Goal: Task Accomplishment & Management: Complete application form

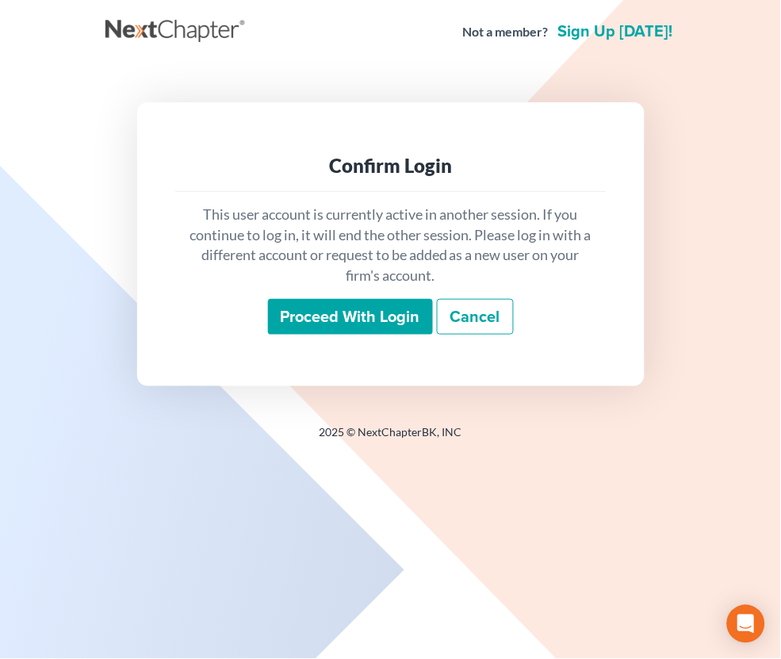
click at [408, 320] on input "Proceed with login" at bounding box center [350, 317] width 165 height 36
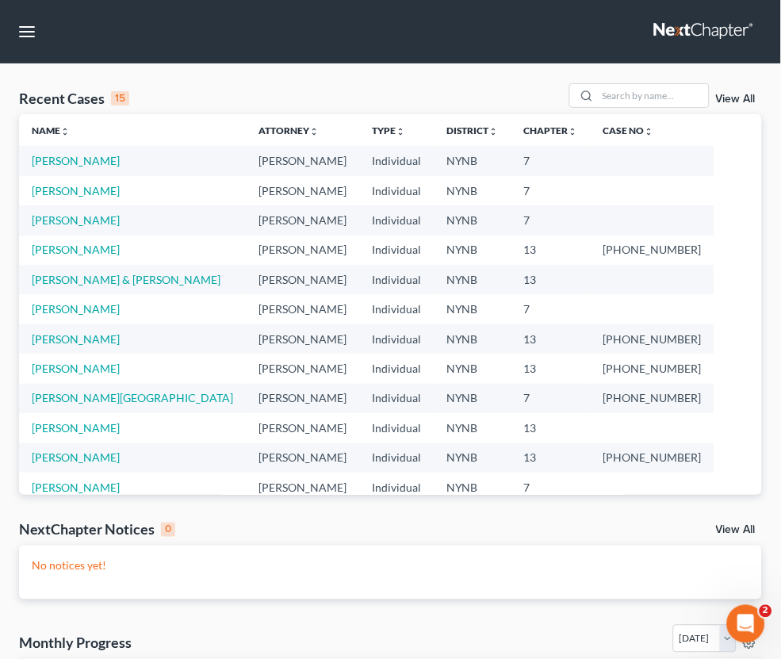
click at [675, 108] on div "Recent Cases 15 View All" at bounding box center [390, 98] width 743 height 31
click at [672, 94] on input "search" at bounding box center [653, 95] width 111 height 23
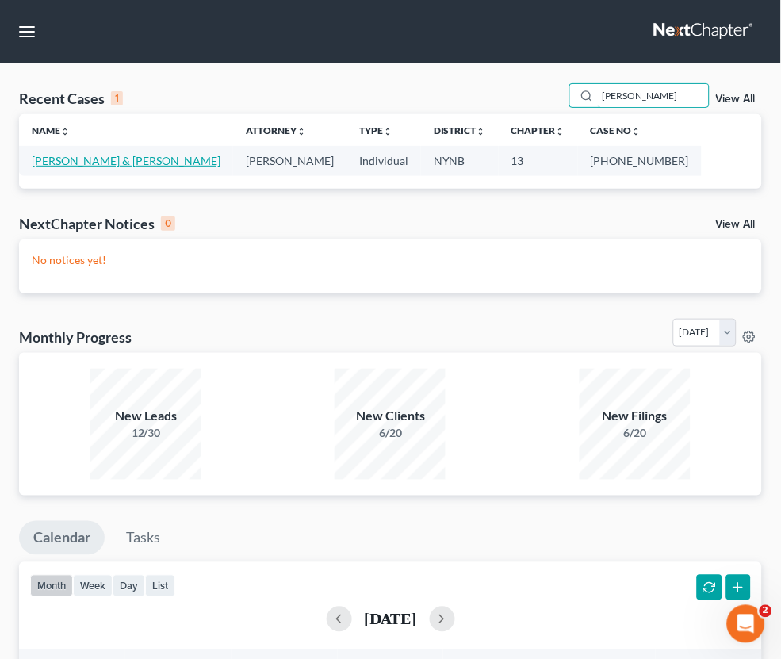
type input "[PERSON_NAME]"
click at [99, 157] on link "[PERSON_NAME] & [PERSON_NAME]" at bounding box center [126, 160] width 189 height 13
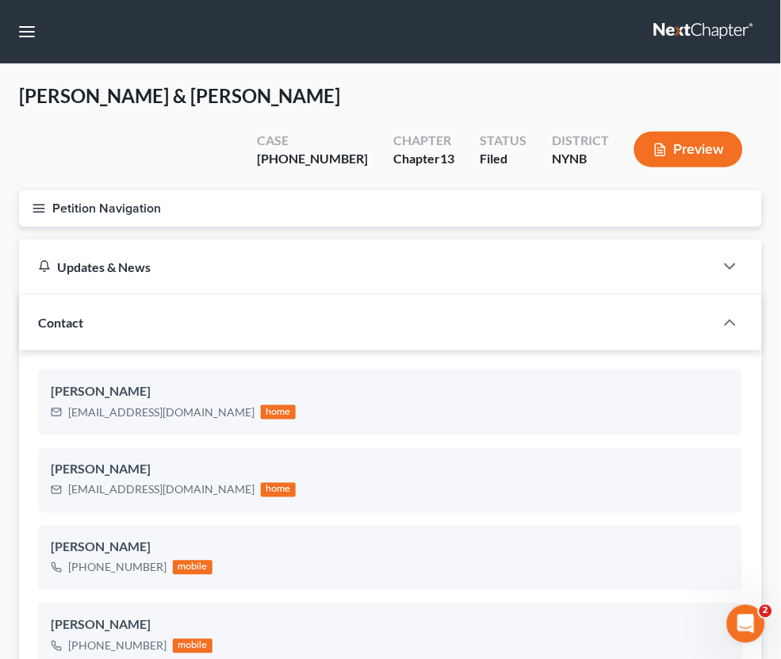
click at [131, 190] on button "Petition Navigation" at bounding box center [390, 208] width 743 height 36
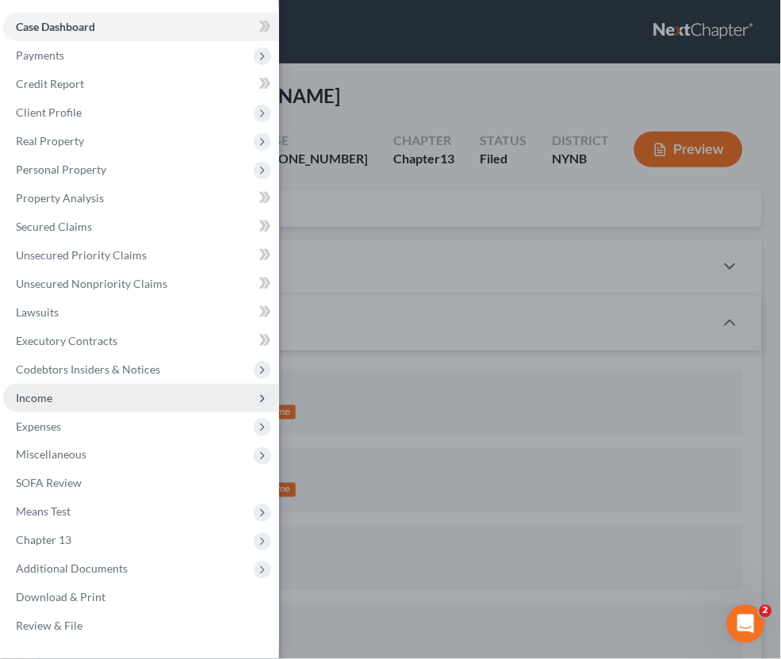
click at [117, 384] on span "Income" at bounding box center [141, 398] width 276 height 29
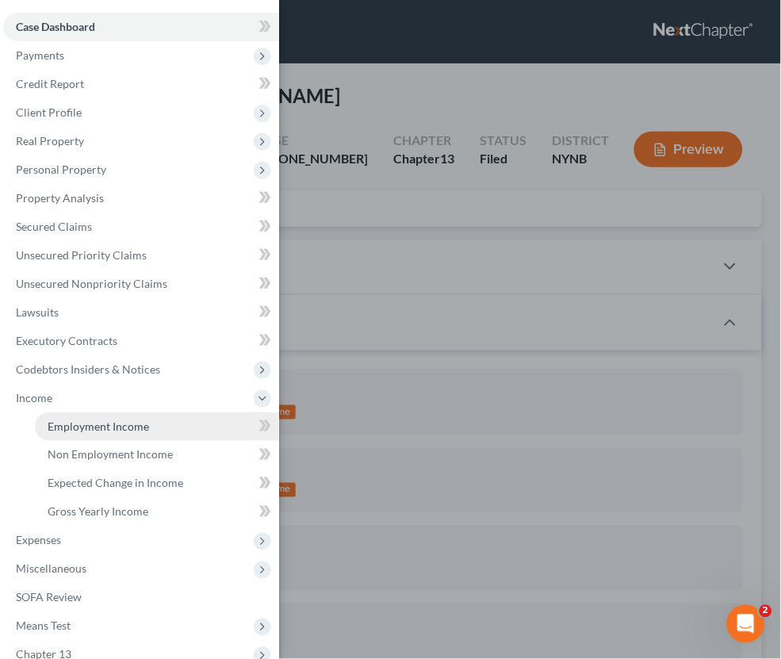
click at [102, 419] on span "Employment Income" at bounding box center [98, 425] width 101 height 13
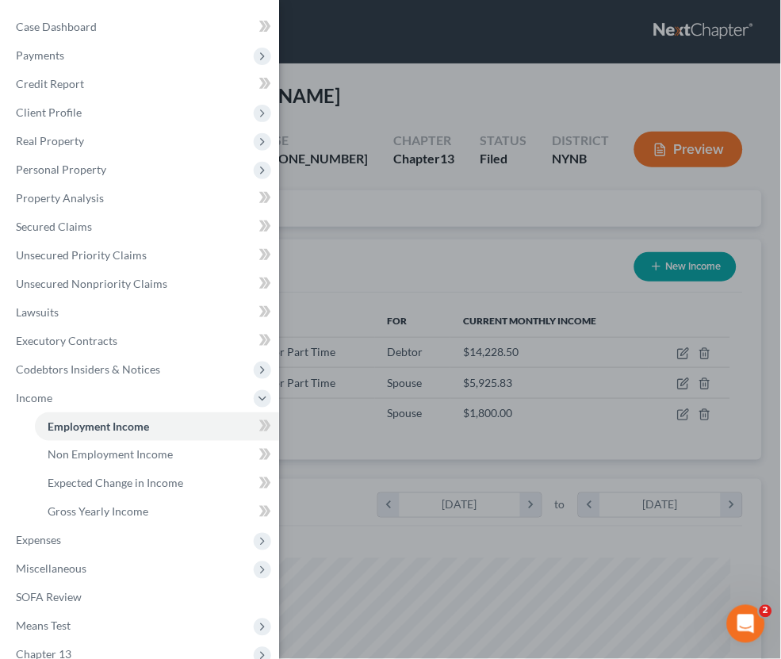
scroll to position [339, 712]
click at [619, 508] on div "Case Dashboard Payments Invoices Payments Payments Credit Report Client Profile" at bounding box center [390, 329] width 781 height 659
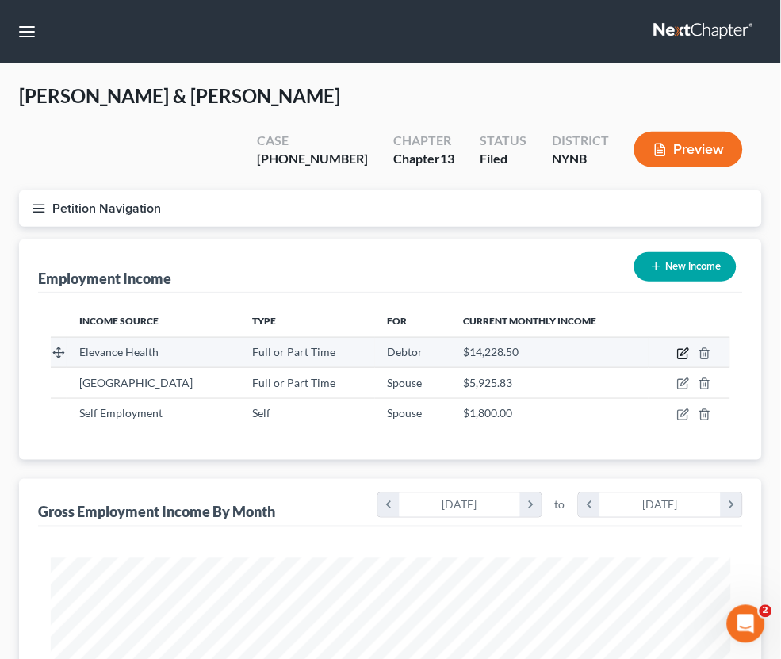
click at [680, 347] on icon "button" at bounding box center [683, 353] width 13 height 13
select select "0"
select select "35"
select select "2"
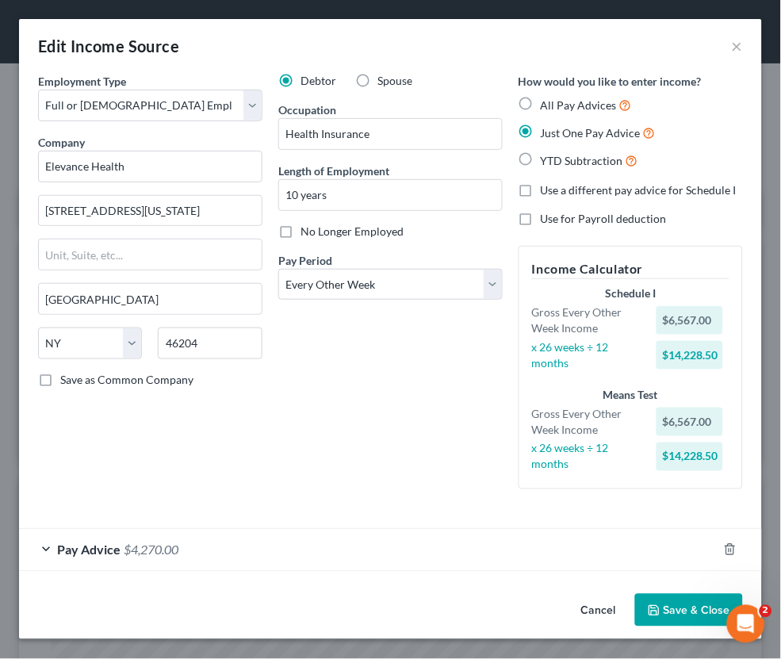
click at [223, 529] on div "Pay Advice $4,270.00" at bounding box center [368, 550] width 699 height 42
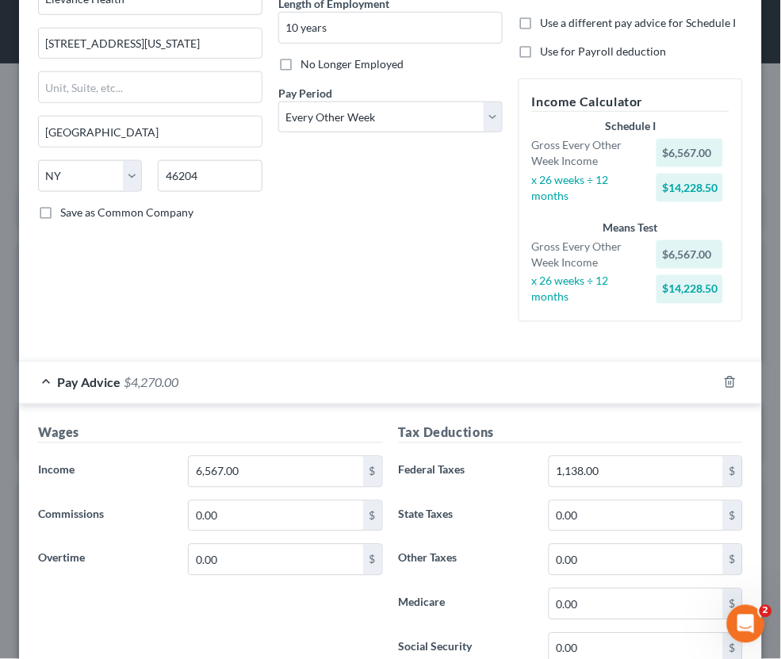
scroll to position [170, 0]
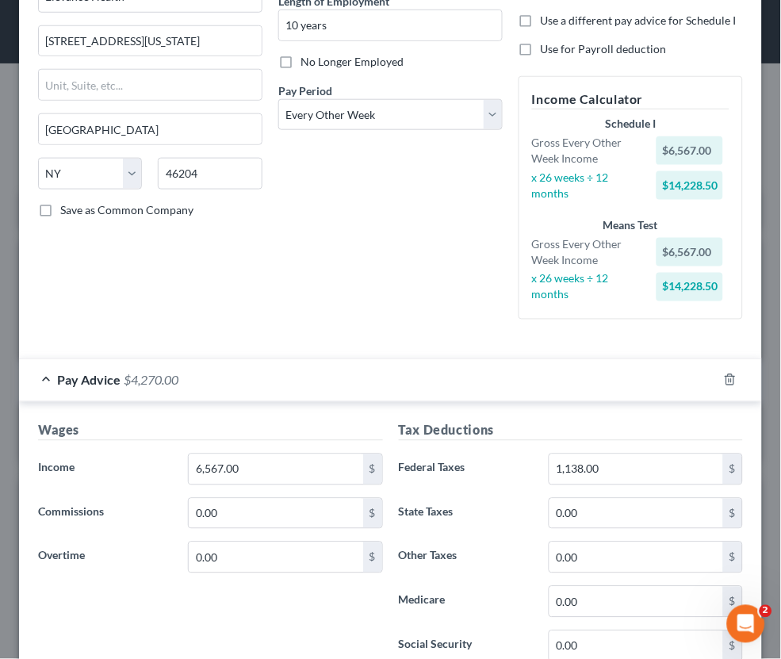
click at [695, 283] on div "$14,228.50" at bounding box center [690, 287] width 67 height 29
click at [691, 278] on div "$14,228.50" at bounding box center [690, 287] width 67 height 29
click at [198, 458] on input "6,567.00" at bounding box center [276, 469] width 174 height 30
type input "5"
click at [257, 281] on div "Employment Type * Select Full or [DEMOGRAPHIC_DATA] Employment Self Employment …" at bounding box center [150, 117] width 240 height 429
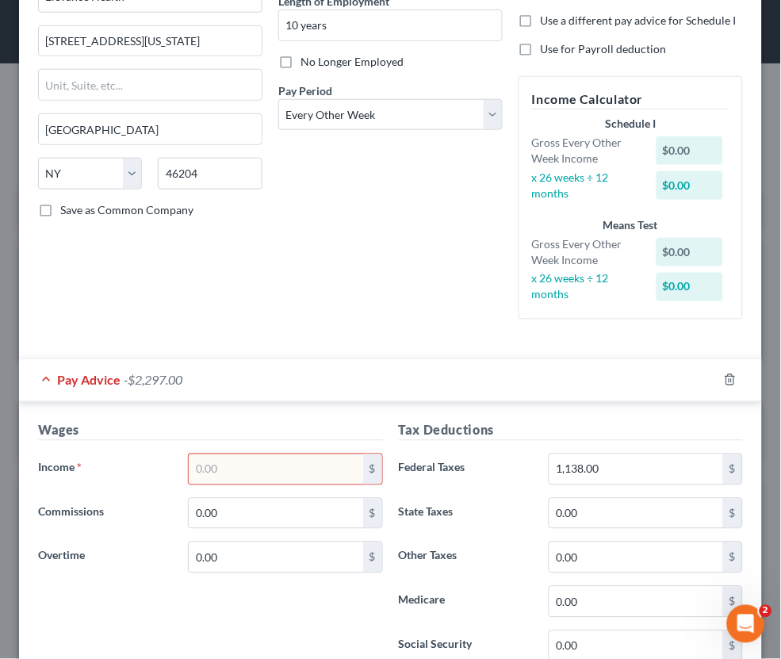
click at [298, 454] on input "text" at bounding box center [276, 469] width 174 height 30
click at [345, 281] on div "Debtor Spouse Occupation Health Insurance Length of Employment 10 years No Long…" at bounding box center [390, 117] width 240 height 429
click at [259, 421] on h5 "Wages" at bounding box center [210, 431] width 345 height 20
click at [198, 457] on input "4,000" at bounding box center [276, 469] width 174 height 30
type input "0"
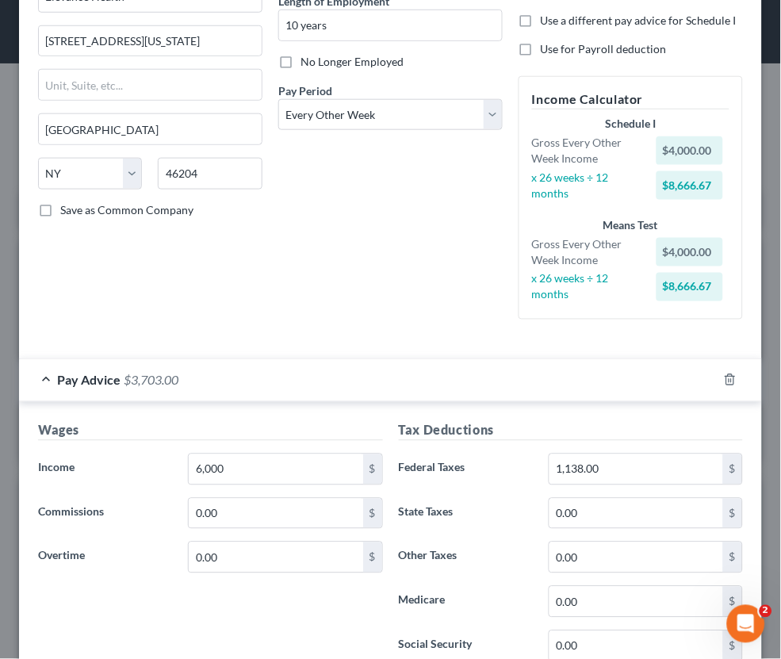
click at [249, 421] on h5 "Wages" at bounding box center [210, 431] width 345 height 20
click at [279, 307] on div "Debtor Spouse Occupation Health Insurance Length of Employment 10 years No Long…" at bounding box center [390, 117] width 240 height 429
click at [251, 459] on input "6,000" at bounding box center [276, 469] width 174 height 30
click at [279, 421] on h5 "Wages" at bounding box center [210, 431] width 345 height 20
click at [335, 245] on div "Debtor Spouse Occupation Health Insurance Length of Employment 10 years No Long…" at bounding box center [390, 117] width 240 height 429
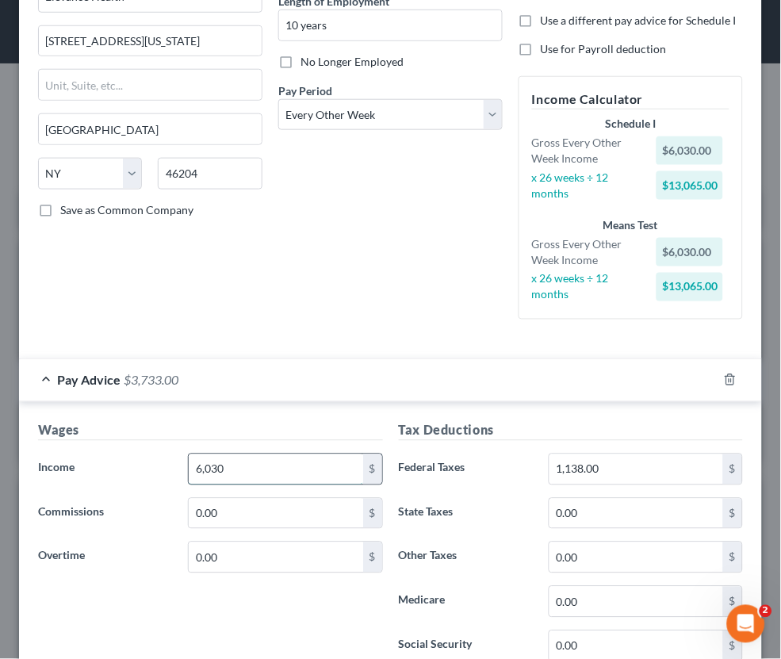
click at [259, 461] on input "6,030" at bounding box center [276, 469] width 174 height 30
click at [213, 456] on input "6,235.50" at bounding box center [276, 469] width 174 height 30
click at [345, 266] on div "Debtor Spouse Occupation Health Insurance Length of Employment 10 years No Long…" at bounding box center [390, 117] width 240 height 429
click at [297, 458] on input "6,175.20" at bounding box center [276, 469] width 174 height 30
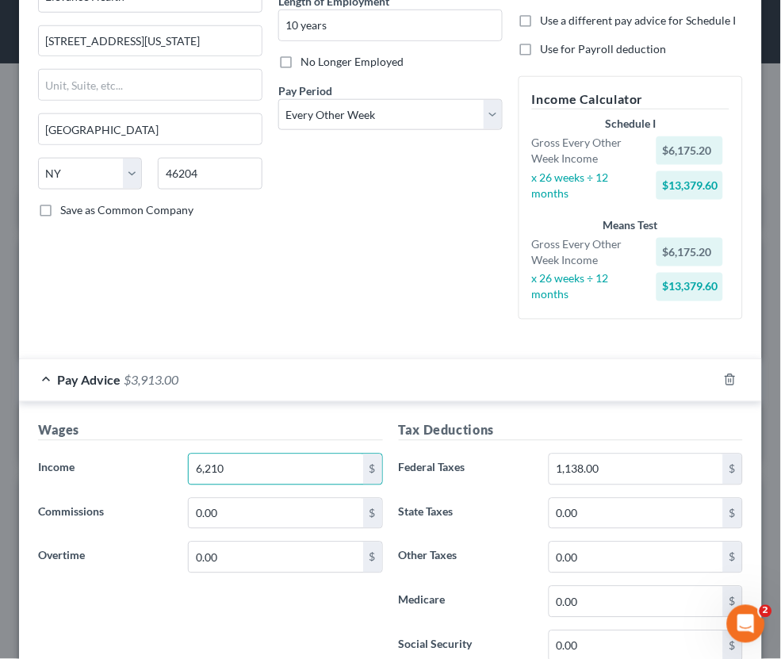
click at [336, 274] on div "Debtor Spouse Occupation Health Insurance Length of Employment 10 years No Long…" at bounding box center [390, 117] width 240 height 429
click at [275, 464] on input "6,210" at bounding box center [276, 469] width 174 height 30
click at [303, 425] on h5 "Wages" at bounding box center [210, 431] width 345 height 20
click at [279, 462] on input "6,222" at bounding box center [276, 469] width 174 height 30
click at [297, 429] on div "Wages Income * 6,219 $ Commissions 0.00 $ Overtime 0.00 $" at bounding box center [210, 548] width 361 height 254
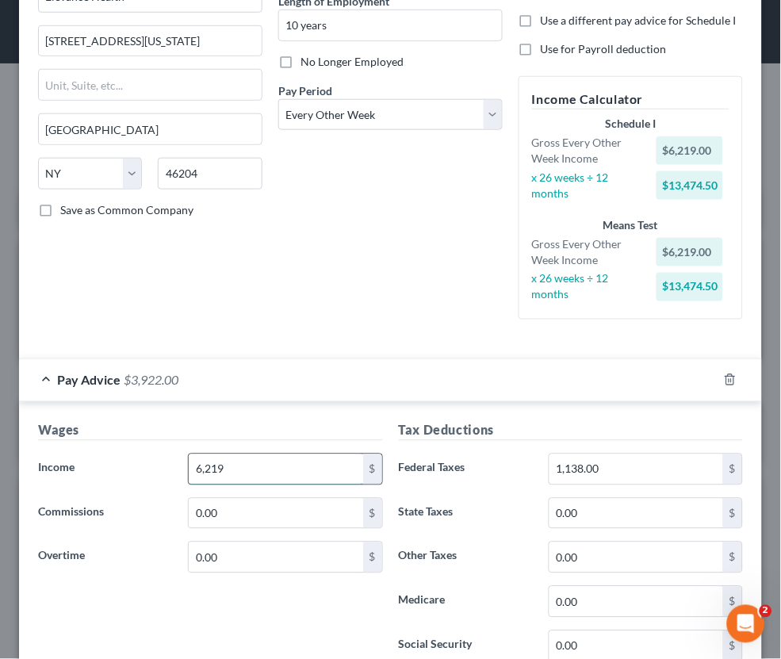
click at [284, 458] on input "6,219" at bounding box center [276, 469] width 174 height 30
click at [310, 421] on h5 "Wages" at bounding box center [210, 431] width 345 height 20
click at [286, 463] on input "6,220.10" at bounding box center [276, 469] width 174 height 30
click at [312, 293] on div "Debtor Spouse Occupation Health Insurance Length of Employment 10 years No Long…" at bounding box center [390, 117] width 240 height 429
click at [272, 468] on input "6,221" at bounding box center [276, 469] width 174 height 30
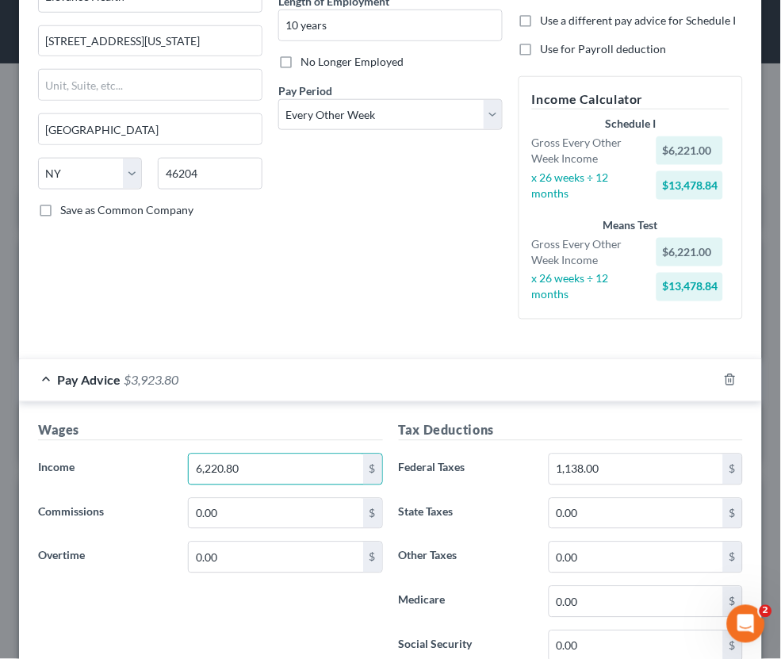
click at [311, 421] on h5 "Wages" at bounding box center [210, 431] width 345 height 20
click at [278, 458] on input "6,220.80" at bounding box center [276, 469] width 174 height 30
click at [303, 293] on div "Debtor Spouse Occupation Health Insurance Length of Employment 10 years No Long…" at bounding box center [390, 117] width 240 height 429
click at [277, 455] on input "6,220.70" at bounding box center [276, 469] width 174 height 30
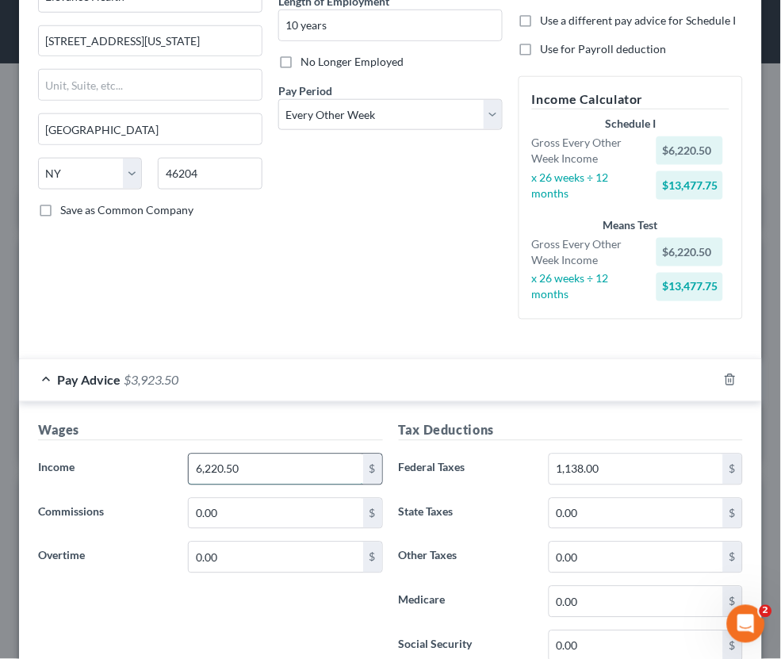
click at [293, 464] on input "6,220.50" at bounding box center [276, 469] width 174 height 30
click at [324, 427] on div "Wages Income * 6,220.40 $ Commissions 0.00 $ Overtime 0.00 $" at bounding box center [210, 548] width 361 height 254
click at [316, 421] on h5 "Wages" at bounding box center [210, 431] width 345 height 20
click at [295, 459] on input "6,220.40" at bounding box center [276, 469] width 174 height 30
click at [295, 421] on h5 "Wages" at bounding box center [210, 431] width 345 height 20
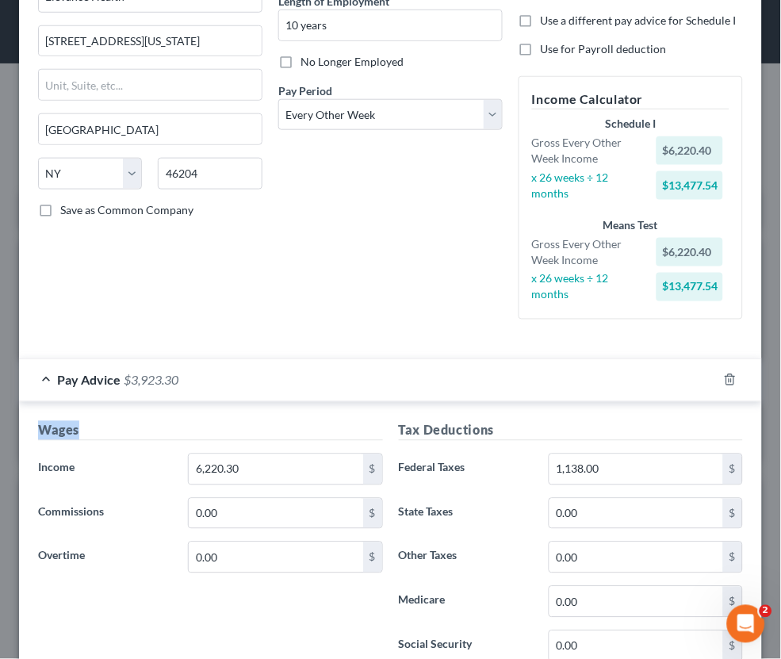
click at [283, 454] on input "6,220.30" at bounding box center [276, 469] width 174 height 30
click at [312, 421] on h5 "Wages" at bounding box center [210, 431] width 345 height 20
click at [291, 455] on input "6,220.10" at bounding box center [276, 469] width 174 height 30
click at [266, 421] on h5 "Wages" at bounding box center [210, 431] width 345 height 20
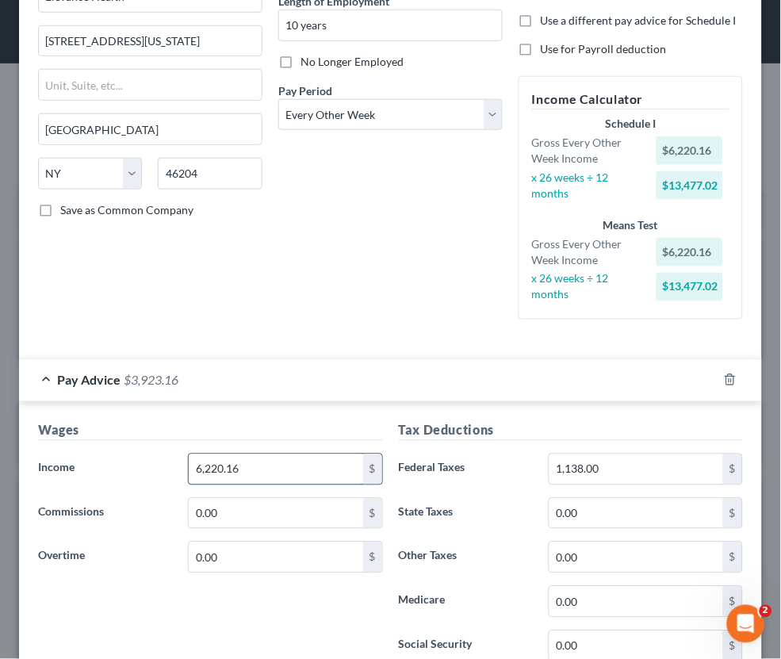
click at [266, 458] on input "6,220.16" at bounding box center [276, 469] width 174 height 30
click at [273, 421] on h5 "Wages" at bounding box center [210, 431] width 345 height 20
click at [270, 457] on input "6,220.14" at bounding box center [276, 469] width 174 height 30
click at [289, 421] on h5 "Wages" at bounding box center [210, 431] width 345 height 20
click at [277, 463] on input "6,220.15" at bounding box center [276, 469] width 174 height 30
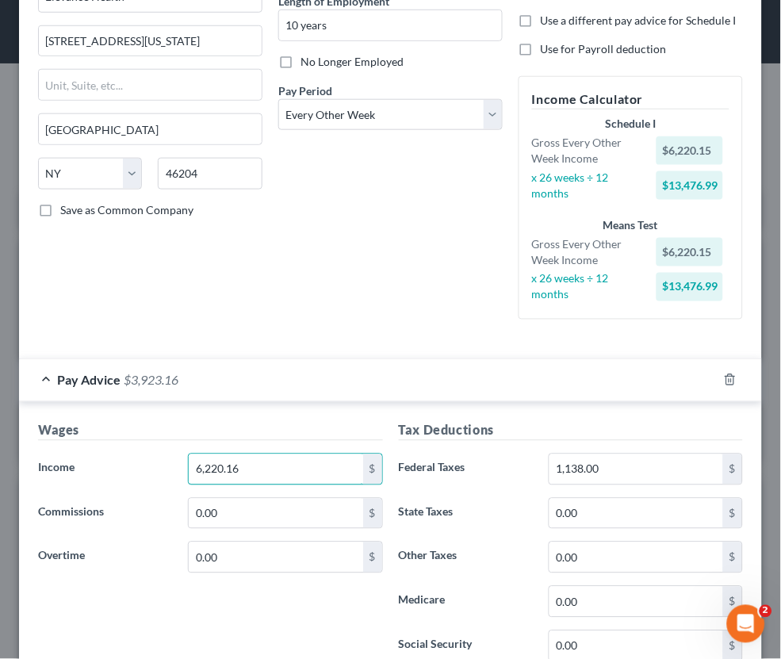
type input "6,220.16"
click at [253, 431] on div "Wages Income * 6,220.16 $ Commissions 0.00 $ Overtime 0.00 $" at bounding box center [210, 548] width 361 height 254
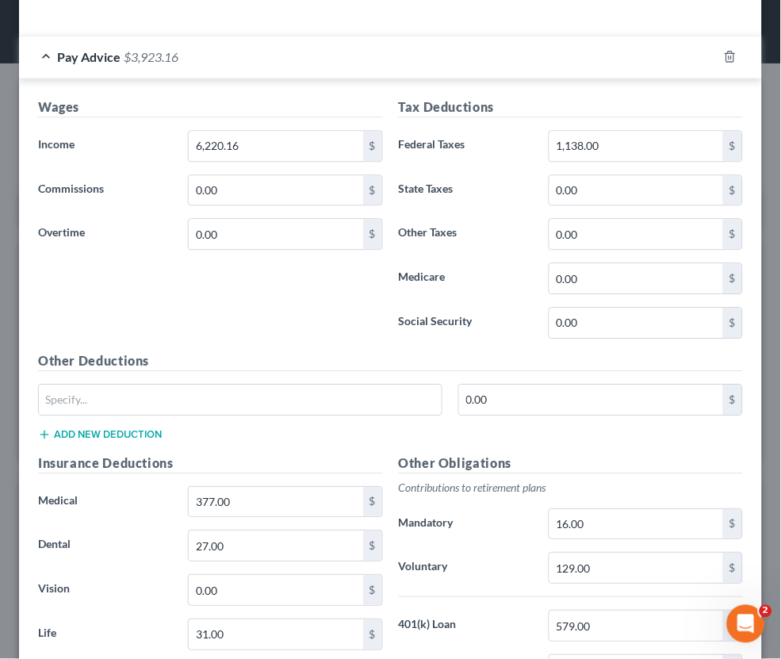
scroll to position [505, 0]
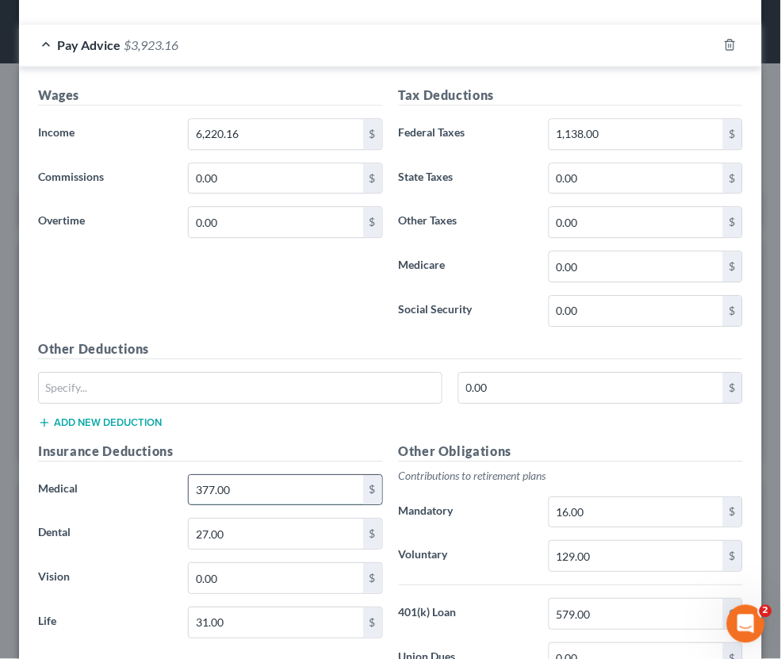
click at [316, 480] on input "377.00" at bounding box center [276, 490] width 174 height 30
click at [266, 442] on h5 "Insurance Deductions" at bounding box center [210, 452] width 345 height 20
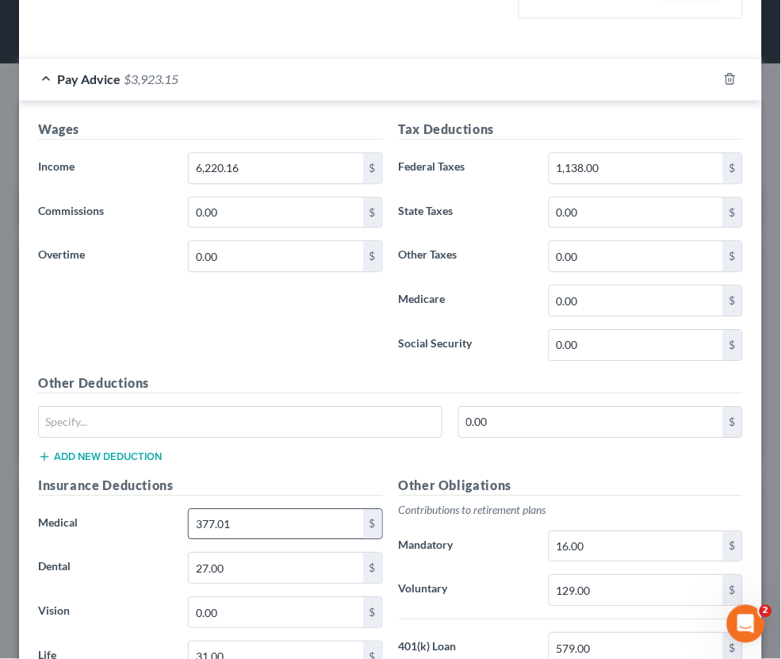
scroll to position [484, 0]
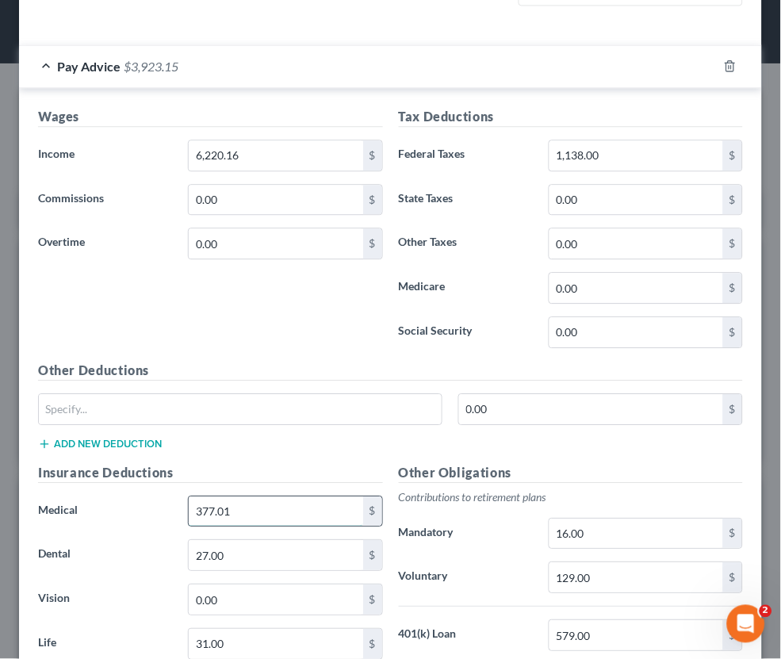
click at [263, 496] on input "377.01" at bounding box center [276, 511] width 174 height 30
click at [265, 463] on h5 "Insurance Deductions" at bounding box center [210, 473] width 345 height 20
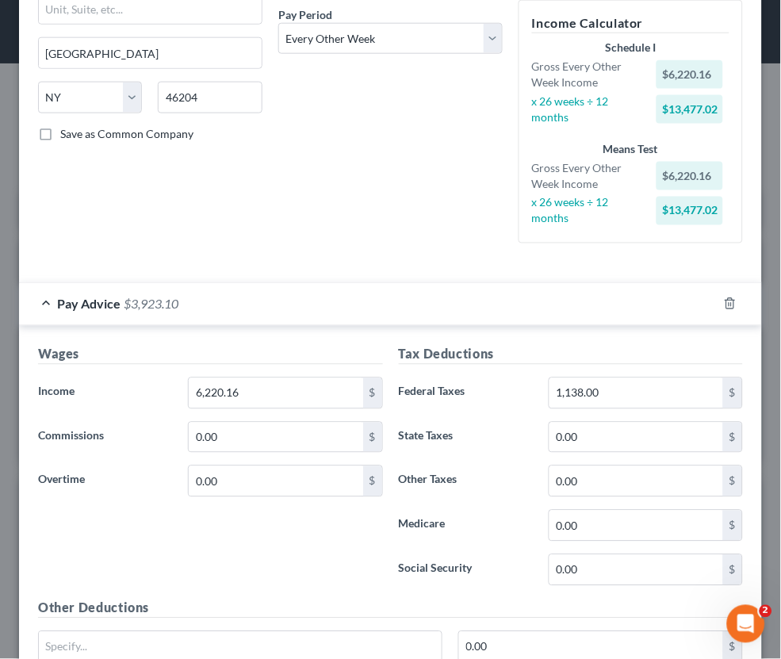
scroll to position [244, 0]
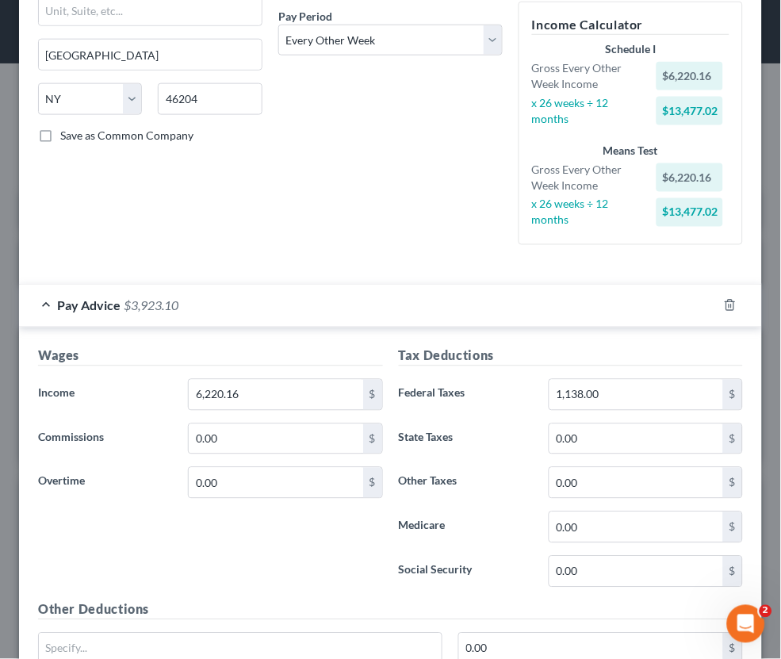
click at [258, 231] on div "Employment Type * Select Full or [DEMOGRAPHIC_DATA] Employment Self Employment …" at bounding box center [150, 43] width 240 height 429
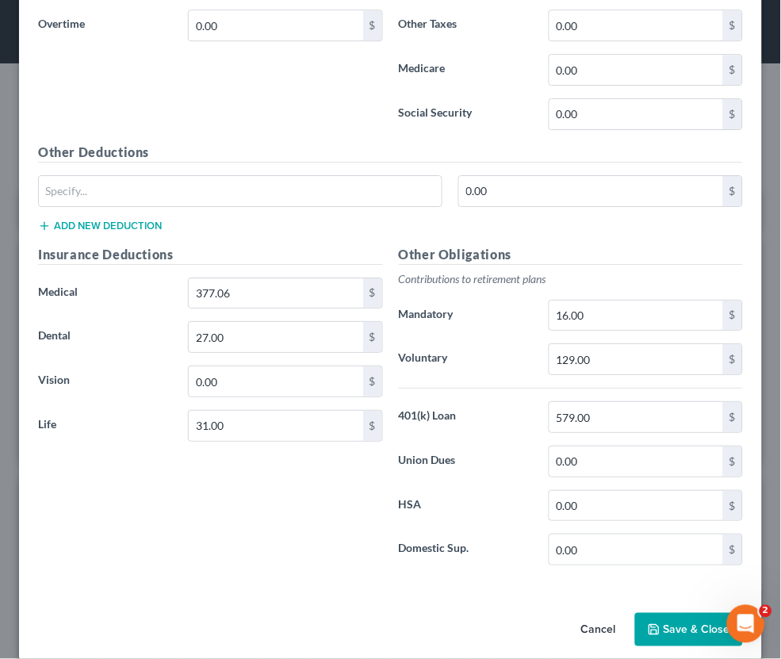
scroll to position [701, 0]
click at [262, 323] on input "27.00" at bounding box center [276, 338] width 174 height 30
click at [253, 278] on div "377.06 $" at bounding box center [285, 294] width 194 height 32
click at [255, 279] on input "377.06" at bounding box center [276, 294] width 174 height 30
click at [347, 225] on div "Other Deductions 0.00 $ Add new deduction" at bounding box center [390, 195] width 721 height 102
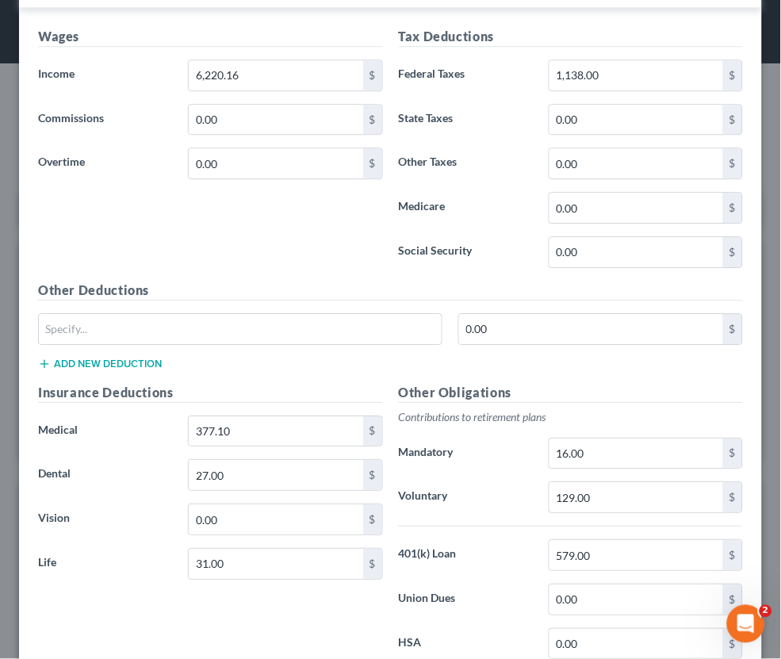
scroll to position [628, 0]
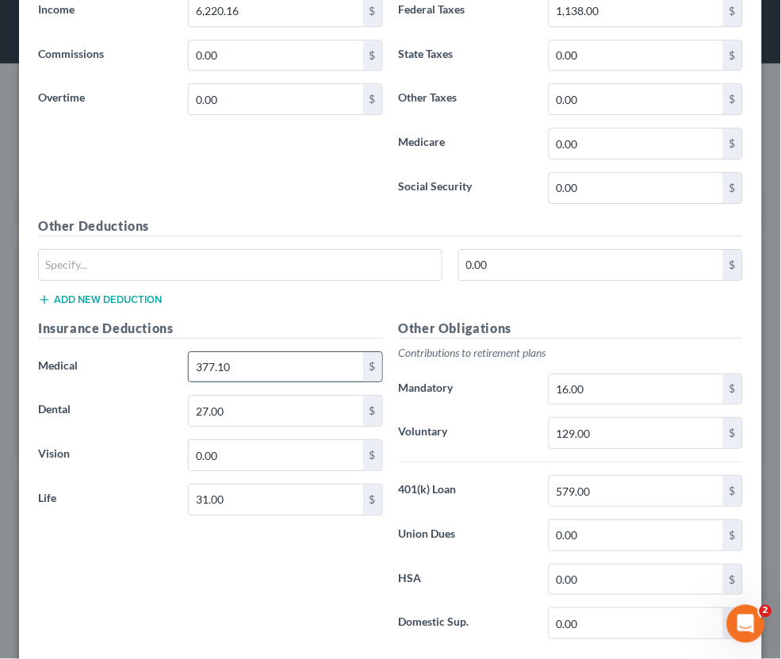
click at [272, 354] on input "377.10" at bounding box center [276, 367] width 174 height 30
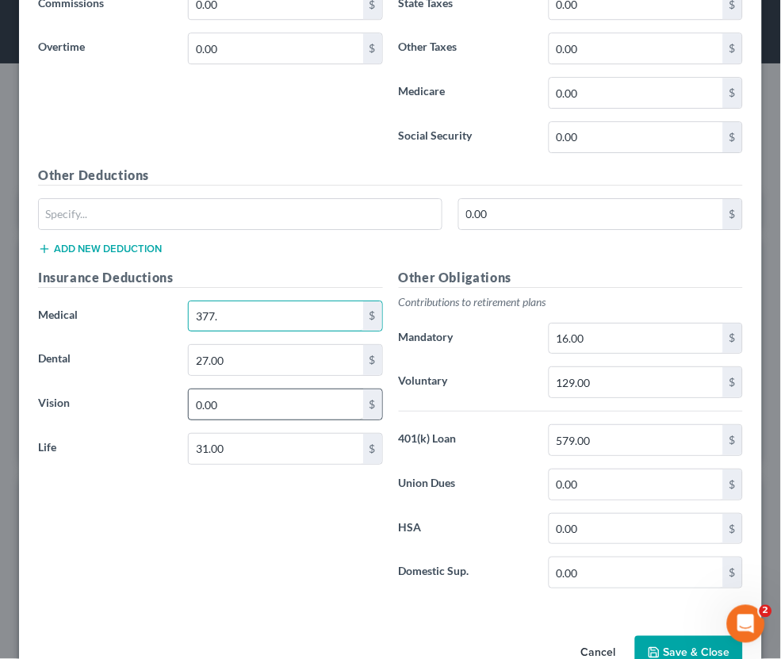
scroll to position [691, 0]
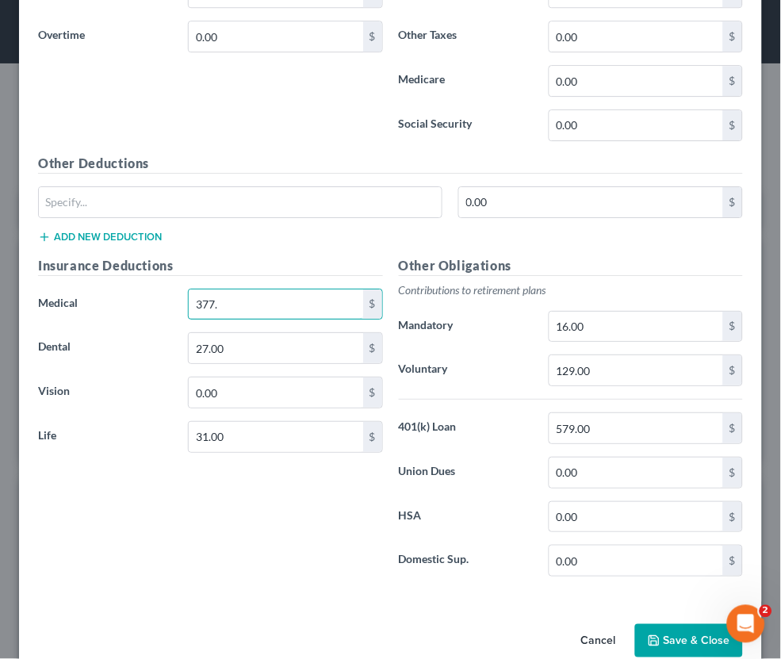
type input "377."
click at [680, 624] on button "Save & Close" at bounding box center [689, 640] width 108 height 33
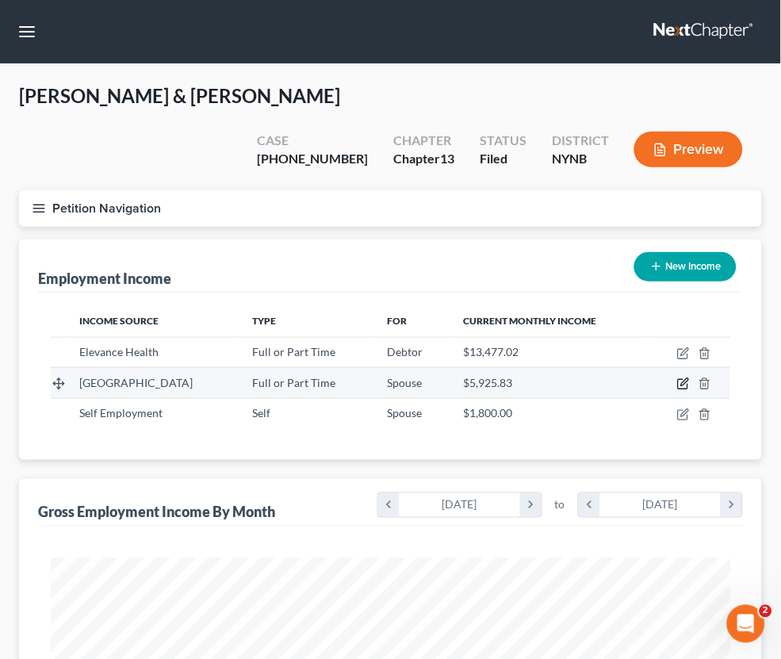
click at [679, 380] on icon "button" at bounding box center [683, 385] width 10 height 10
select select "0"
select select "1"
select select "2"
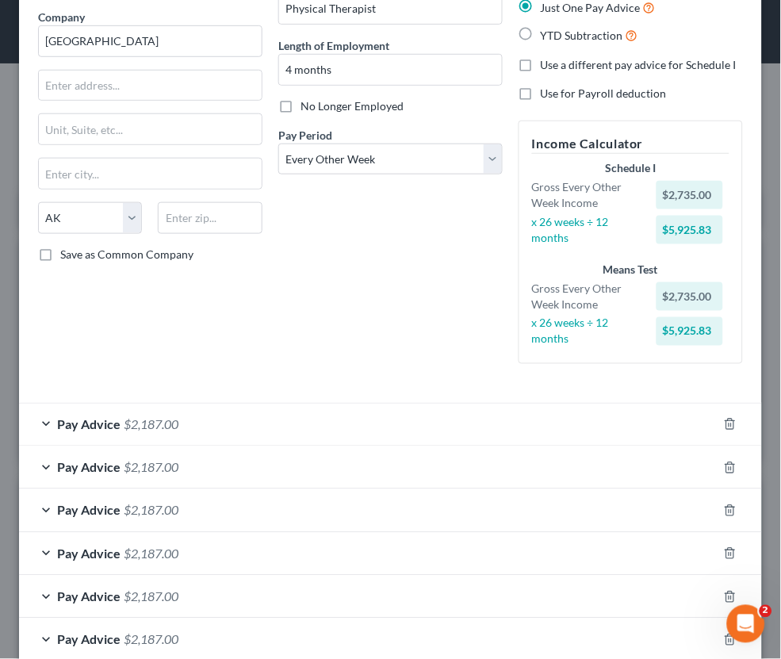
scroll to position [132, 0]
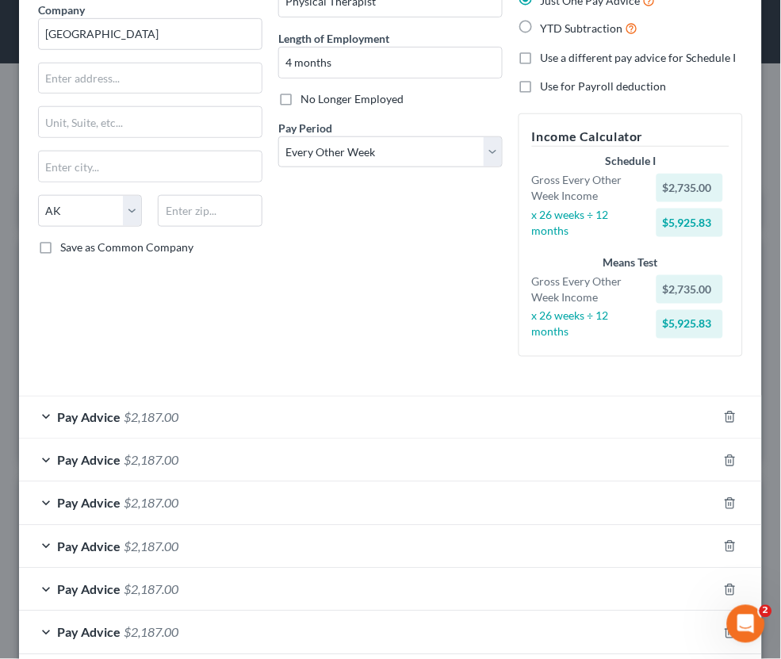
click at [230, 412] on div "Pay Advice $2,187.00" at bounding box center [368, 417] width 699 height 42
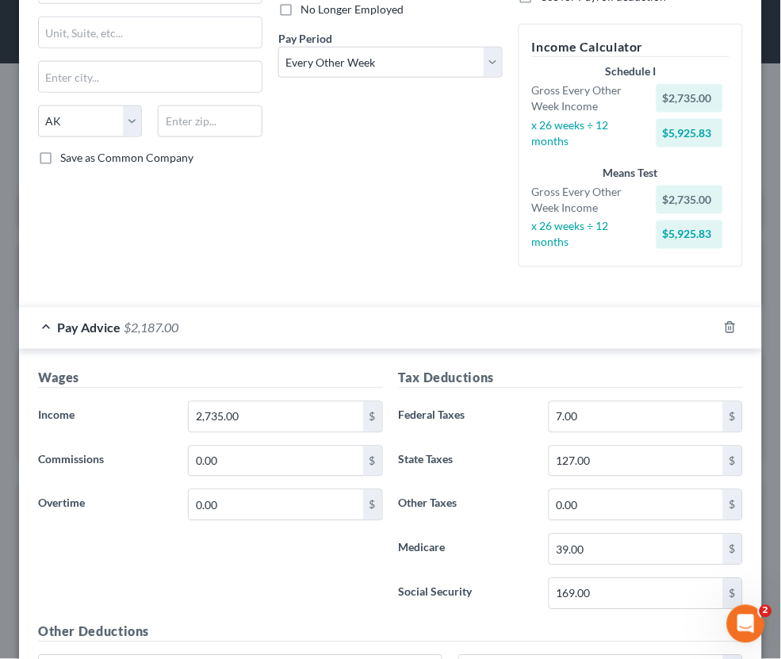
scroll to position [223, 0]
click at [209, 403] on input "2,735.00" at bounding box center [276, 416] width 174 height 30
click at [282, 245] on div "Debtor Spouse Occupation Physical Therapist Length of Employment 4 months No Lo…" at bounding box center [390, 64] width 240 height 429
click at [210, 404] on input "2,335.00" at bounding box center [276, 416] width 174 height 30
click at [321, 259] on div "Debtor Spouse Occupation Physical Therapist Length of Employment 4 months No Lo…" at bounding box center [390, 64] width 240 height 429
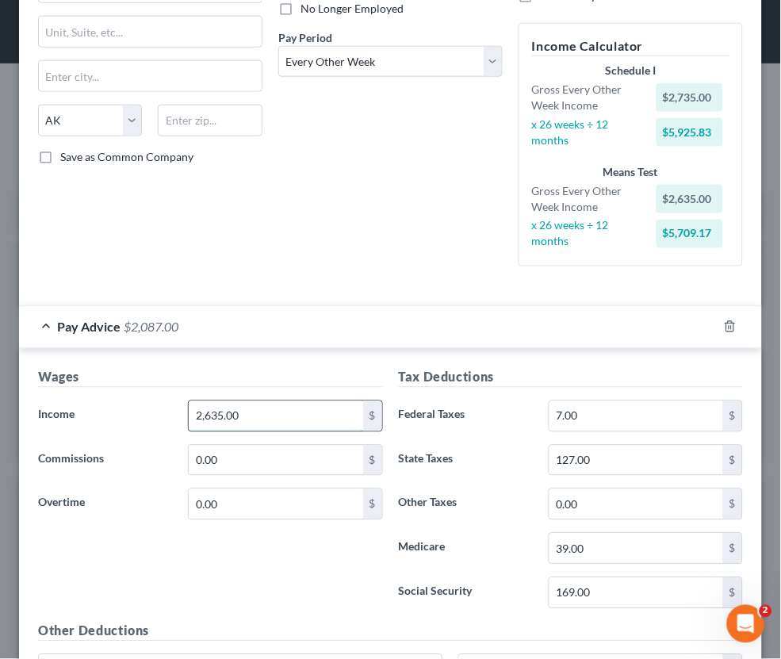
click at [218, 404] on input "2,635.00" at bounding box center [276, 416] width 174 height 30
click at [326, 224] on div "Debtor Spouse Occupation Physical Therapist Length of Employment 4 months No Lo…" at bounding box center [390, 64] width 240 height 429
click at [281, 404] on input "2,687" at bounding box center [276, 416] width 174 height 30
click at [298, 228] on div "Debtor Spouse Occupation Physical Therapist Length of Employment 4 months No Lo…" at bounding box center [390, 64] width 240 height 429
click at [266, 411] on input "2,681" at bounding box center [276, 416] width 174 height 30
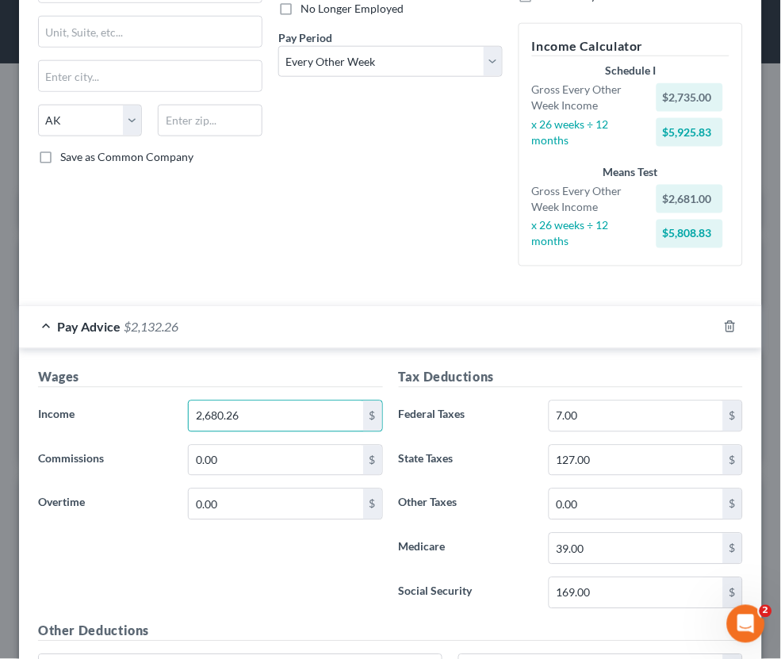
click at [299, 247] on div "Debtor Spouse Occupation Physical Therapist Length of Employment 4 months No Lo…" at bounding box center [390, 64] width 240 height 429
click at [253, 401] on input "2,680.26" at bounding box center [276, 416] width 174 height 30
click at [252, 406] on input "2,680.26" at bounding box center [276, 416] width 174 height 30
click at [316, 197] on div "Debtor Spouse Occupation Physical Therapist Length of Employment 4 months No Lo…" at bounding box center [390, 64] width 240 height 429
click at [308, 408] on input "2,680.78" at bounding box center [276, 416] width 174 height 30
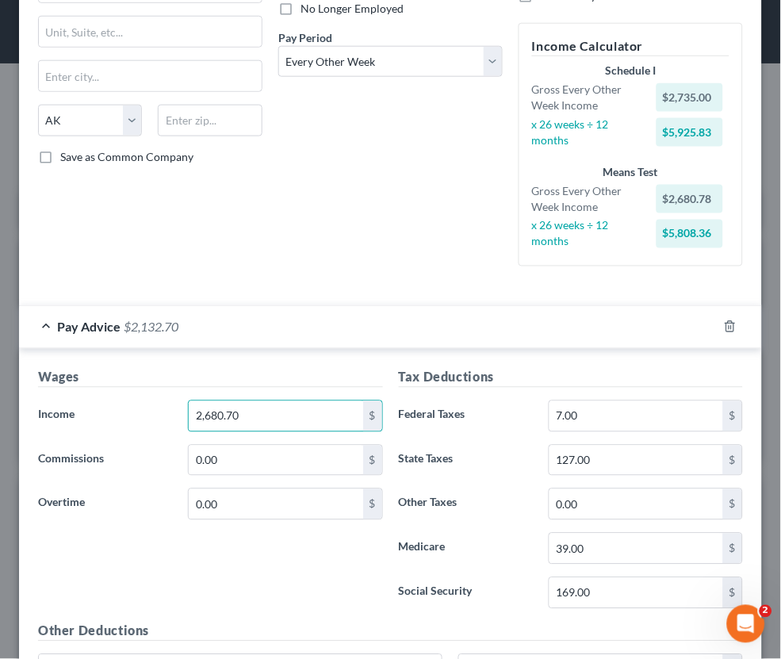
click at [297, 209] on div "Debtor Spouse Occupation Physical Therapist Length of Employment 4 months No Lo…" at bounding box center [390, 64] width 240 height 429
click at [273, 401] on input "2,680.70" at bounding box center [276, 416] width 174 height 30
click at [304, 253] on div "Debtor Spouse Occupation Physical Therapist Length of Employment 4 months No Lo…" at bounding box center [390, 64] width 240 height 429
click at [283, 404] on input "2,680.68" at bounding box center [276, 416] width 174 height 30
click at [283, 255] on div "Debtor Spouse Occupation Physical Therapist Length of Employment 4 months No Lo…" at bounding box center [390, 64] width 240 height 429
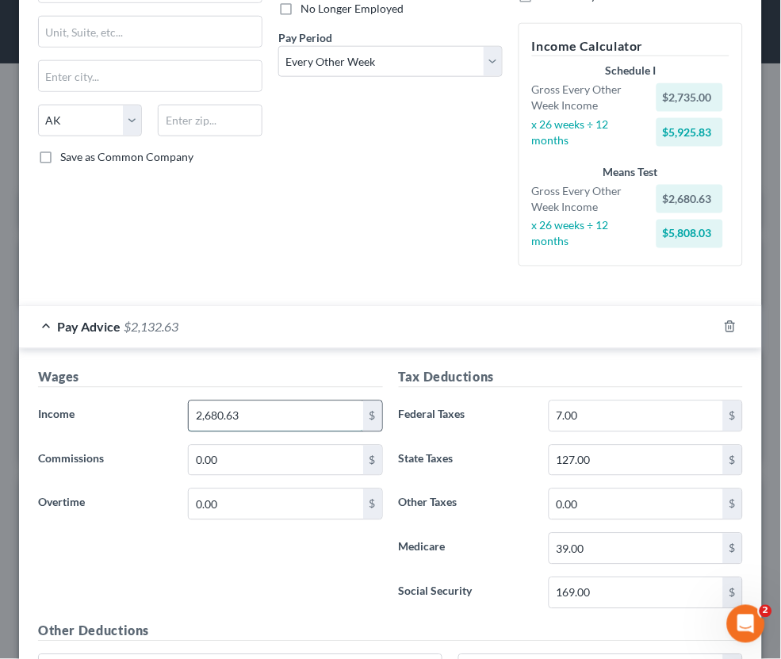
click at [273, 410] on input "2,680.63" at bounding box center [276, 416] width 174 height 30
type input "2,680.65"
click at [267, 265] on div "Employment Type * Select Full or [DEMOGRAPHIC_DATA] Employment Self Employment …" at bounding box center [150, 64] width 240 height 429
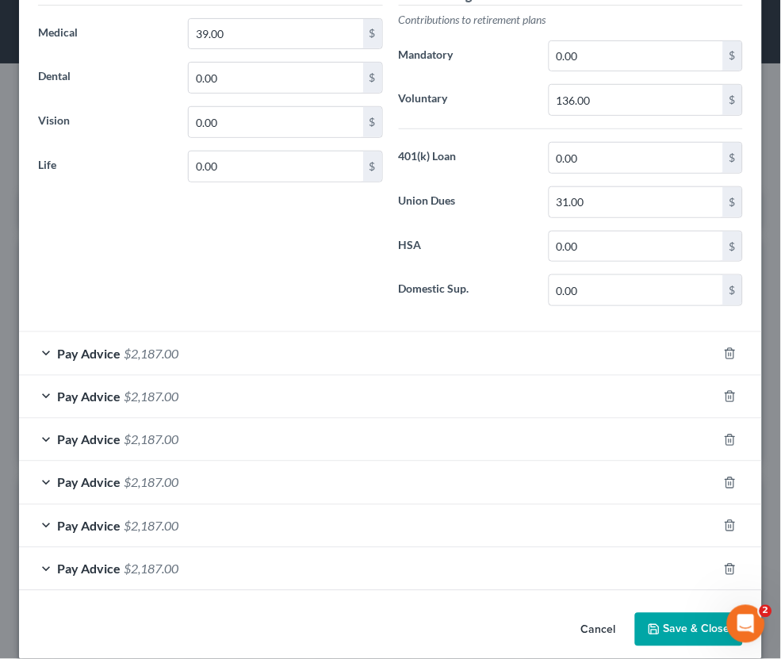
scroll to position [960, 0]
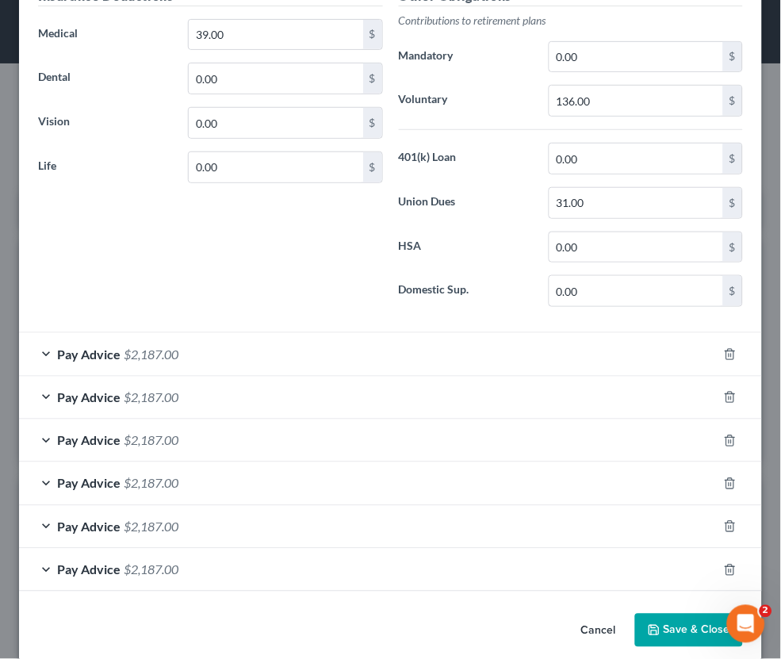
click at [688, 615] on button "Save & Close" at bounding box center [689, 630] width 108 height 33
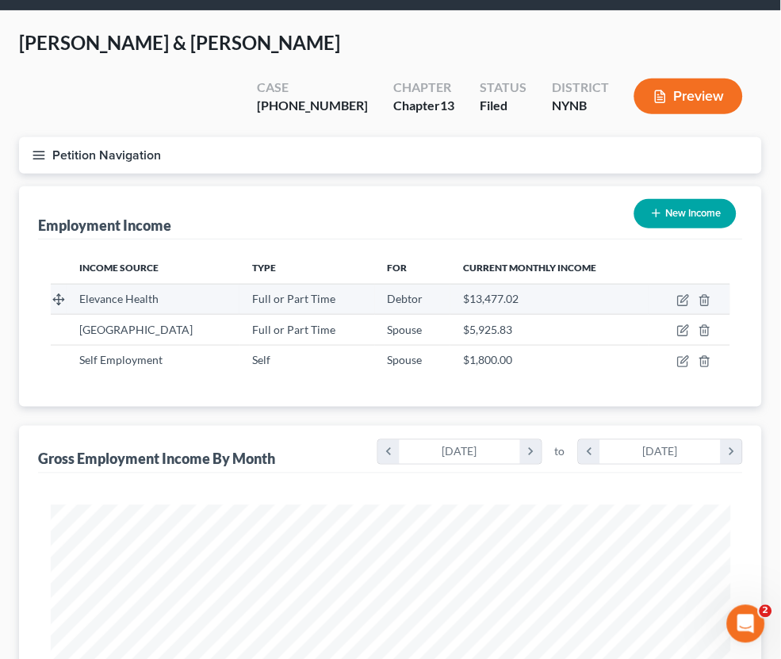
scroll to position [57, 0]
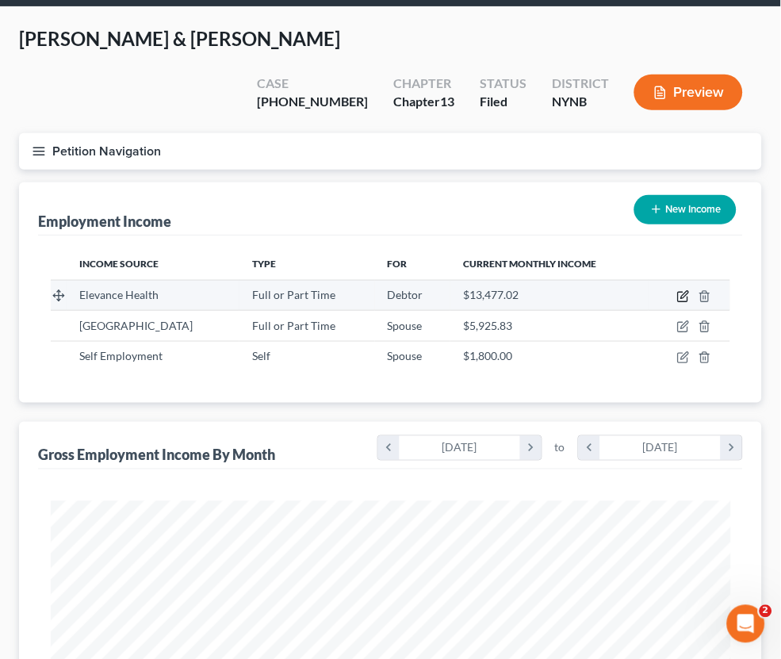
click at [681, 290] on icon "button" at bounding box center [683, 296] width 13 height 13
select select "0"
select select "35"
select select "2"
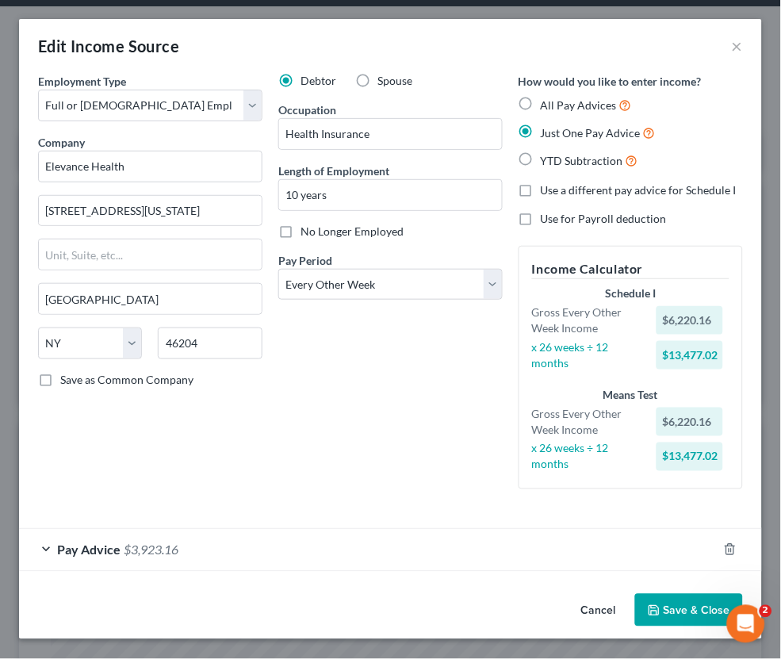
click at [409, 529] on div "Pay Advice $3,923.16" at bounding box center [368, 550] width 699 height 42
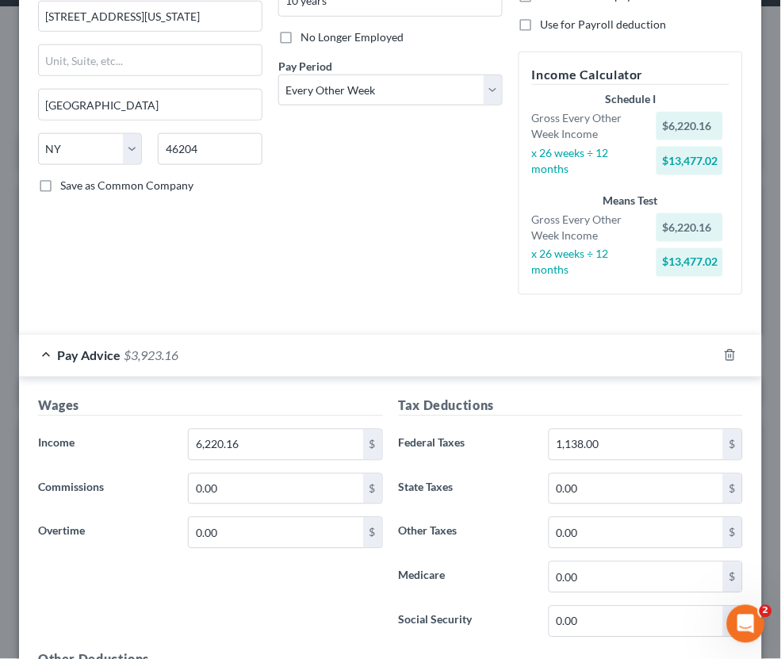
scroll to position [196, 0]
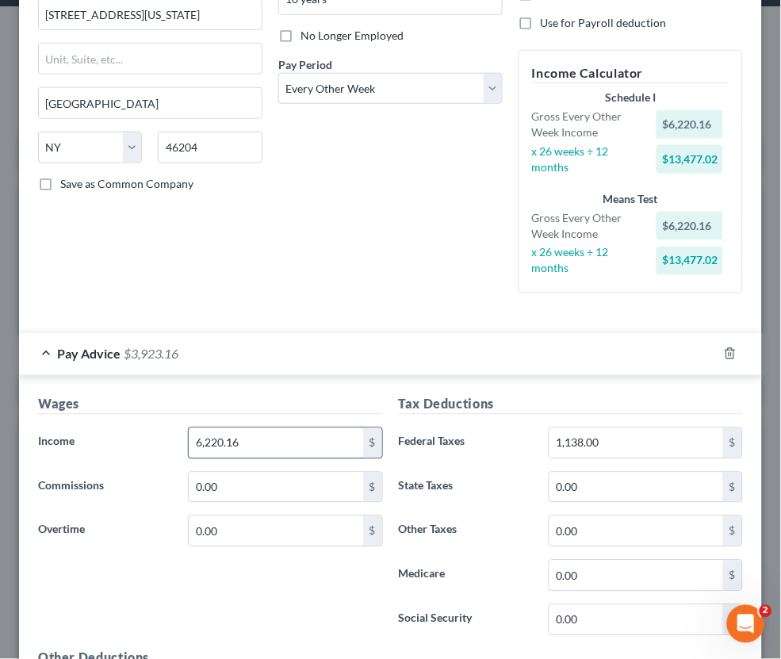
click at [212, 430] on input "6,220.16" at bounding box center [276, 443] width 174 height 30
click at [346, 221] on div "Debtor Spouse Occupation Health Insurance Length of Employment 10 years No Long…" at bounding box center [390, 91] width 240 height 429
click at [210, 430] on input "6,822" at bounding box center [276, 443] width 174 height 30
click at [224, 430] on input "6,822" at bounding box center [276, 443] width 174 height 30
click at [358, 251] on div "Debtor Spouse Occupation Health Insurance Length of Employment 10 years No Long…" at bounding box center [390, 91] width 240 height 429
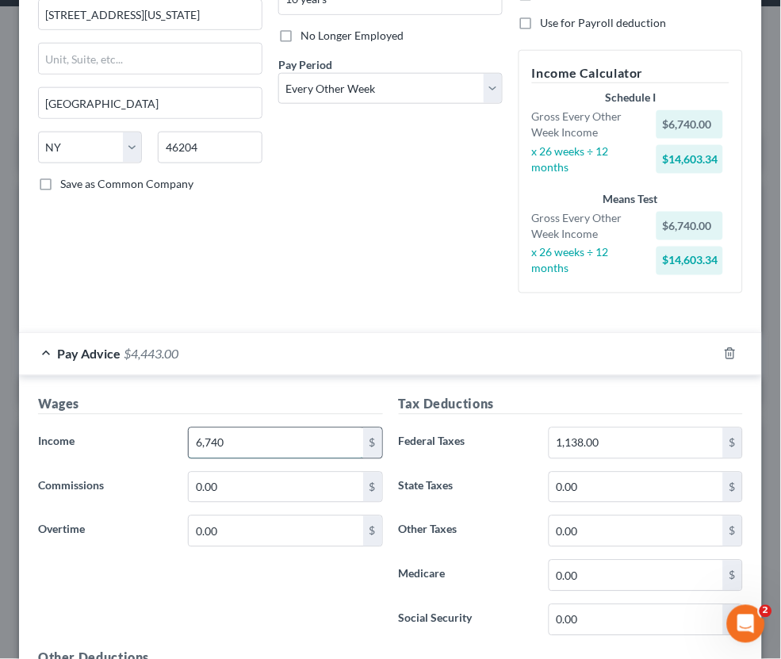
click at [235, 442] on input "6,740" at bounding box center [276, 443] width 174 height 30
click at [342, 239] on div "Debtor Spouse Occupation Health Insurance Length of Employment 10 years No Long…" at bounding box center [390, 91] width 240 height 429
click at [258, 429] on input "6,503" at bounding box center [276, 443] width 174 height 30
click at [358, 259] on div "Debtor Spouse Occupation Health Insurance Length of Employment 10 years No Long…" at bounding box center [390, 91] width 240 height 429
click at [270, 428] on input "6,575" at bounding box center [276, 443] width 174 height 30
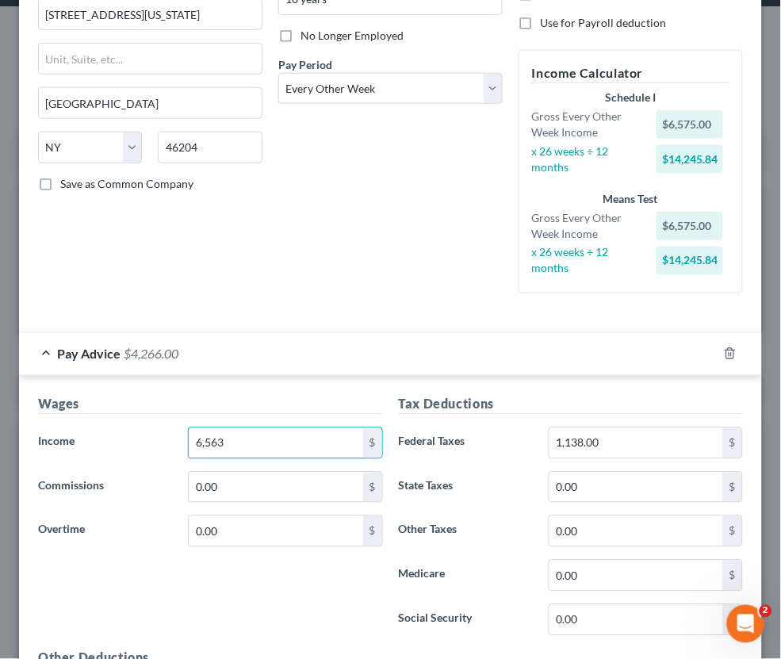
click at [324, 237] on div "Debtor Spouse Occupation Health Insurance Length of Employment 10 years No Long…" at bounding box center [390, 91] width 240 height 429
click at [275, 431] on input "6,563" at bounding box center [276, 443] width 174 height 30
click at [372, 201] on div "Debtor Spouse Occupation Health Insurance Length of Employment 10 years No Long…" at bounding box center [390, 91] width 240 height 429
click at [259, 429] on input "6,566" at bounding box center [276, 443] width 174 height 30
type input "6,567"
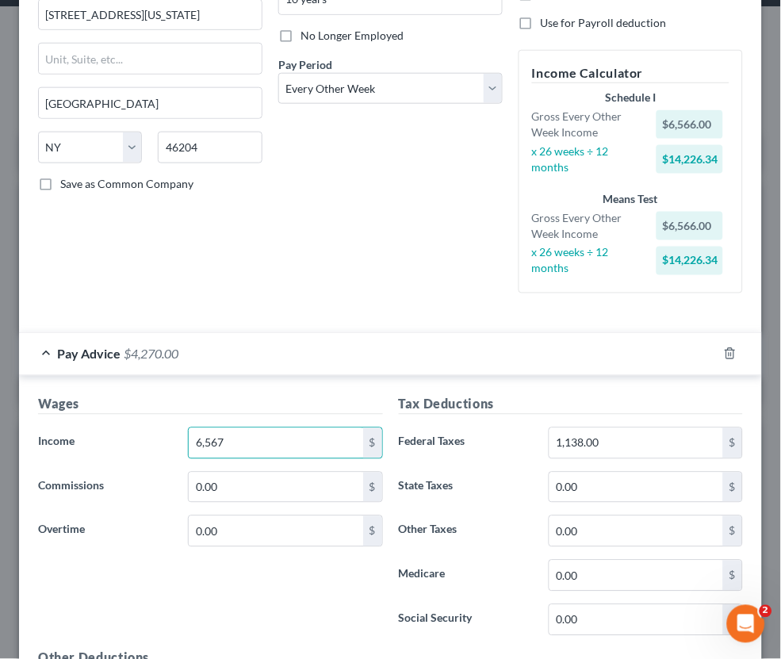
click at [334, 257] on div "Debtor Spouse Occupation Health Insurance Length of Employment 10 years No Long…" at bounding box center [390, 91] width 240 height 429
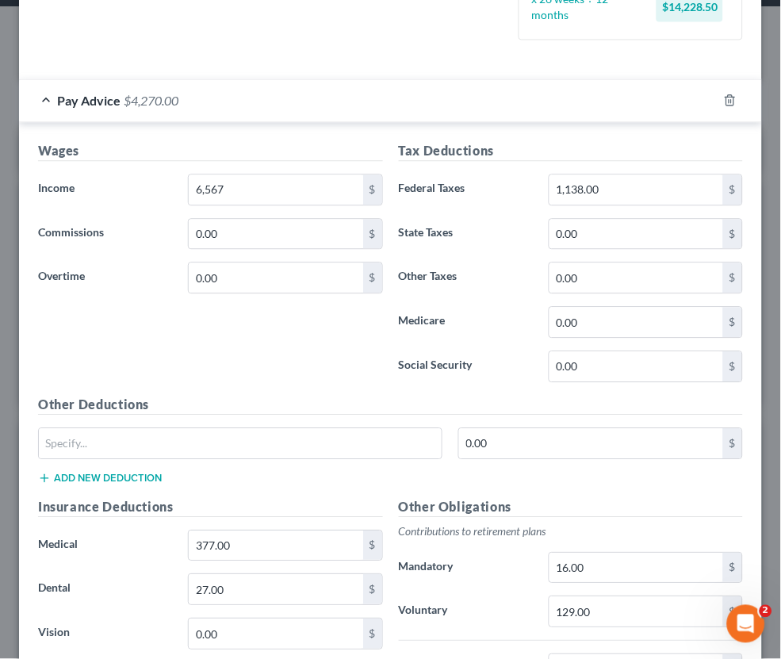
scroll to position [447, 0]
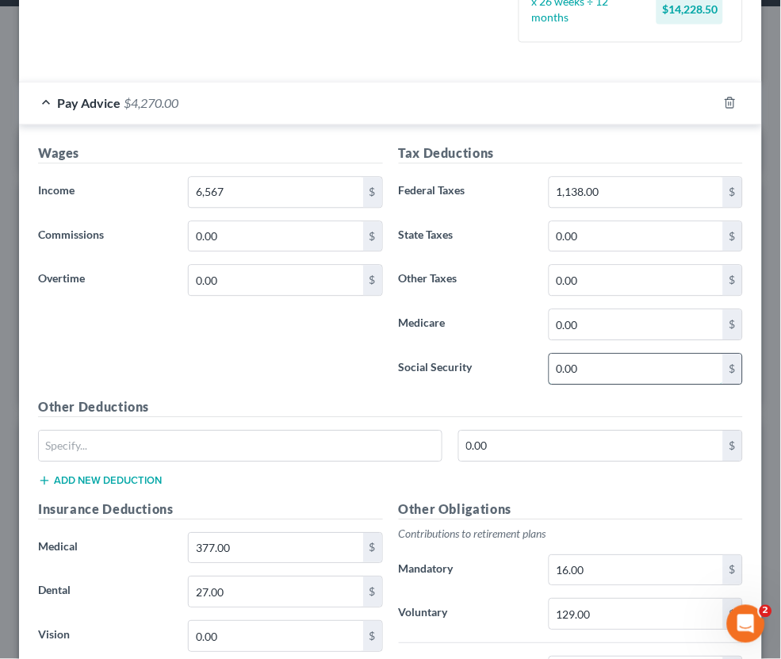
click at [561, 354] on input "0.00" at bounding box center [637, 369] width 174 height 30
type input "547.75"
click at [495, 371] on div "Tax Deductions Federal Taxes 1,138.00 $ State Taxes 0.00 $ Other Taxes 0.00 $ M…" at bounding box center [571, 271] width 361 height 254
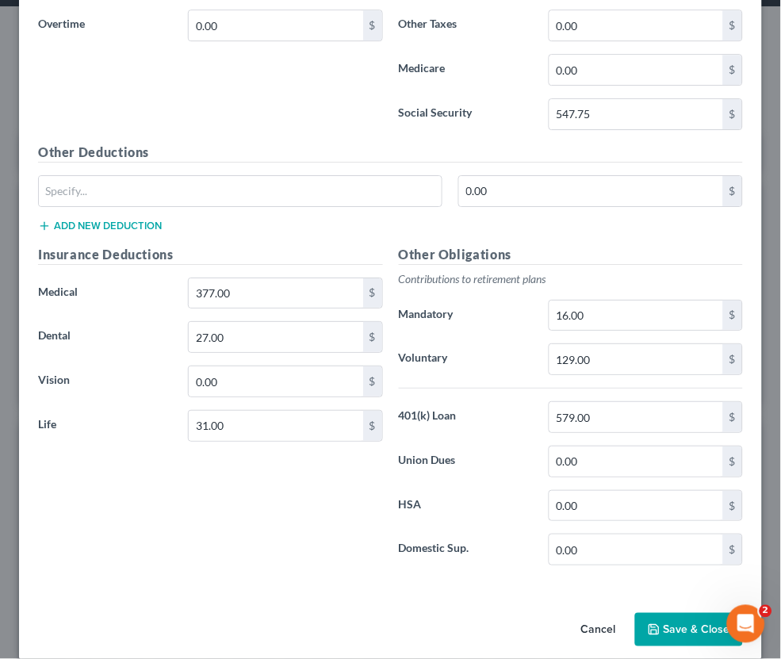
scroll to position [701, 0]
click at [584, 304] on input "16.00" at bounding box center [637, 316] width 174 height 30
click at [614, 246] on h5 "Other Obligations" at bounding box center [571, 256] width 345 height 20
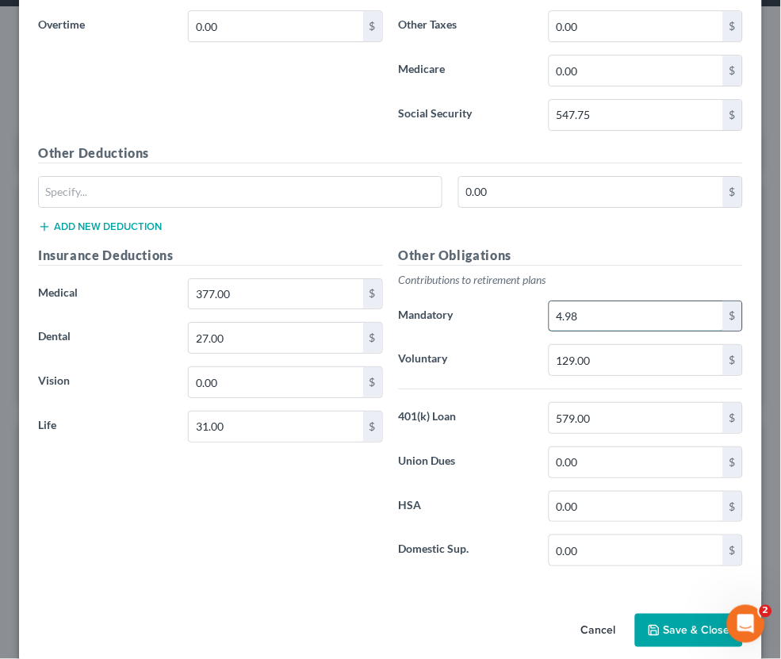
click at [657, 303] on input "4.98" at bounding box center [637, 316] width 174 height 30
type input "16"
click at [575, 345] on input "129.00" at bounding box center [637, 360] width 174 height 30
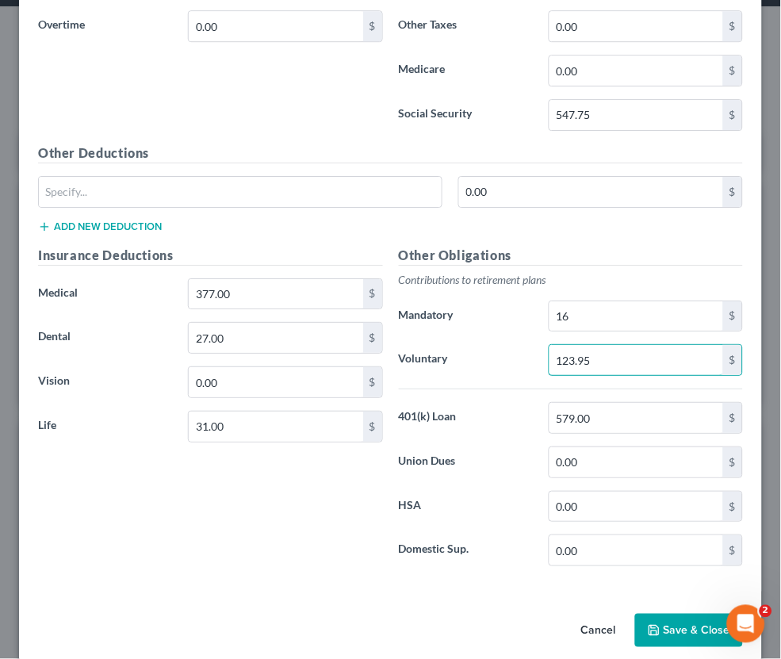
type input "123.95"
click at [497, 467] on div "Other Obligations Contributions to retirement plans Mandatory 16 $ Voluntary 12…" at bounding box center [571, 413] width 361 height 334
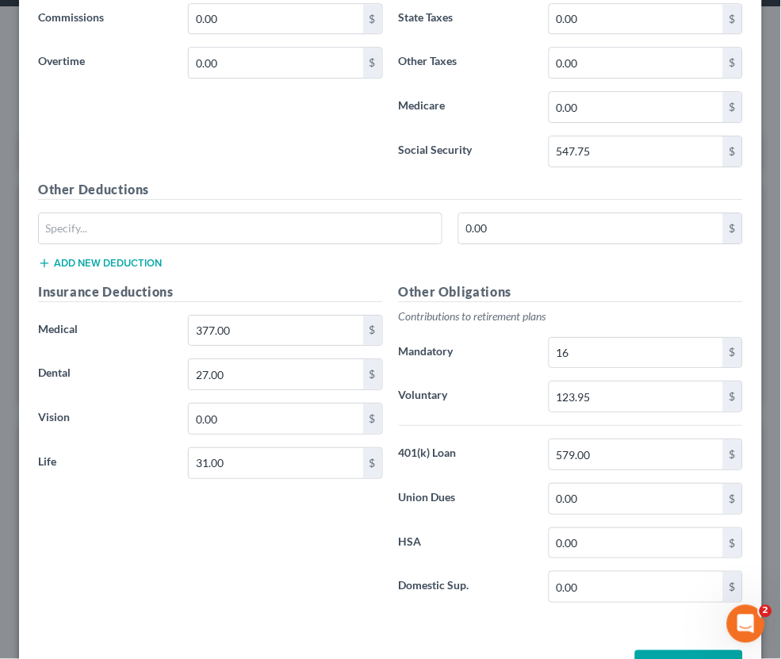
scroll to position [662, 0]
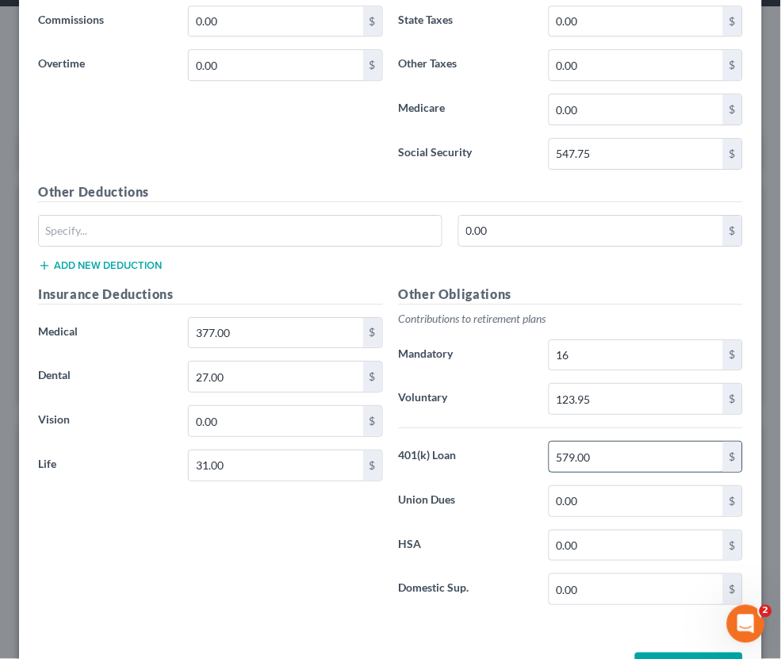
click at [573, 442] on input "579.00" at bounding box center [637, 457] width 174 height 30
type input "531.82"
click at [510, 573] on label "Domestic Sup." at bounding box center [466, 589] width 150 height 32
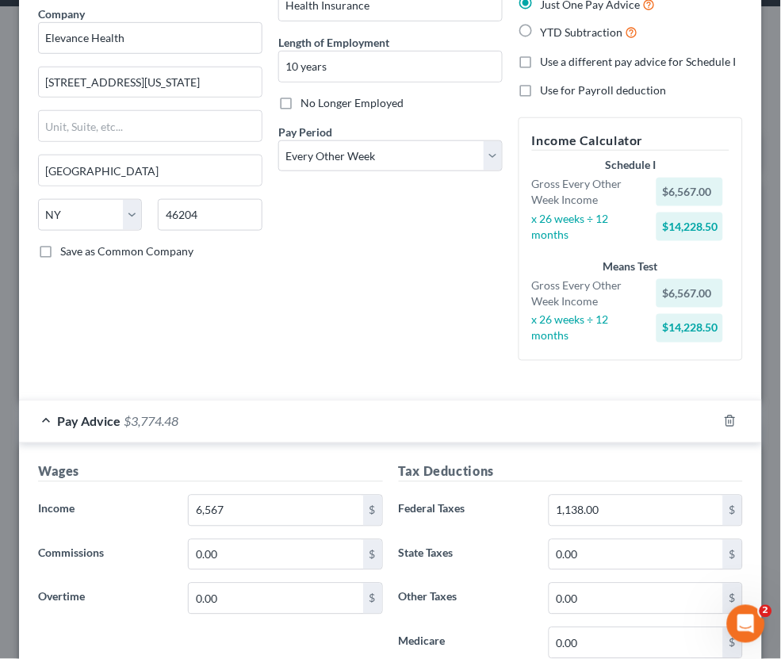
scroll to position [130, 0]
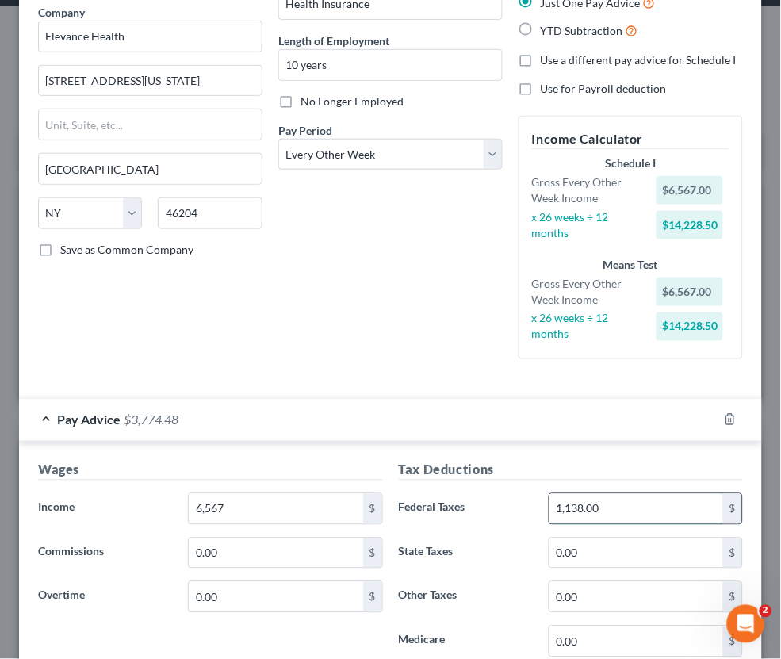
click at [582, 498] on input "1,138.00" at bounding box center [637, 509] width 174 height 30
click at [602, 461] on h5 "Tax Deductions" at bounding box center [571, 471] width 345 height 20
click at [511, 346] on div "How would you like to enter income? All Pay Advices Just One Pay Advice YTD Sub…" at bounding box center [631, 157] width 240 height 429
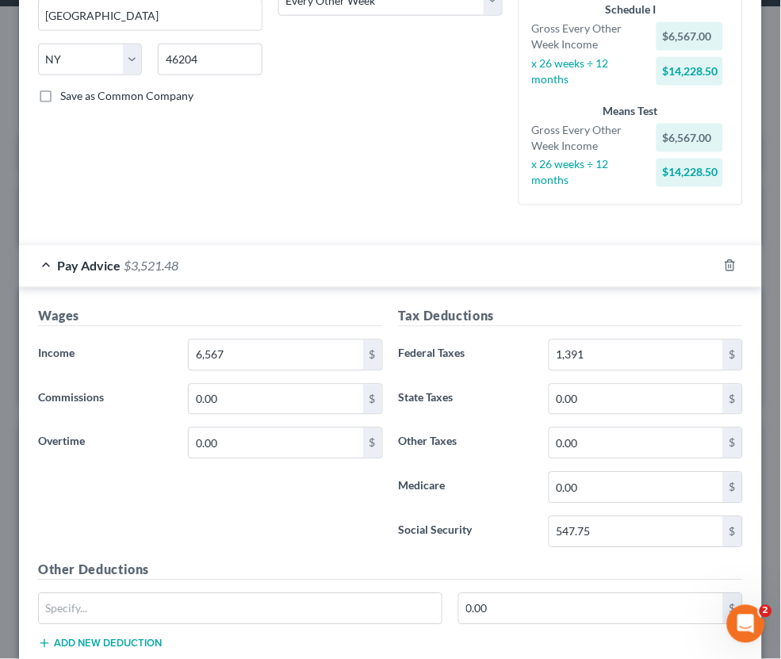
scroll to position [329, 0]
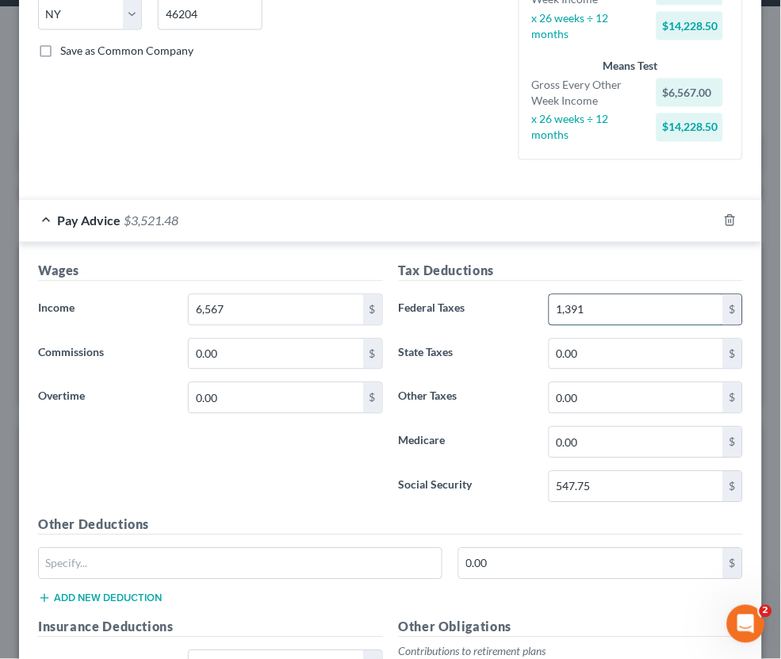
click at [609, 303] on input "1,391" at bounding box center [637, 310] width 174 height 30
type input "1,391.31"
click at [536, 177] on form "Employment Type * Select Full or [DEMOGRAPHIC_DATA] Employment Self Employment …" at bounding box center [390, 354] width 705 height 1220
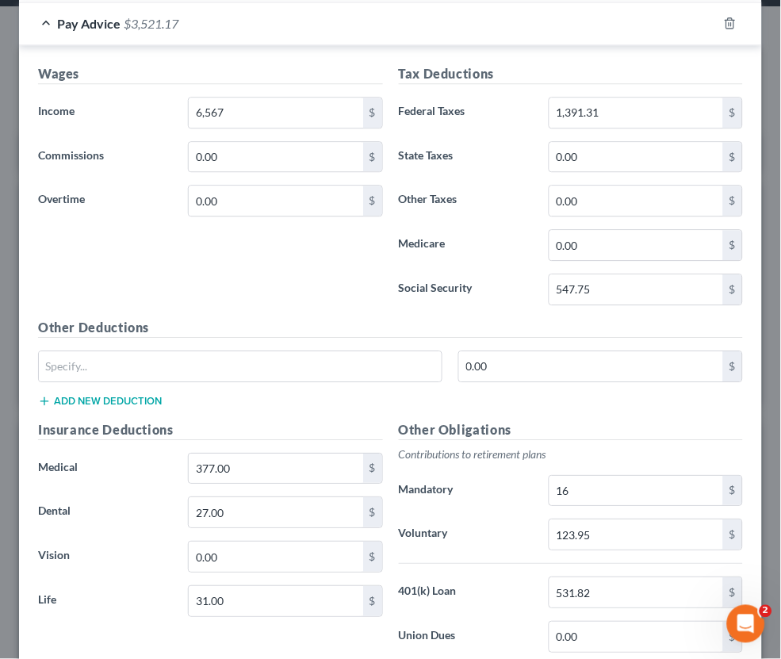
scroll to position [538, 0]
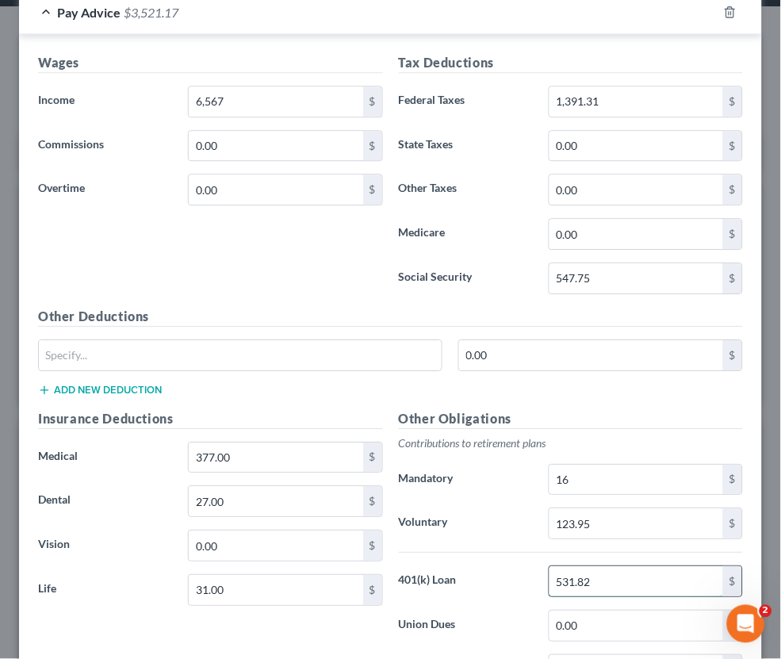
click at [561, 566] on input "531.82" at bounding box center [637, 581] width 174 height 30
type input "431.82"
click at [611, 409] on h5 "Other Obligations" at bounding box center [571, 419] width 345 height 20
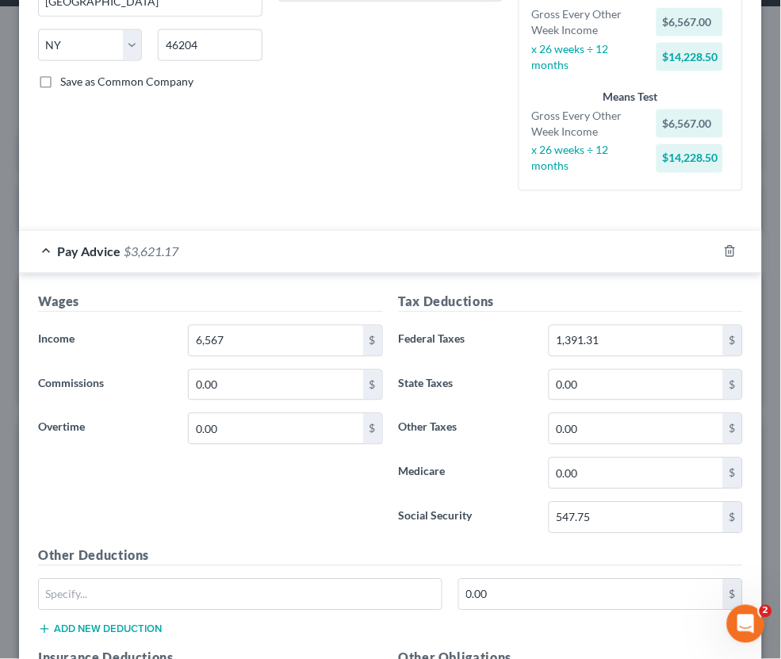
scroll to position [293, 0]
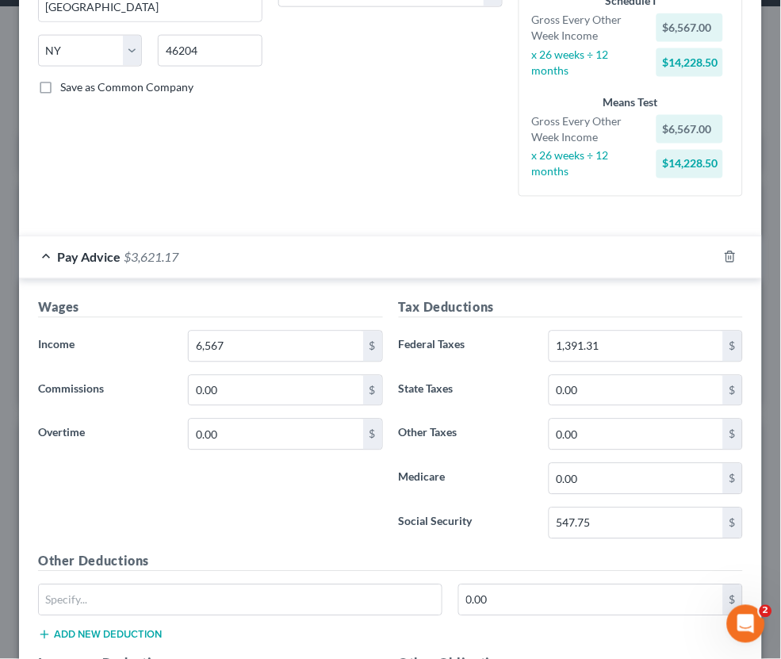
click at [550, 213] on form "Employment Type * Select Full or [DEMOGRAPHIC_DATA] Employment Self Employment …" at bounding box center [390, 390] width 705 height 1220
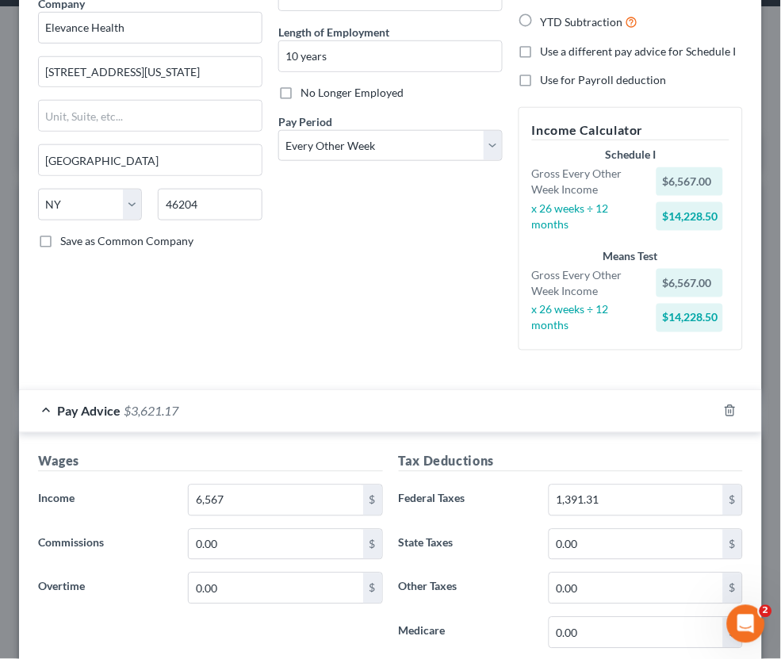
scroll to position [136, 0]
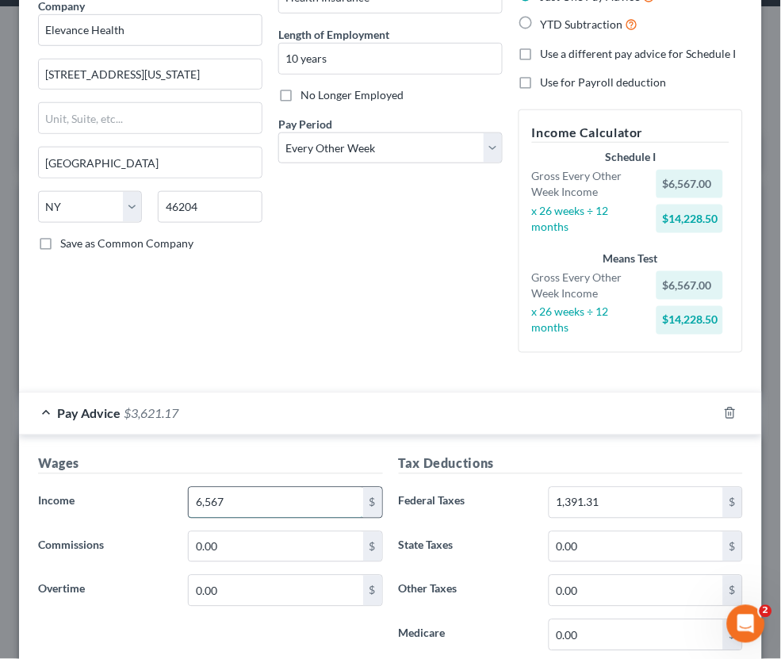
click at [212, 489] on input "6,567" at bounding box center [276, 503] width 174 height 30
click at [228, 350] on div "Employment Type * Select Full or [DEMOGRAPHIC_DATA] Employment Self Employment …" at bounding box center [150, 151] width 240 height 429
click at [210, 489] on input "6,676" at bounding box center [276, 503] width 174 height 30
click at [269, 265] on div "Employment Type * Select Full or [DEMOGRAPHIC_DATA] Employment Self Employment …" at bounding box center [150, 151] width 240 height 429
click at [253, 488] on input "6,271" at bounding box center [276, 503] width 174 height 30
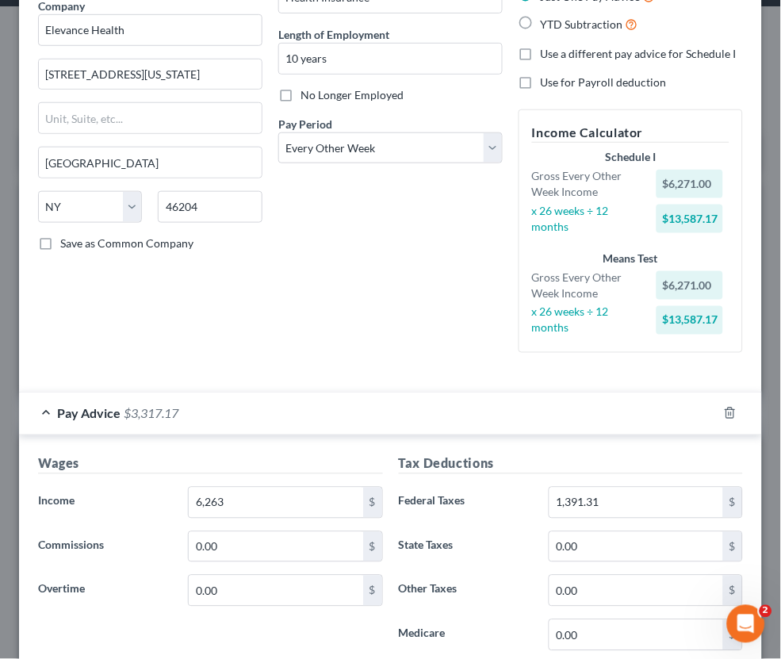
click at [256, 353] on div "Employment Type * Select Full or [DEMOGRAPHIC_DATA] Employment Self Employment …" at bounding box center [390, 158] width 721 height 442
click at [255, 488] on input "6,263" at bounding box center [276, 503] width 174 height 30
click at [289, 295] on div "Debtor Spouse Occupation Health Insurance Length of Employment 10 years No Long…" at bounding box center [390, 151] width 240 height 429
click at [251, 488] on input "6,252" at bounding box center [276, 503] width 174 height 30
click at [249, 490] on input "6,252" at bounding box center [276, 503] width 174 height 30
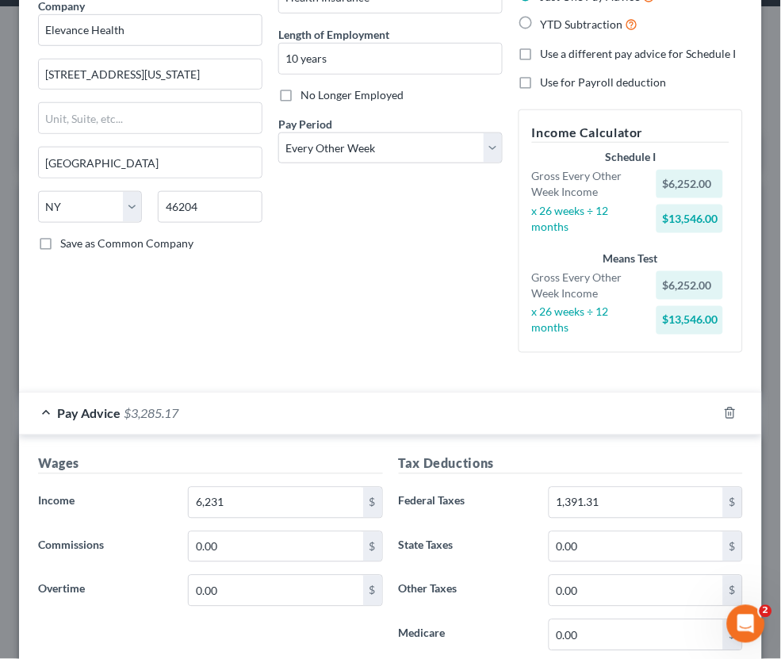
click at [307, 260] on div "Debtor Spouse Occupation Health Insurance Length of Employment 10 years No Long…" at bounding box center [390, 151] width 240 height 429
click at [263, 490] on input "6,231" at bounding box center [276, 503] width 174 height 30
click at [329, 256] on div "Debtor Spouse Occupation Health Insurance Length of Employment 10 years No Long…" at bounding box center [390, 151] width 240 height 429
click at [260, 488] on input "6,221" at bounding box center [276, 503] width 174 height 30
click at [307, 273] on div "Debtor Spouse Occupation Health Insurance Length of Employment 10 years No Long…" at bounding box center [390, 151] width 240 height 429
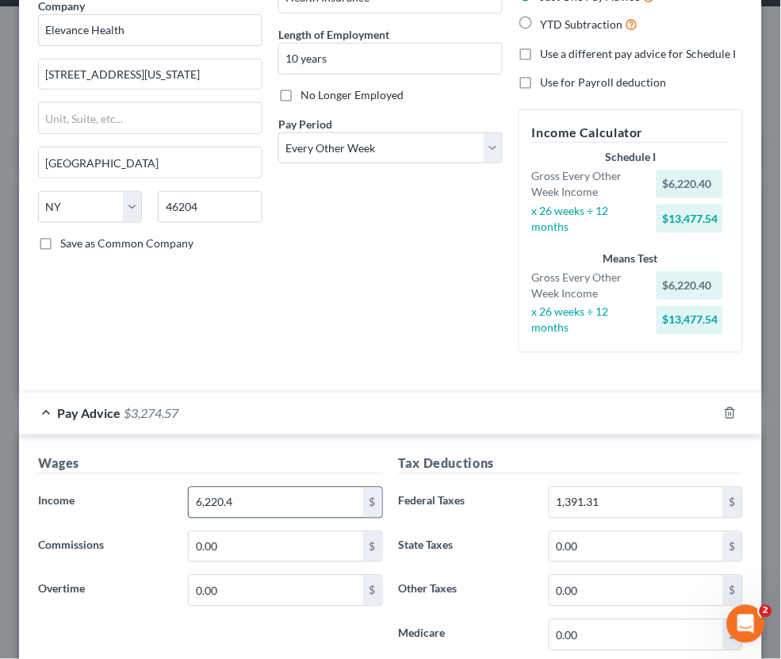
click at [294, 490] on input "6,220.4" at bounding box center [276, 503] width 174 height 30
click at [373, 288] on div "Debtor Spouse Occupation Health Insurance Length of Employment 10 years No Long…" at bounding box center [390, 151] width 240 height 429
click at [301, 495] on input "6,220.11" at bounding box center [276, 503] width 174 height 30
click at [351, 281] on div "Debtor Spouse Occupation Health Insurance Length of Employment 10 years No Long…" at bounding box center [390, 151] width 240 height 429
click at [294, 488] on input "6,220.15" at bounding box center [276, 503] width 174 height 30
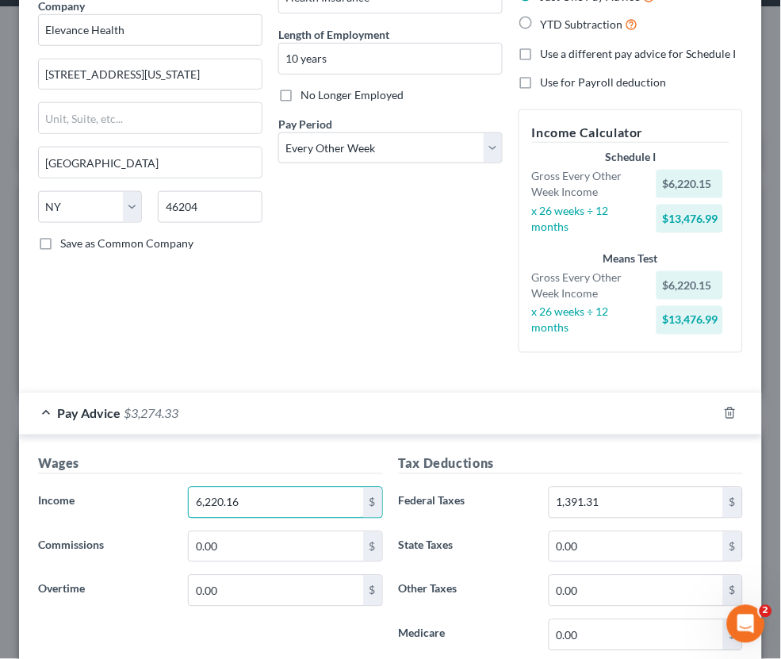
type input "6,220.16"
click at [421, 346] on div "Debtor Spouse Occupation Health Insurance Length of Employment 10 years No Long…" at bounding box center [390, 151] width 240 height 429
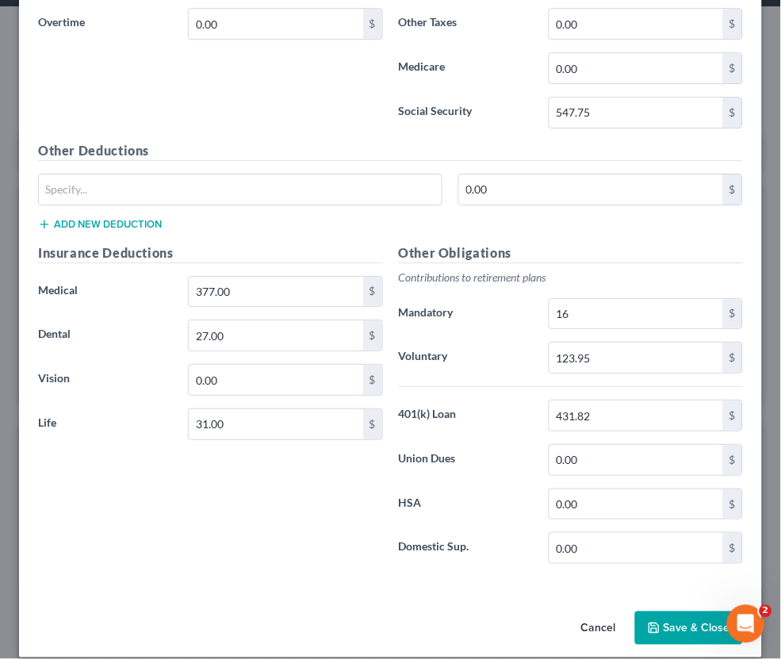
scroll to position [701, 0]
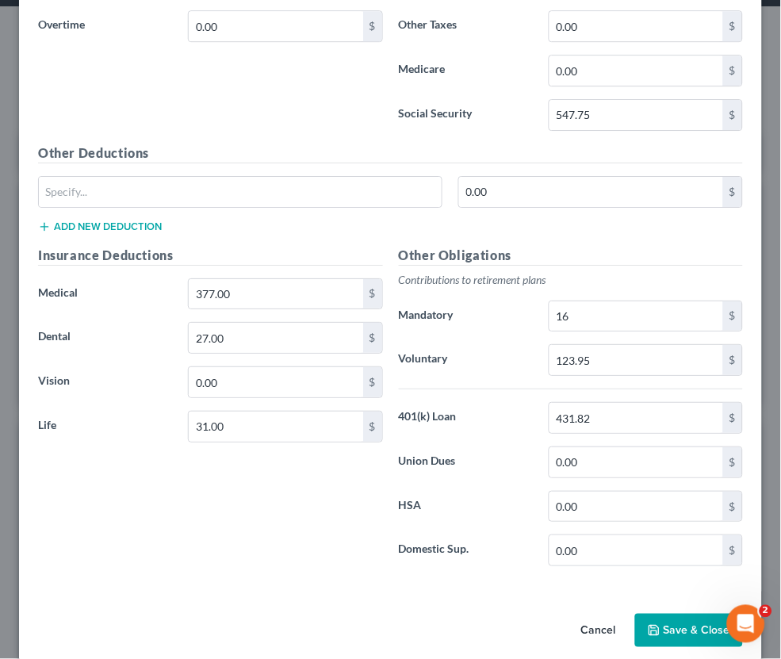
click at [677, 614] on button "Save & Close" at bounding box center [689, 630] width 108 height 33
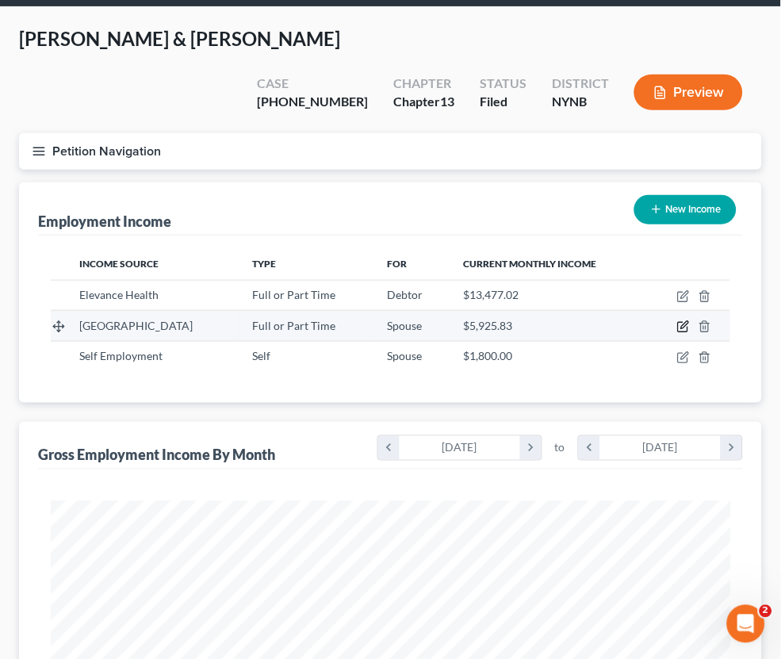
click at [684, 320] on icon "button" at bounding box center [683, 326] width 13 height 13
select select "0"
select select "1"
select select "2"
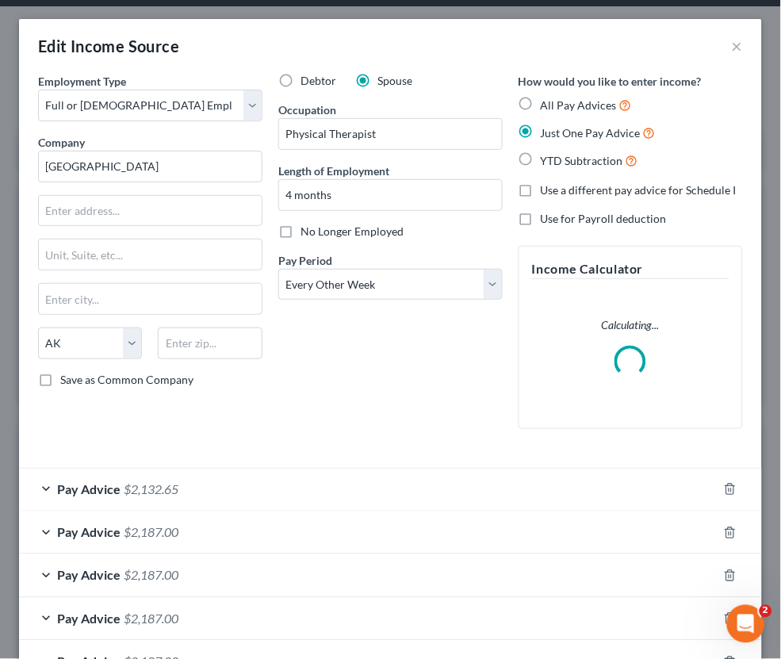
click at [258, 484] on div "Pay Advice $2,132.65" at bounding box center [368, 490] width 699 height 42
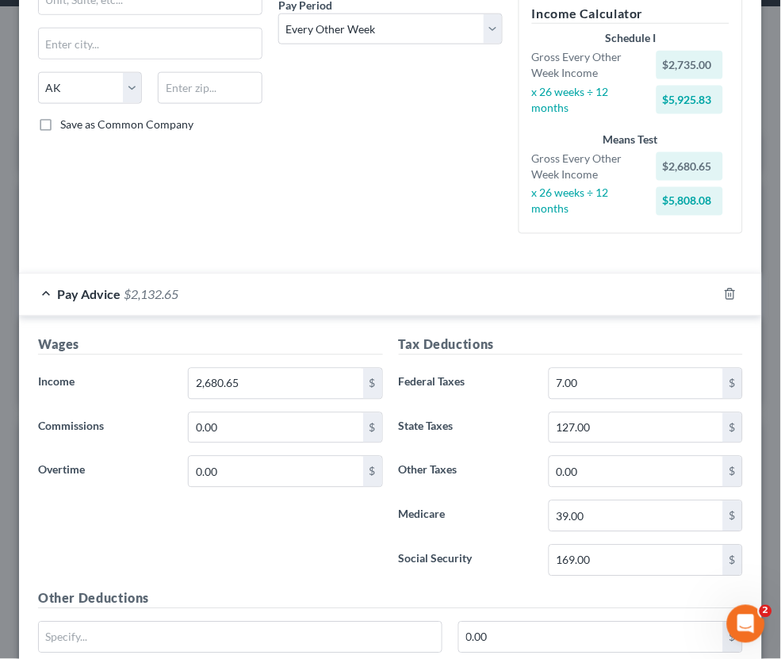
scroll to position [256, 0]
click at [214, 370] on input "2,680.65" at bounding box center [276, 383] width 174 height 30
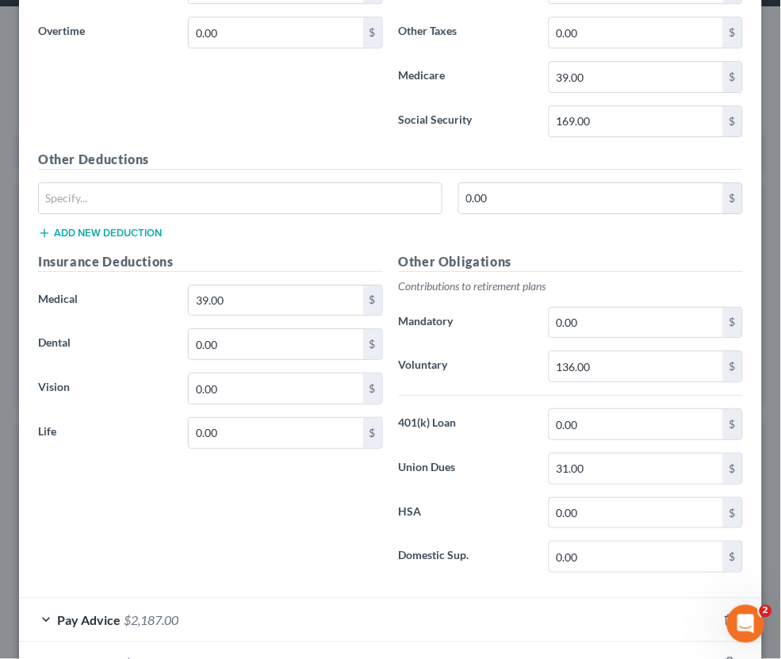
scroll to position [810, 0]
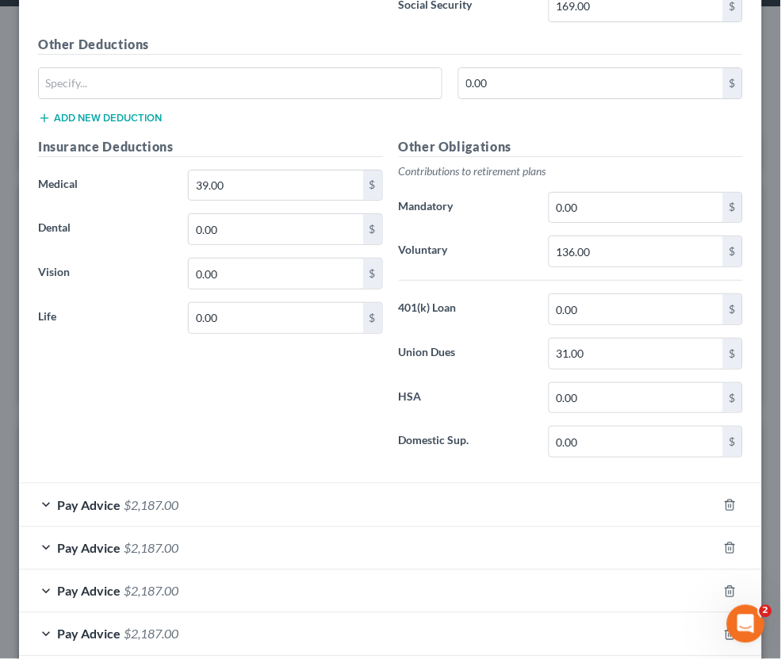
click at [181, 490] on div "Pay Advice $2,187.00" at bounding box center [368, 505] width 699 height 42
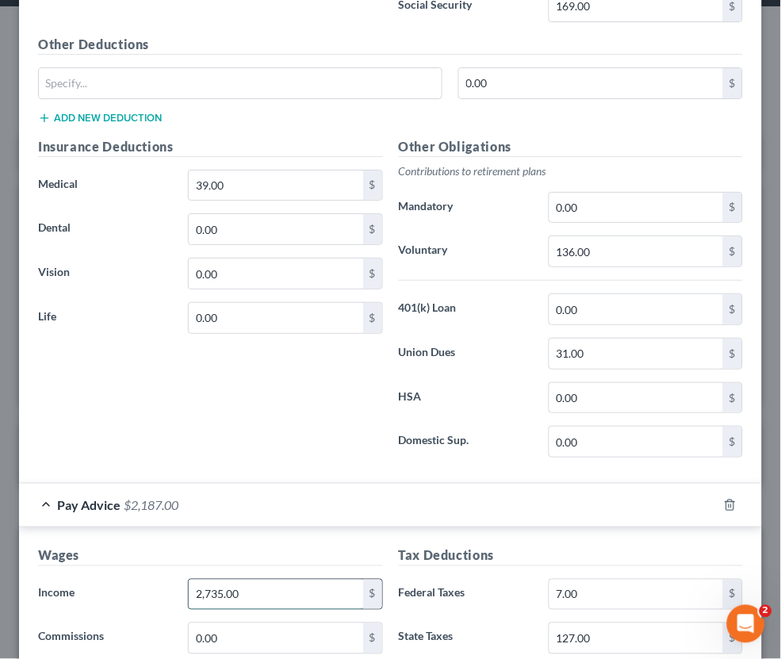
click at [258, 580] on input "2,735.00" at bounding box center [276, 595] width 174 height 30
paste input "680.65"
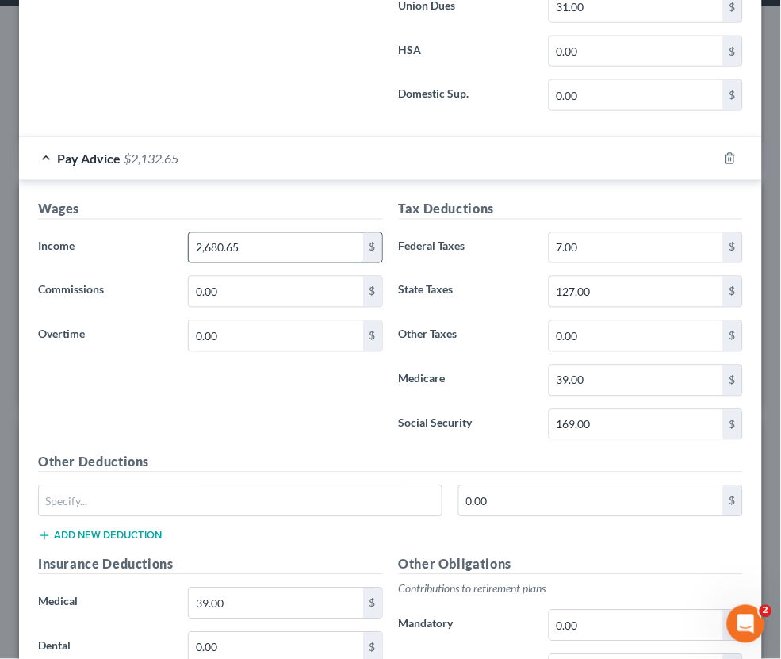
scroll to position [1159, 0]
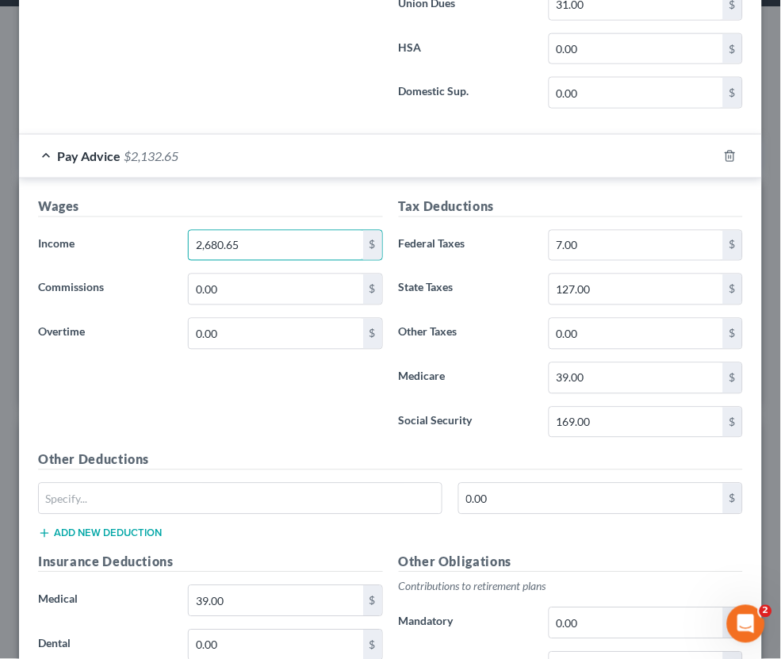
type input "2,680.65"
click at [224, 147] on div "Pay Advice $2,132.65" at bounding box center [368, 156] width 699 height 42
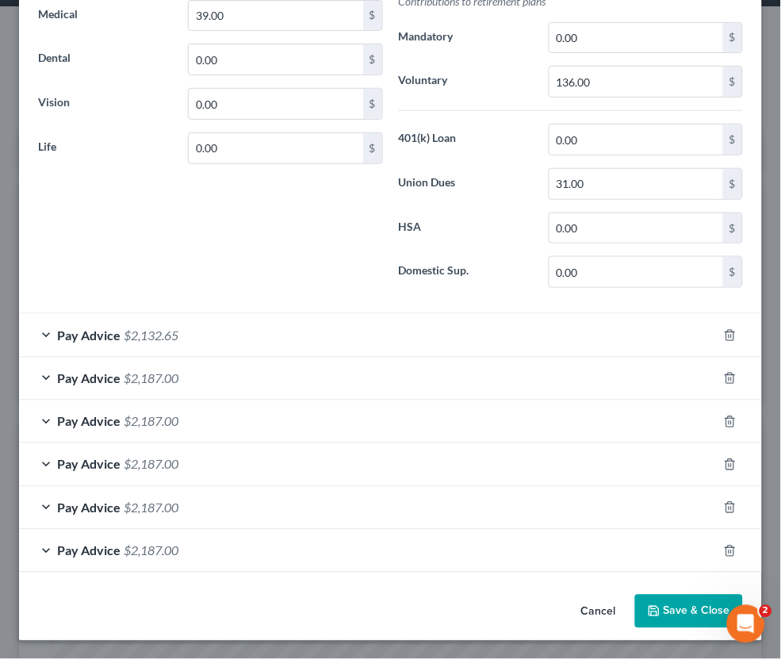
scroll to position [960, 0]
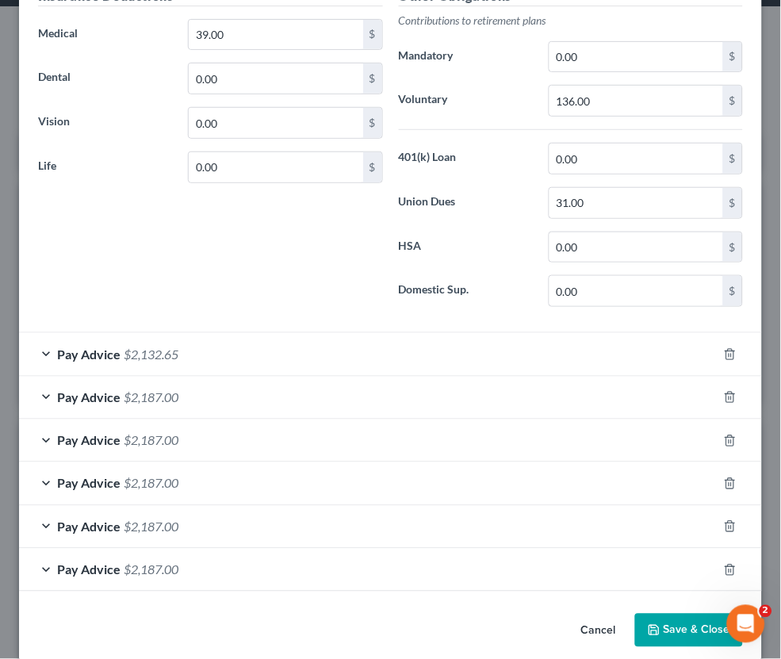
click at [189, 377] on div "Pay Advice $2,187.00" at bounding box center [368, 398] width 699 height 42
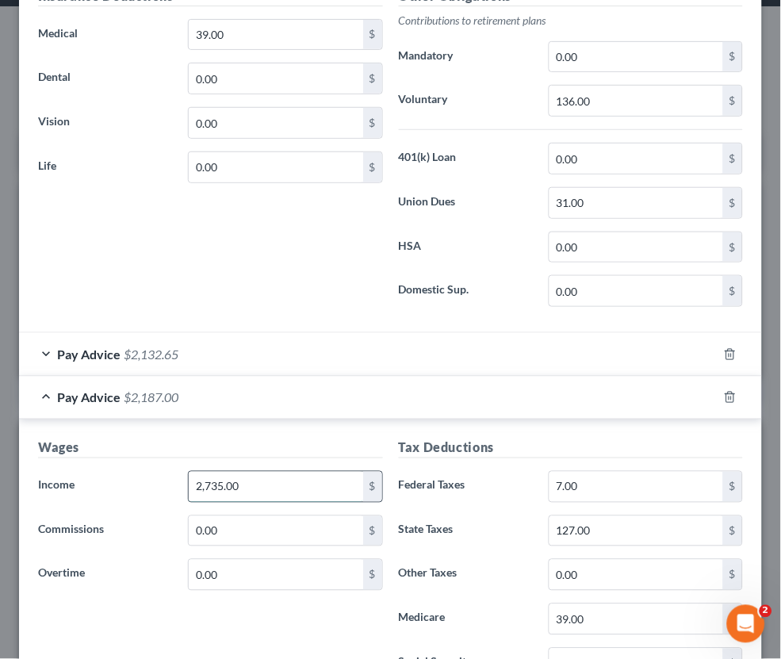
click at [220, 475] on input "2,735.00" at bounding box center [276, 487] width 174 height 30
paste input "680.65"
type input "2,680.65"
click at [237, 384] on div "Pay Advice $2,132.65" at bounding box center [368, 398] width 699 height 42
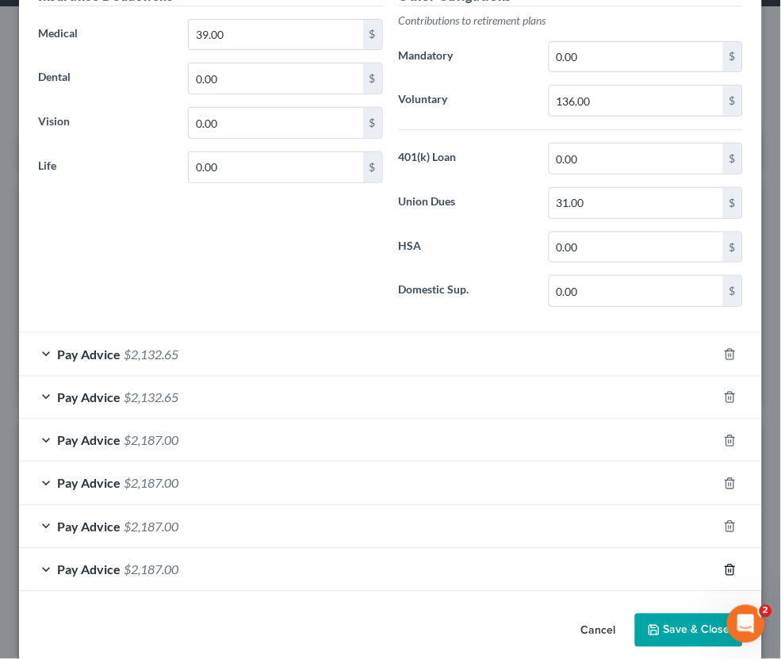
click at [731, 565] on icon "button" at bounding box center [729, 570] width 7 height 10
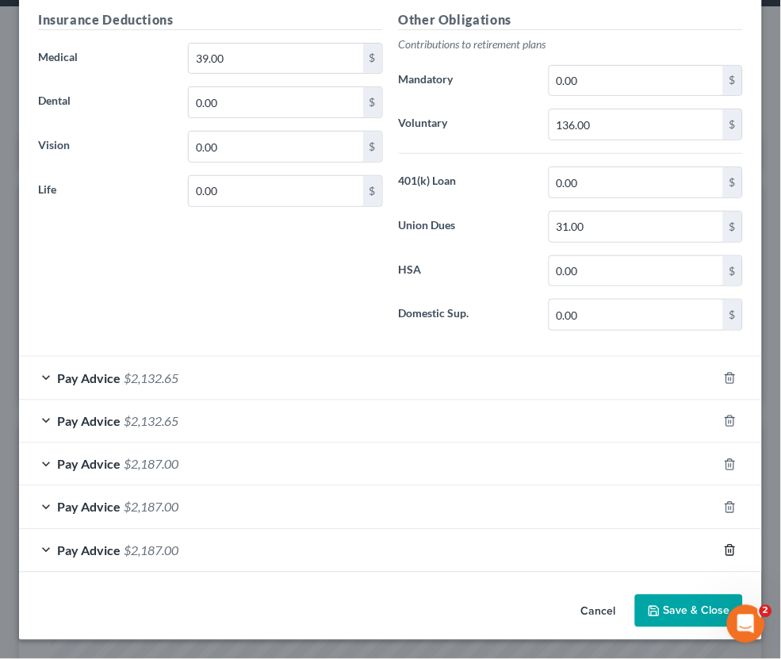
scroll to position [917, 0]
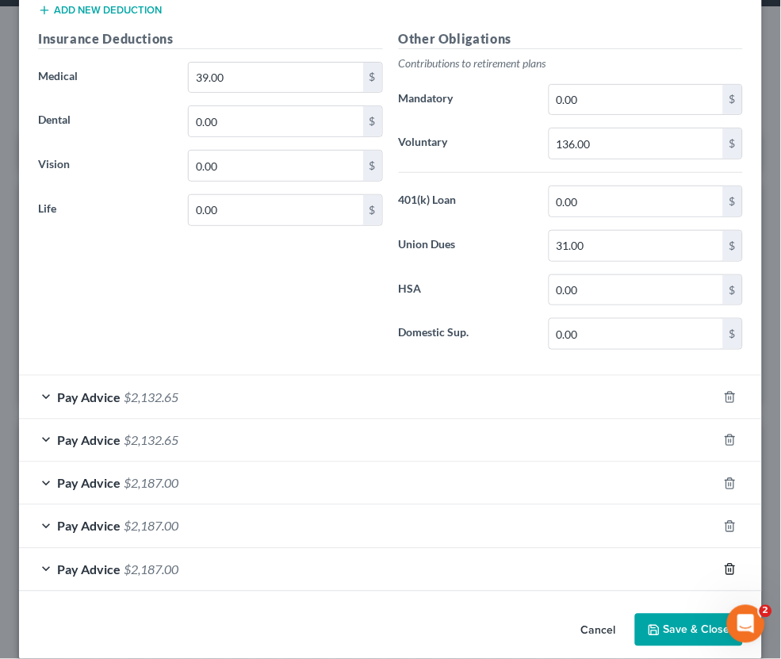
click at [730, 566] on polyline "button" at bounding box center [731, 566] width 10 height 0
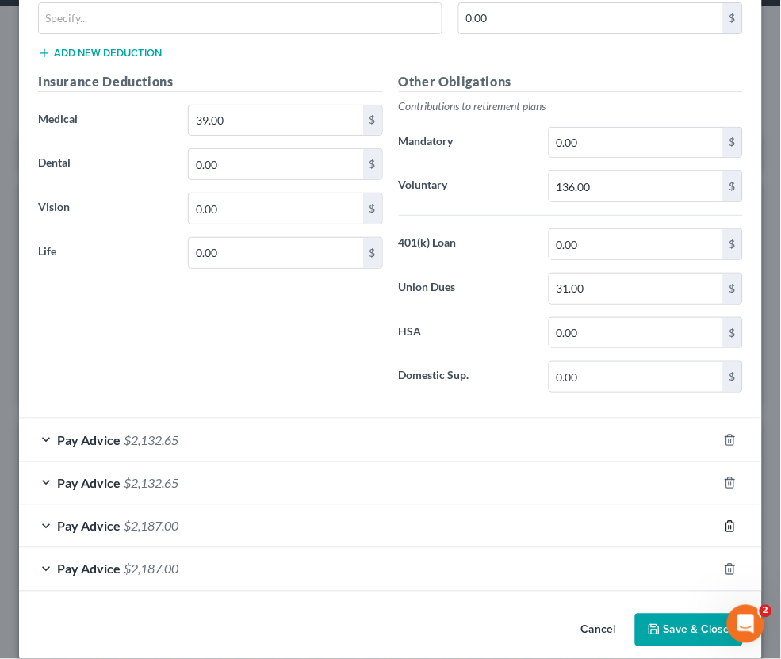
click at [730, 566] on polyline "button" at bounding box center [731, 566] width 10 height 0
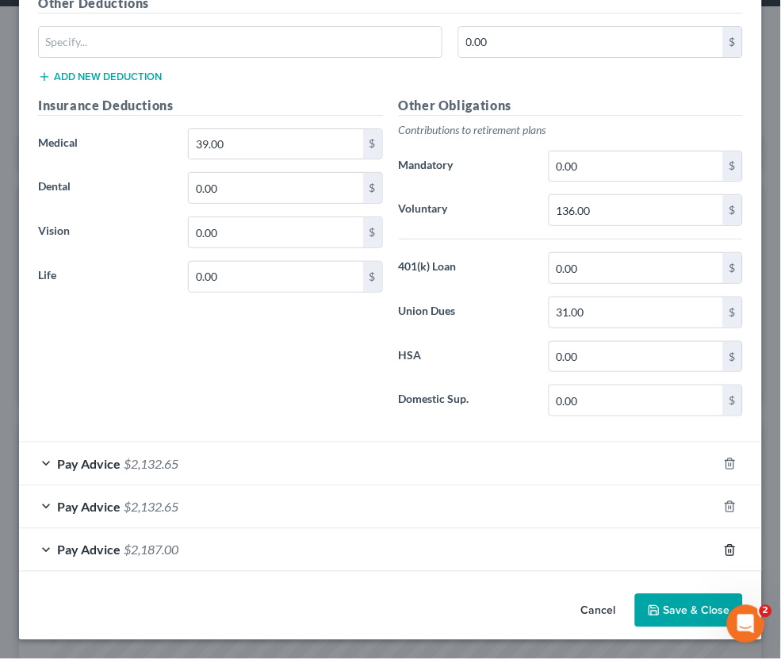
scroll to position [831, 0]
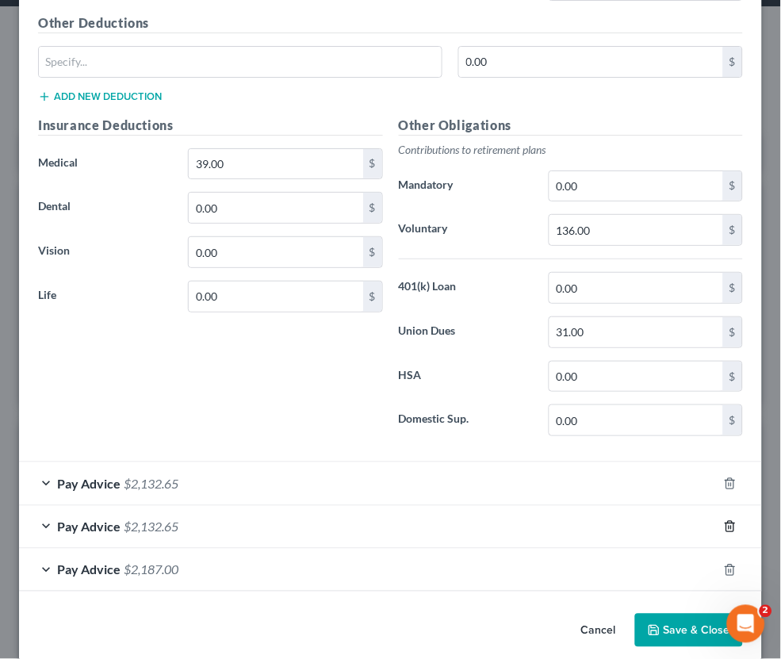
click at [730, 564] on icon "button" at bounding box center [730, 570] width 13 height 13
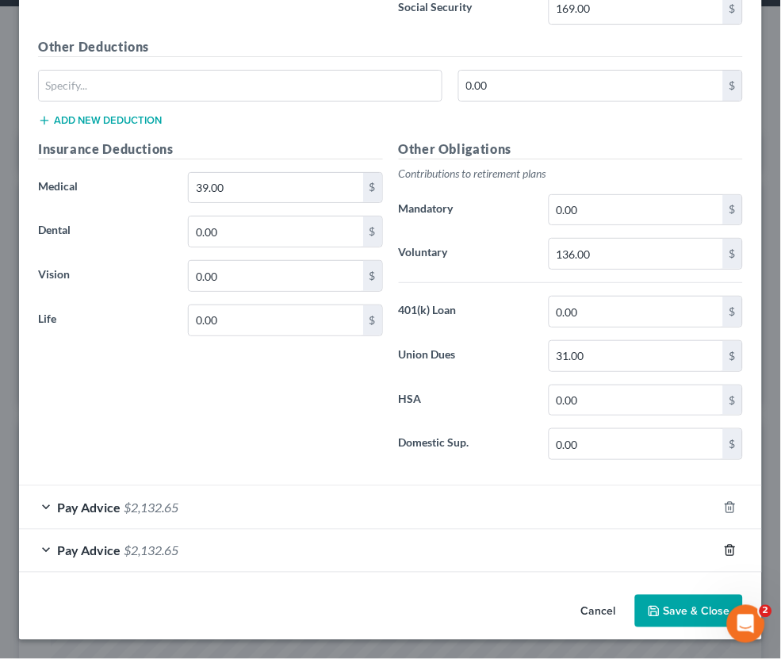
scroll to position [788, 0]
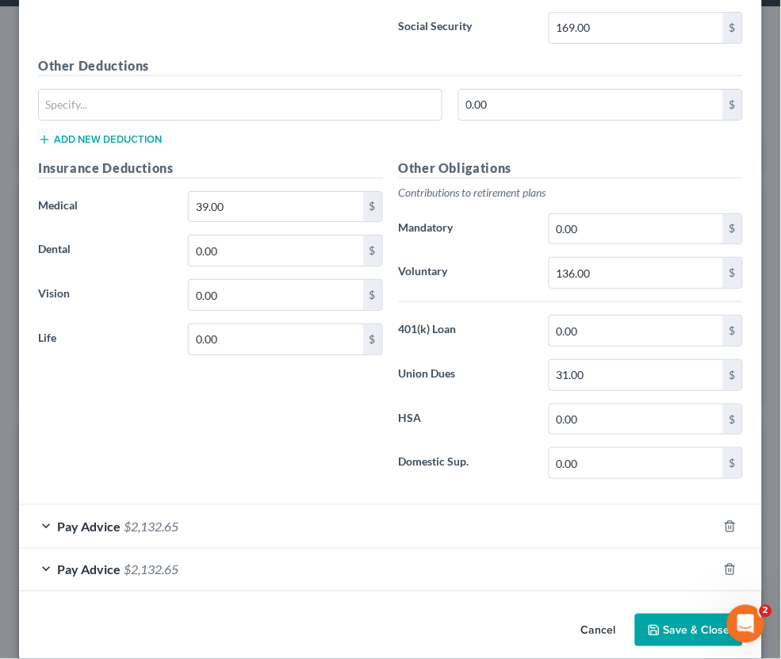
click at [685, 615] on button "Save & Close" at bounding box center [689, 630] width 108 height 33
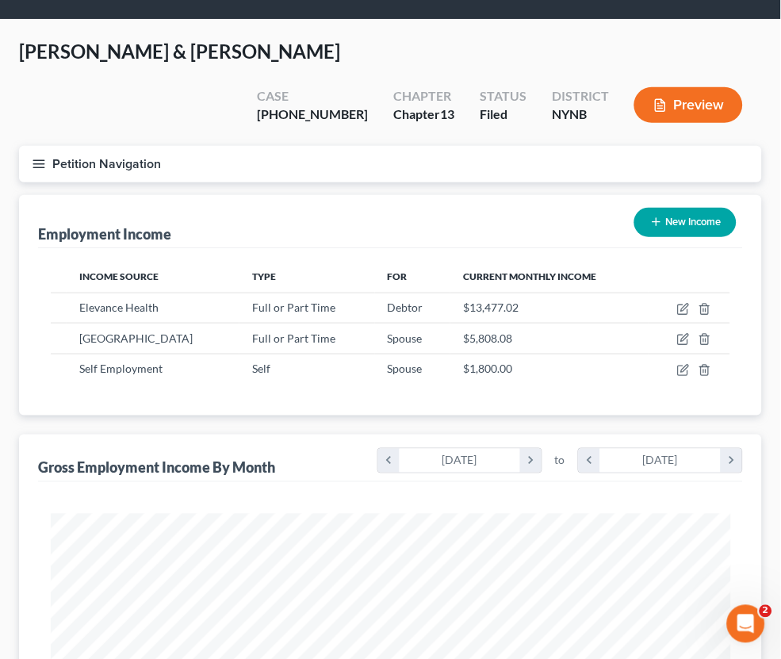
scroll to position [2, 0]
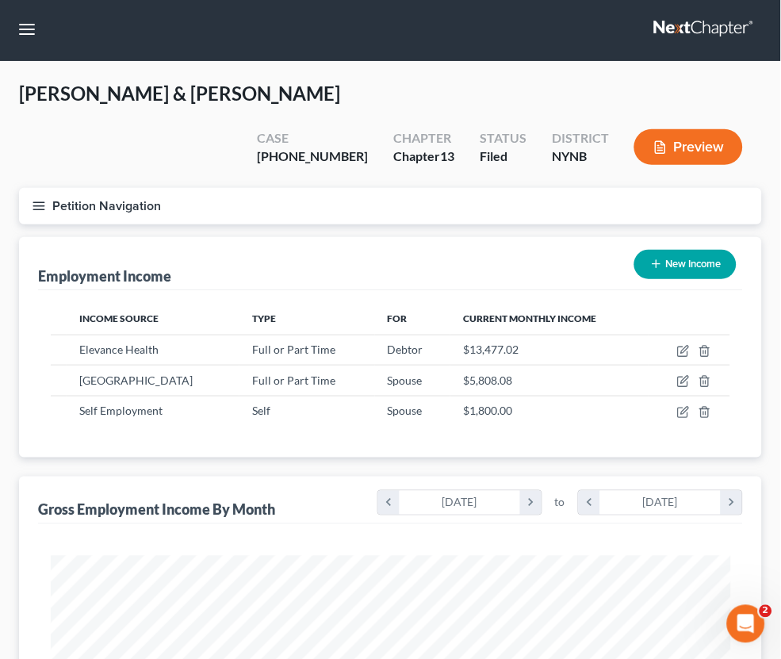
click at [59, 188] on button "Petition Navigation" at bounding box center [390, 206] width 743 height 36
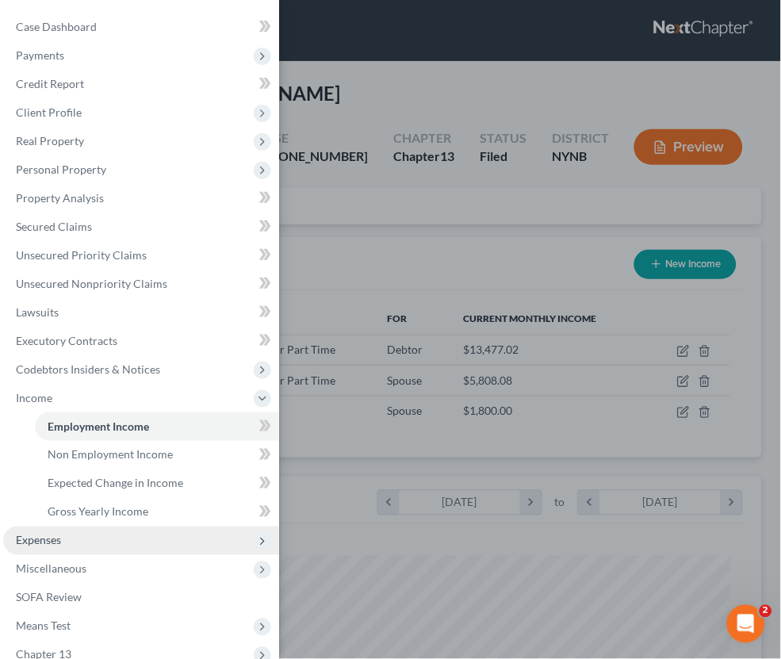
click at [99, 527] on span "Expenses" at bounding box center [141, 541] width 276 height 29
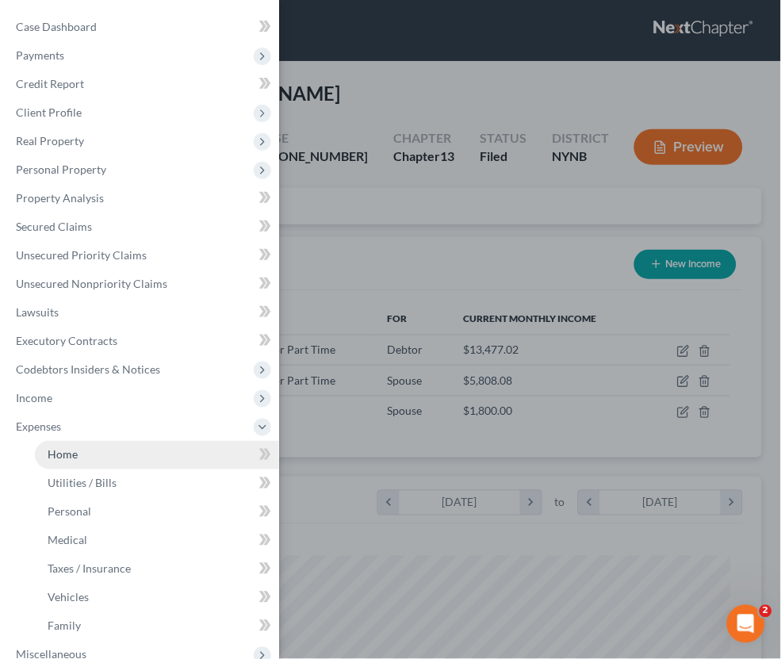
click at [110, 446] on link "Home" at bounding box center [157, 455] width 244 height 29
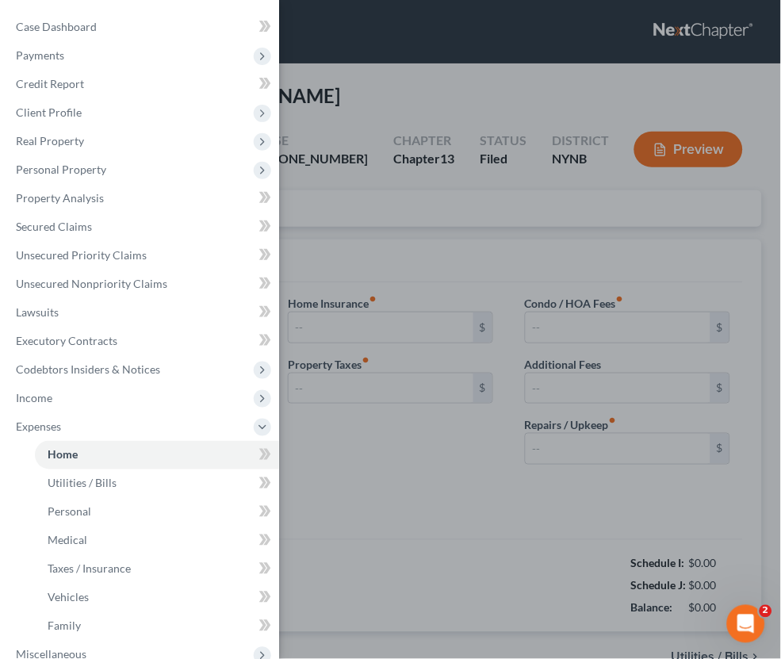
type input "2,746.66"
type input "870.25"
radio input "true"
type input "0.00"
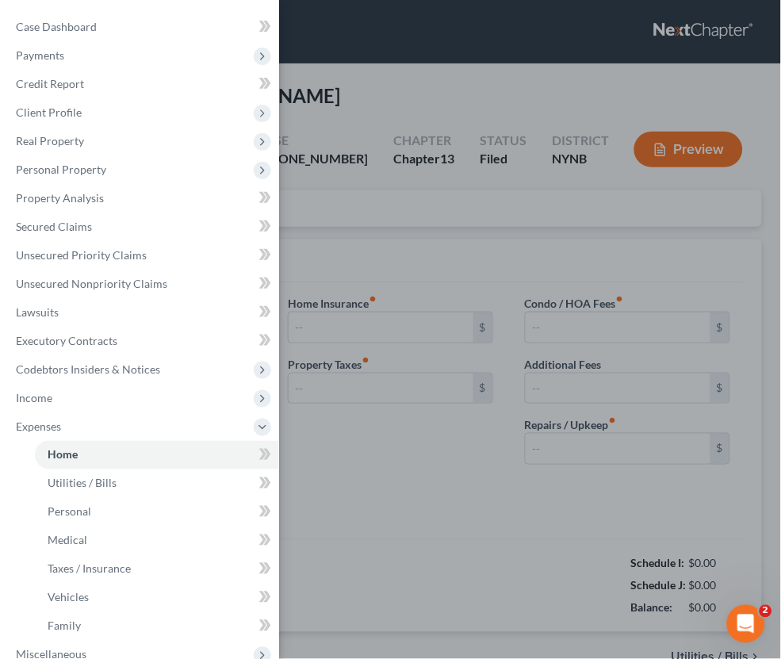
type input "0.00"
click at [578, 485] on div "Case Dashboard Payments Invoices Payments Payments Credit Report Client Profile" at bounding box center [390, 329] width 781 height 659
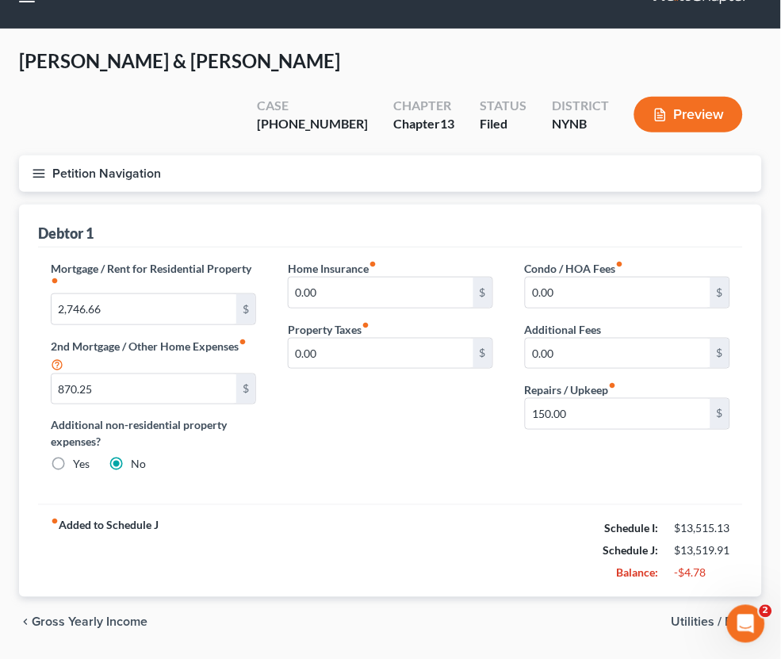
scroll to position [34, 0]
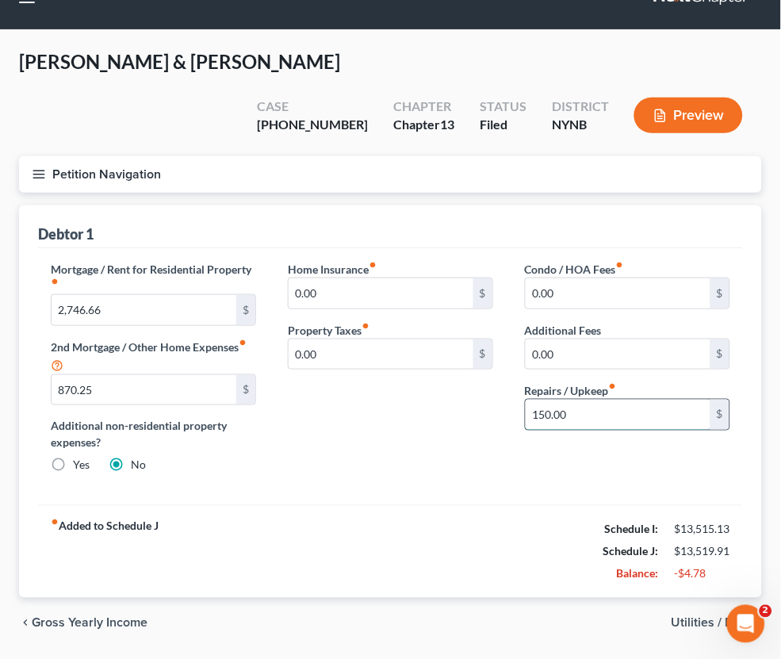
click at [540, 400] on input "150.00" at bounding box center [618, 415] width 185 height 30
type input "250.00"
click at [80, 295] on input "2,746.66" at bounding box center [144, 310] width 185 height 30
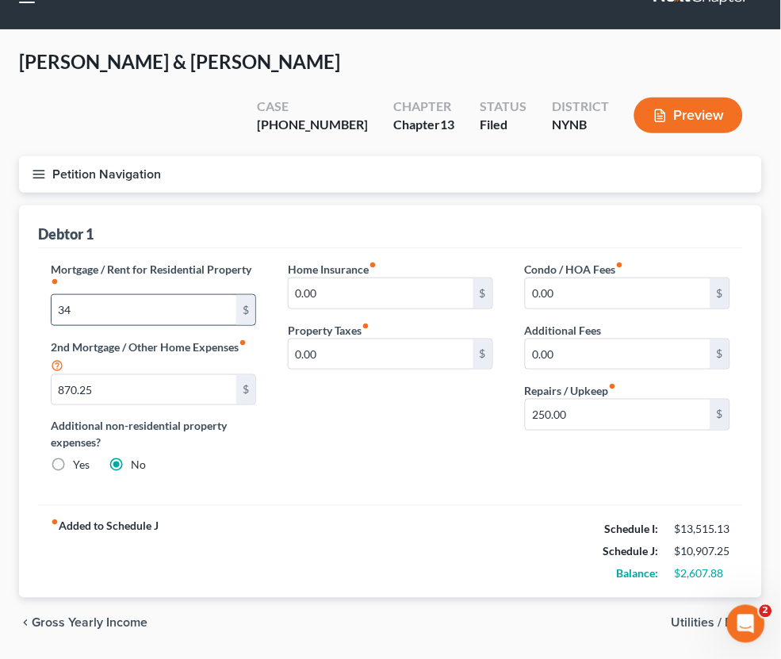
click at [205, 295] on input "34" at bounding box center [144, 310] width 185 height 30
type input "3,400"
click at [110, 375] on input "870.25" at bounding box center [144, 390] width 185 height 30
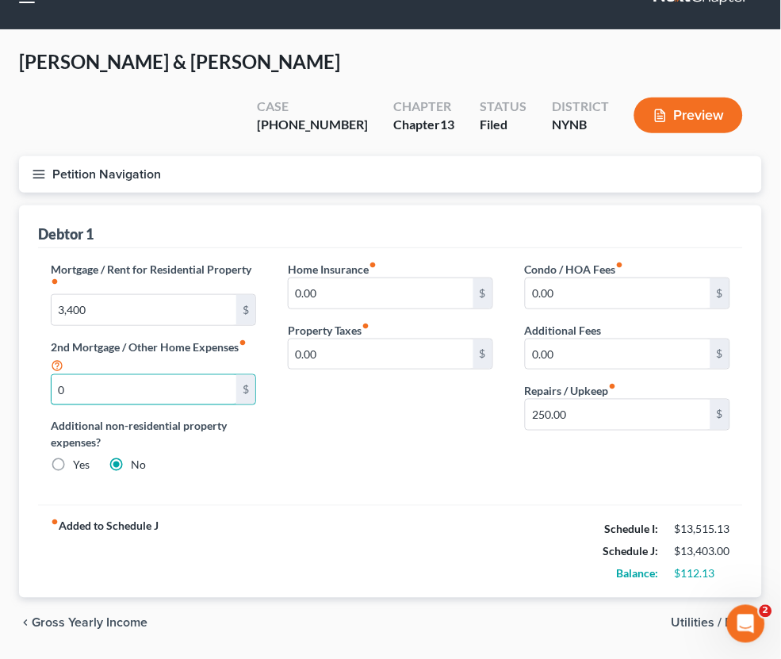
type input "0"
click at [473, 440] on div "Home Insurance fiber_manual_record 0.00 $ Property Taxes fiber_manual_record 0.…" at bounding box center [390, 374] width 237 height 226
click at [715, 617] on span "Utilities / Bills" at bounding box center [711, 623] width 78 height 13
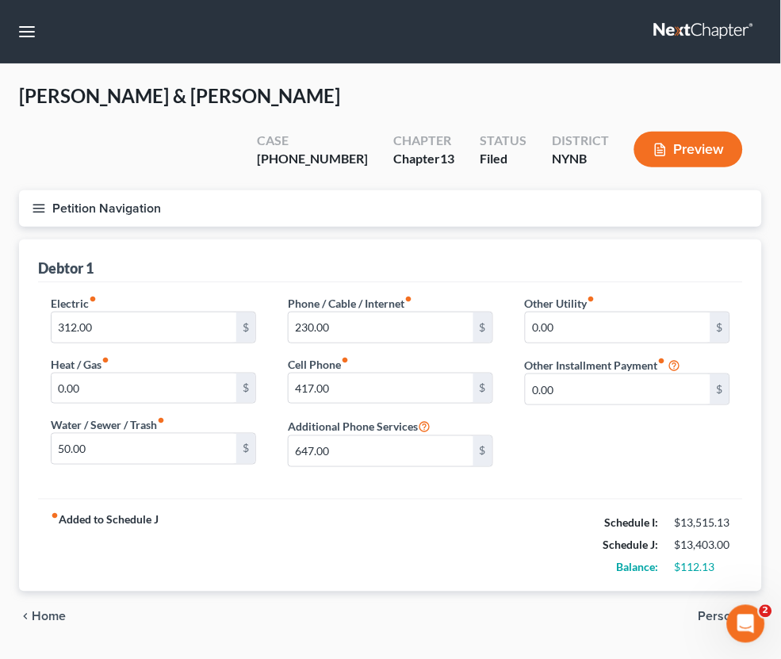
click at [729, 611] on span "Personal" at bounding box center [724, 617] width 51 height 13
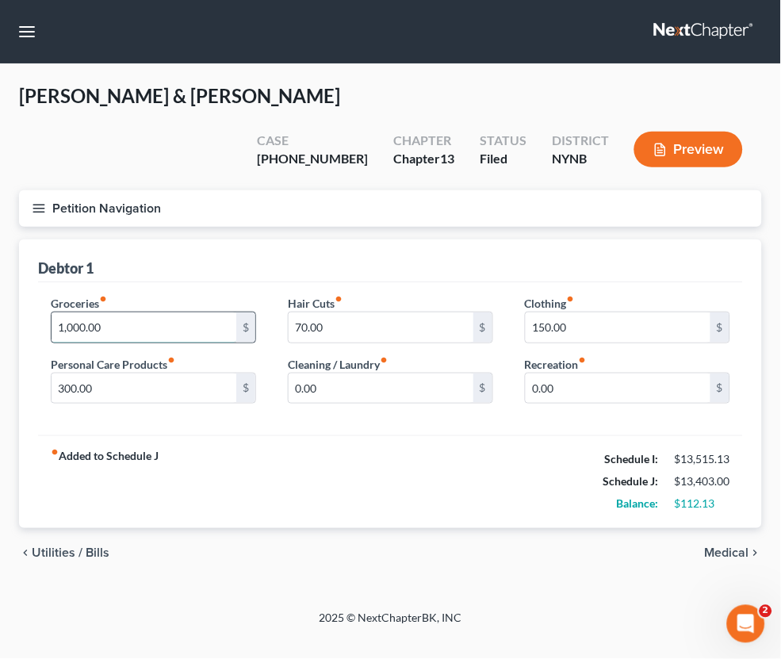
click at [65, 312] on input "1,000.00" at bounding box center [144, 327] width 185 height 30
type input "2,600"
click at [271, 462] on div "fiber_manual_record Added to Schedule J Schedule I: $13,515.13 Schedule J: $15,…" at bounding box center [390, 481] width 705 height 93
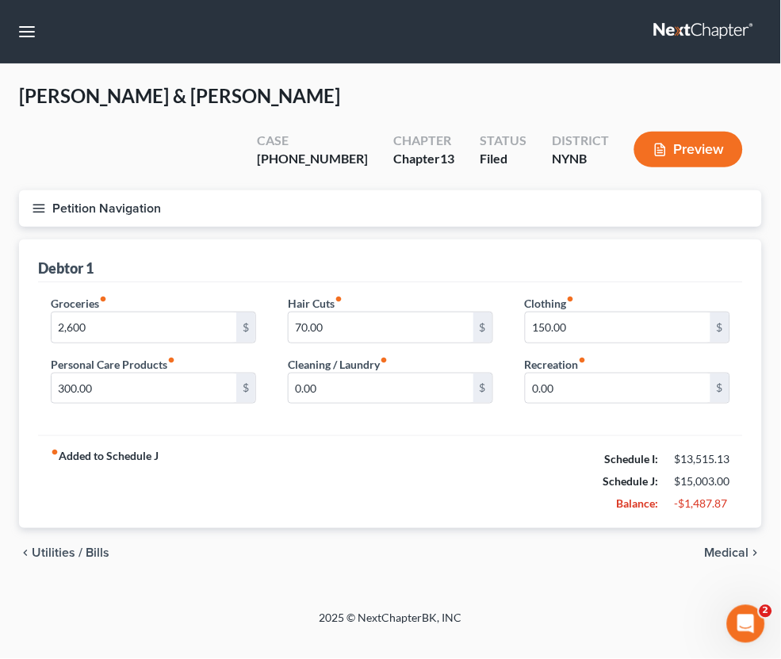
click at [745, 547] on span "Medical" at bounding box center [727, 553] width 44 height 13
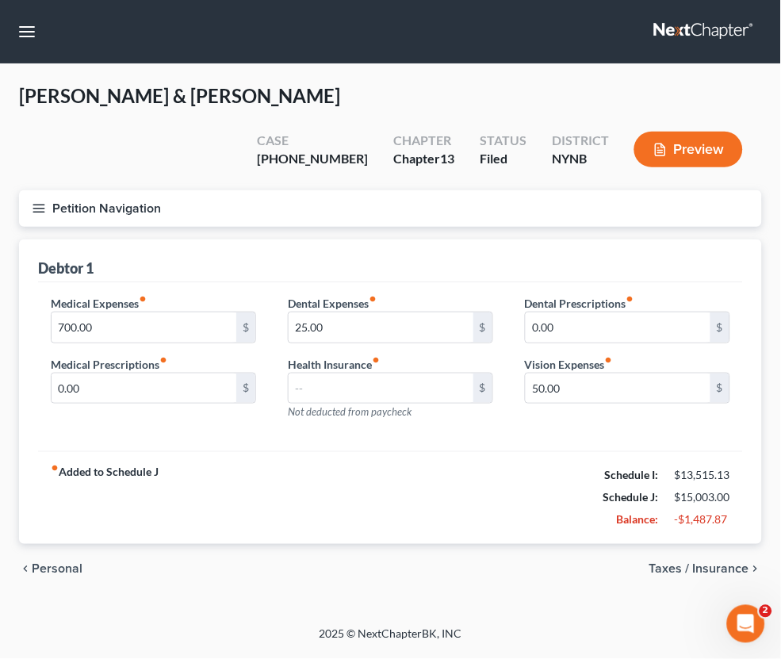
click at [684, 563] on span "Taxes / Insurance" at bounding box center [699, 569] width 100 height 13
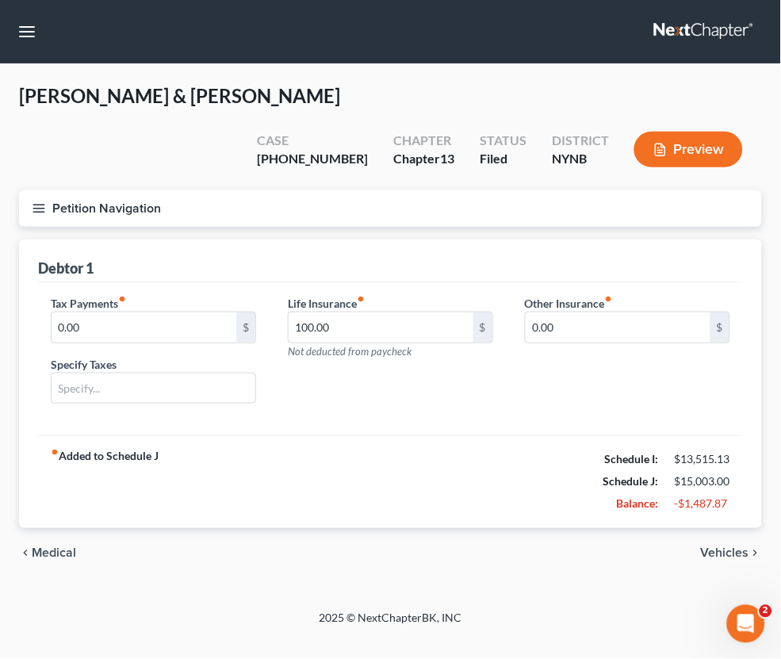
click at [715, 547] on span "Vehicles" at bounding box center [725, 553] width 48 height 13
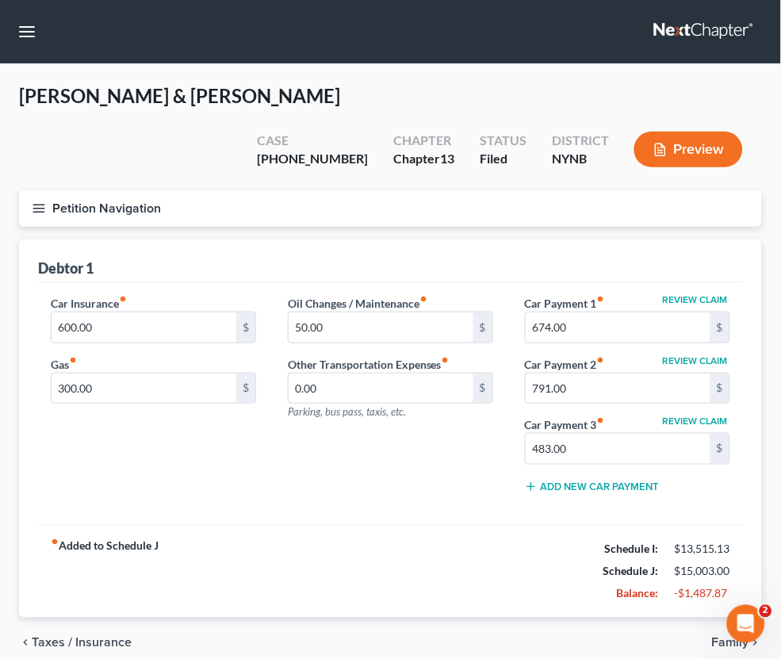
click at [722, 637] on span "Family" at bounding box center [730, 643] width 37 height 13
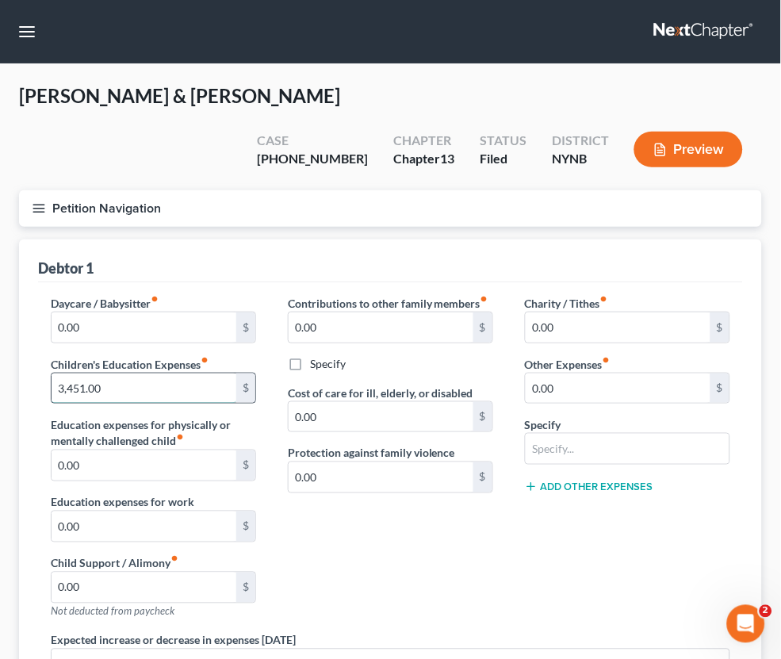
click at [70, 373] on input "3,451.00" at bounding box center [144, 388] width 185 height 30
type input "1,800"
click at [347, 545] on div "Contributions to other family members fiber_manual_record 0.00 $ Specify Cost o…" at bounding box center [390, 463] width 237 height 337
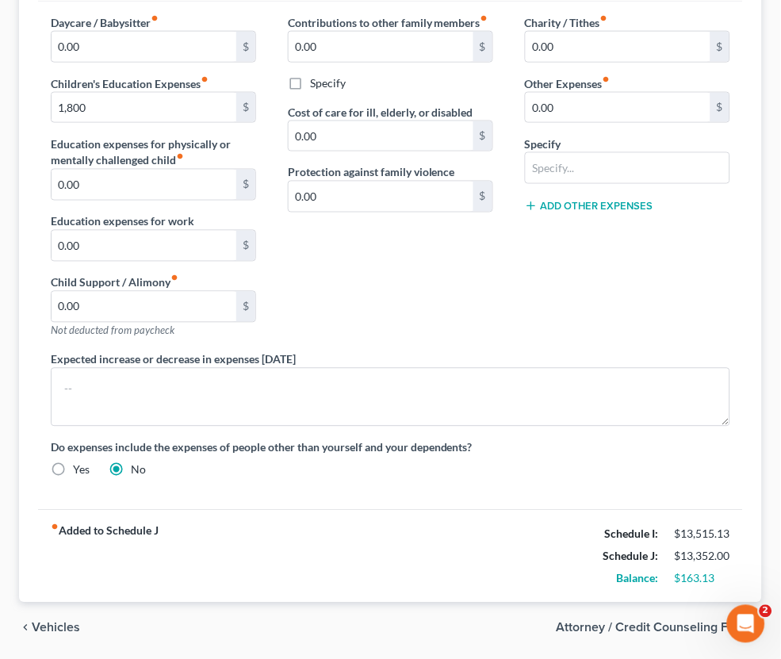
scroll to position [279, 0]
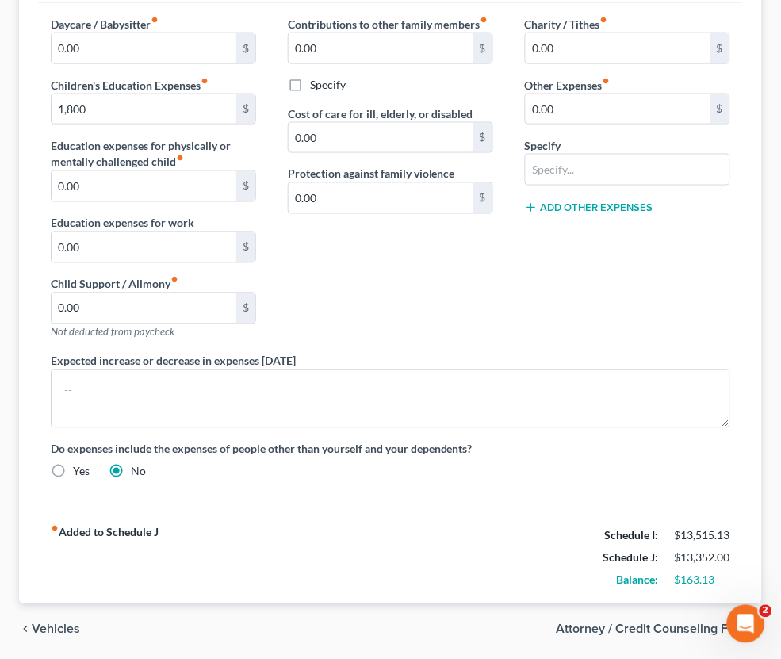
click at [59, 623] on span "Vehicles" at bounding box center [56, 629] width 48 height 13
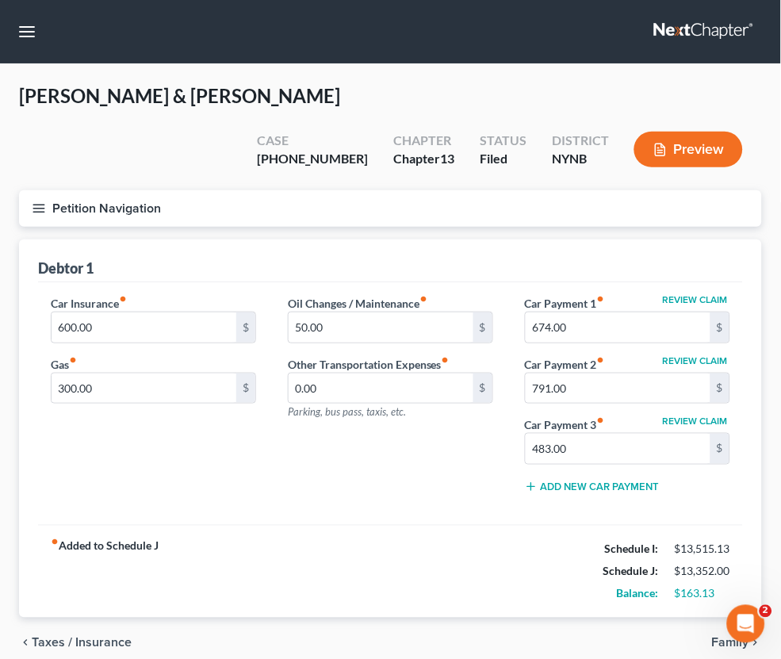
click at [57, 637] on span "Taxes / Insurance" at bounding box center [82, 643] width 100 height 13
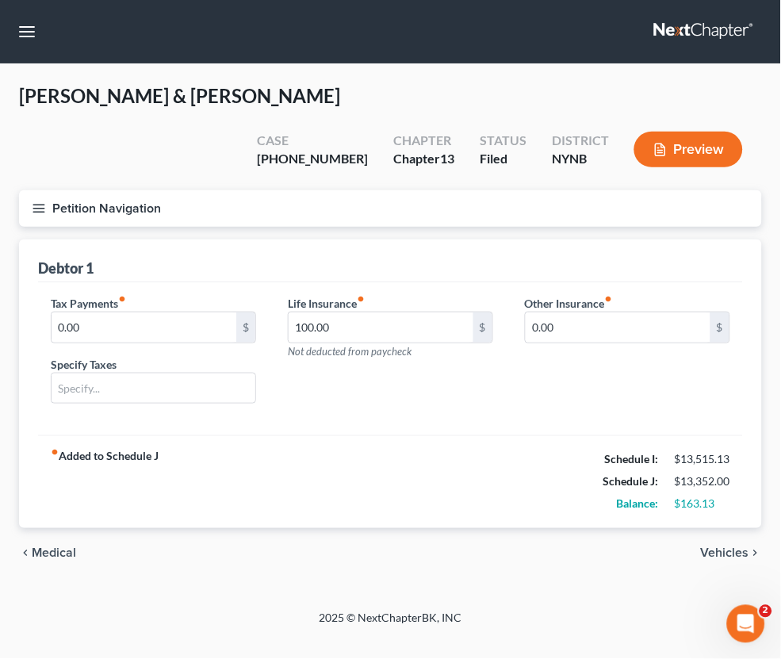
click at [48, 547] on span "Medical" at bounding box center [54, 553] width 44 height 13
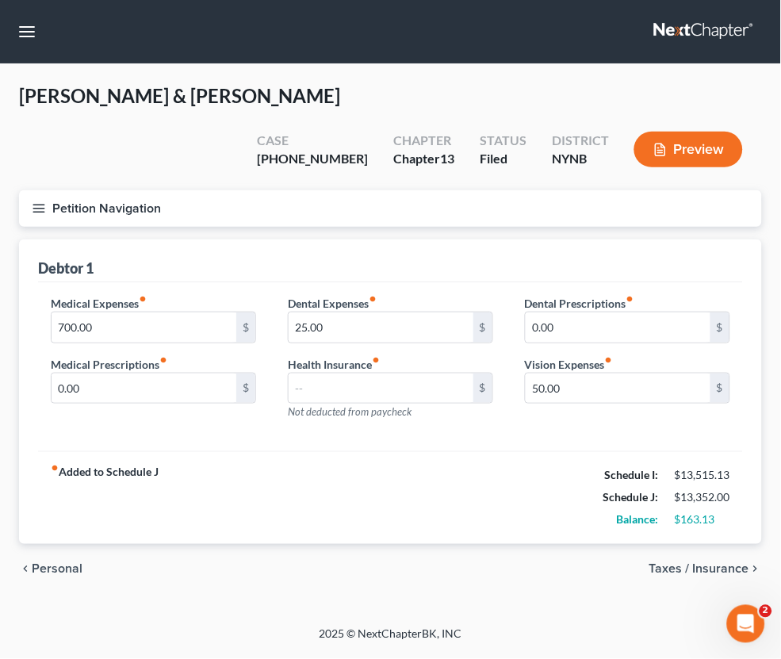
click at [49, 563] on span "Personal" at bounding box center [57, 569] width 51 height 13
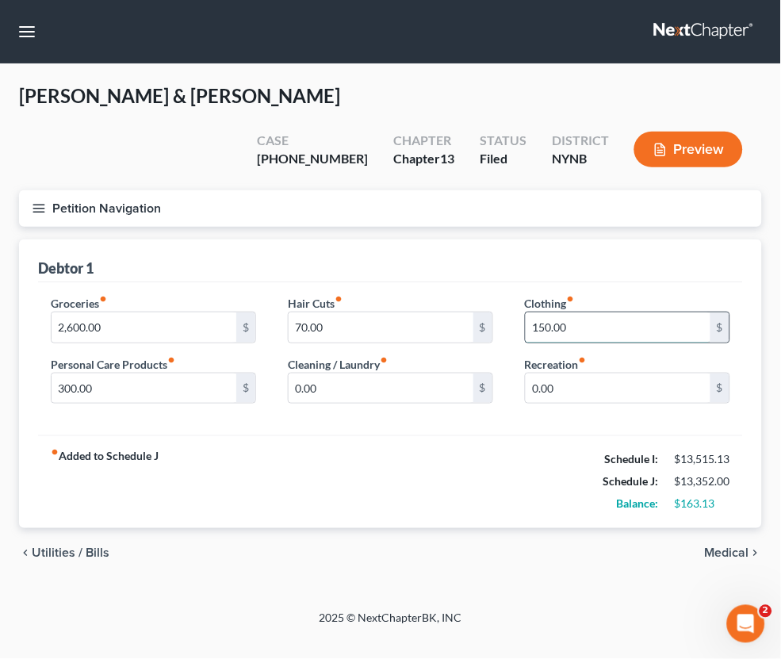
click at [543, 312] on input "150.00" at bounding box center [618, 327] width 185 height 30
type input "600"
click at [535, 447] on div "fiber_manual_record Added to Schedule J Schedule I: $13,515.13 Schedule J: $13,…" at bounding box center [390, 481] width 705 height 93
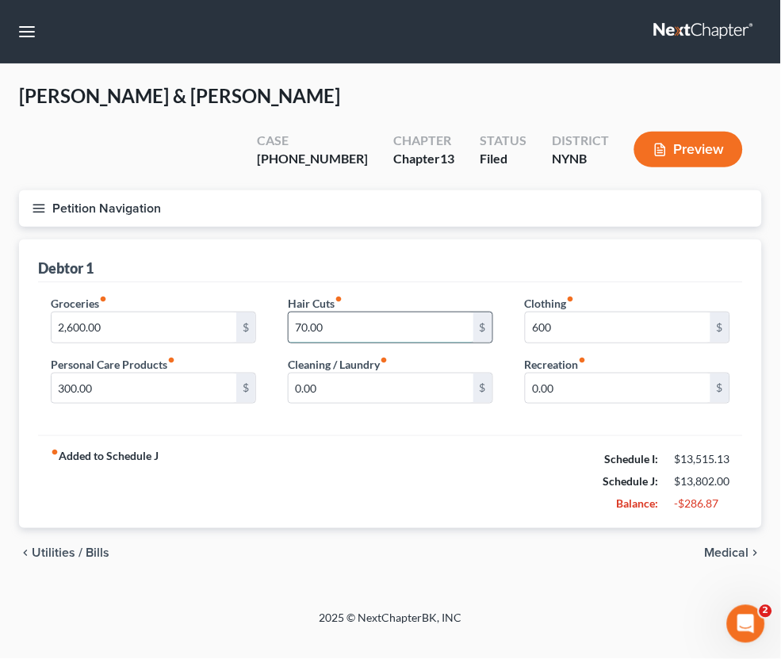
click at [301, 312] on input "70.00" at bounding box center [381, 327] width 185 height 30
type input "50.00"
click at [420, 446] on div "fiber_manual_record Added to Schedule J Schedule I: $13,515.13 Schedule J: $13,…" at bounding box center [390, 481] width 705 height 93
click at [729, 547] on span "Medical" at bounding box center [727, 553] width 44 height 13
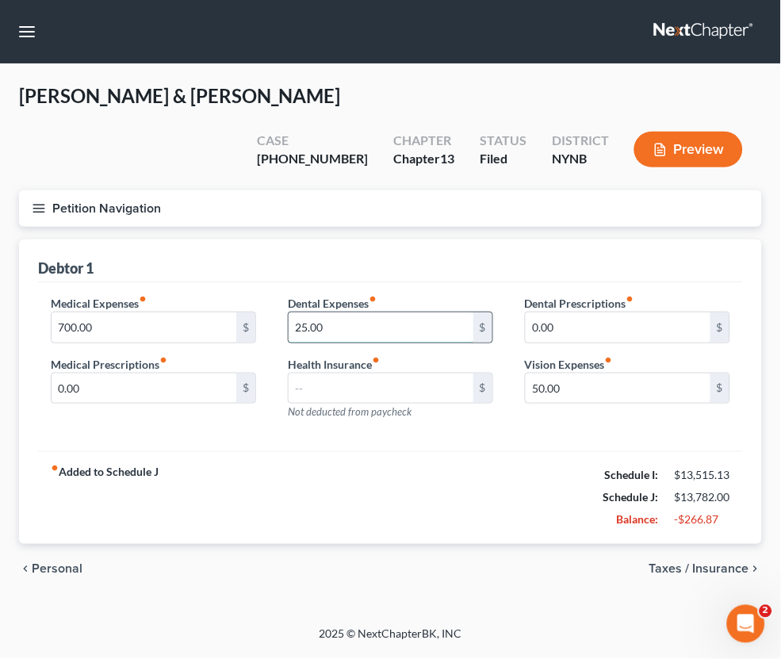
click at [298, 312] on input "25.00" at bounding box center [381, 327] width 185 height 30
click at [300, 312] on input "25.00" at bounding box center [381, 327] width 185 height 30
type input "5"
click at [453, 451] on div "fiber_manual_record Added to Schedule J Schedule I: $13,515.13 Schedule J: $13,…" at bounding box center [390, 497] width 705 height 93
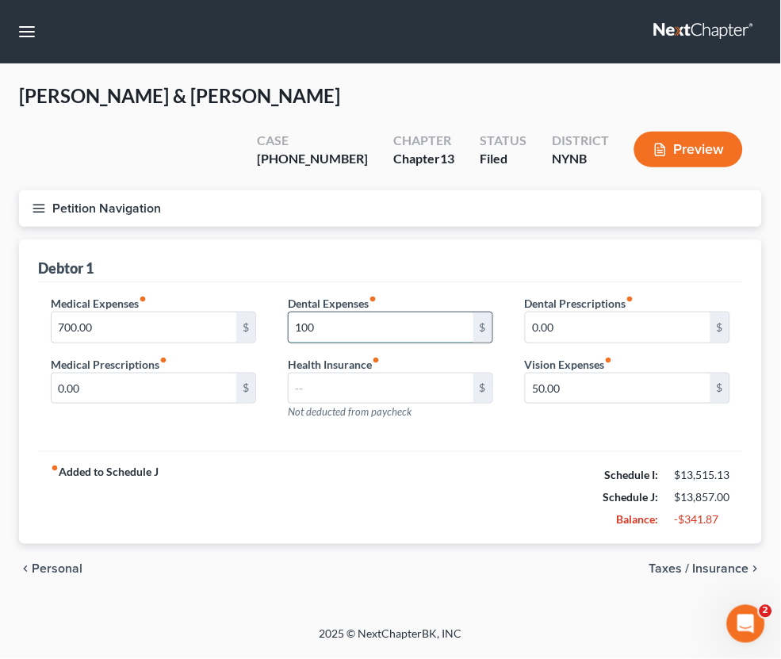
click at [344, 312] on input "100" at bounding box center [381, 327] width 185 height 30
type input "50"
click at [426, 404] on div "Medical Expenses fiber_manual_record 700.00 $ Medical Prescriptions fiber_manua…" at bounding box center [390, 367] width 705 height 170
click at [722, 563] on span "Taxes / Insurance" at bounding box center [699, 569] width 100 height 13
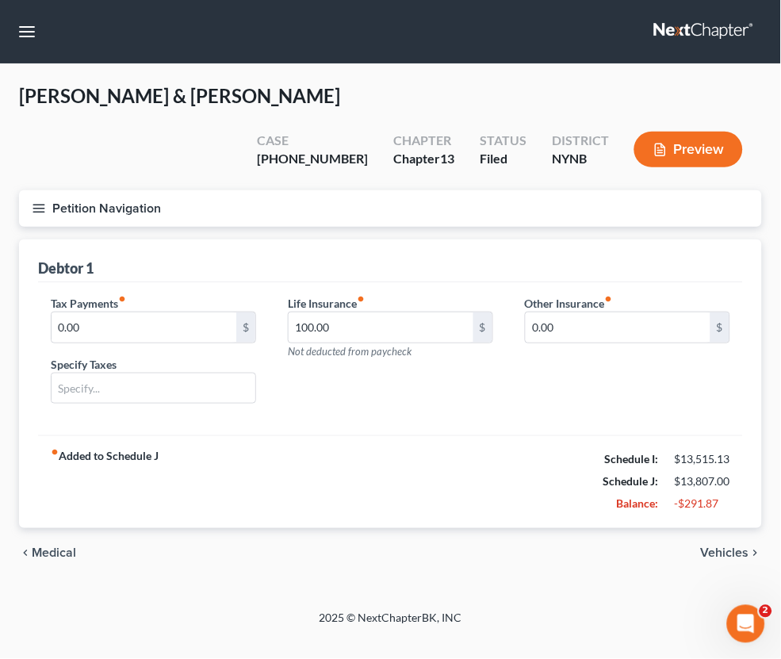
click at [723, 547] on span "Vehicles" at bounding box center [725, 553] width 48 height 13
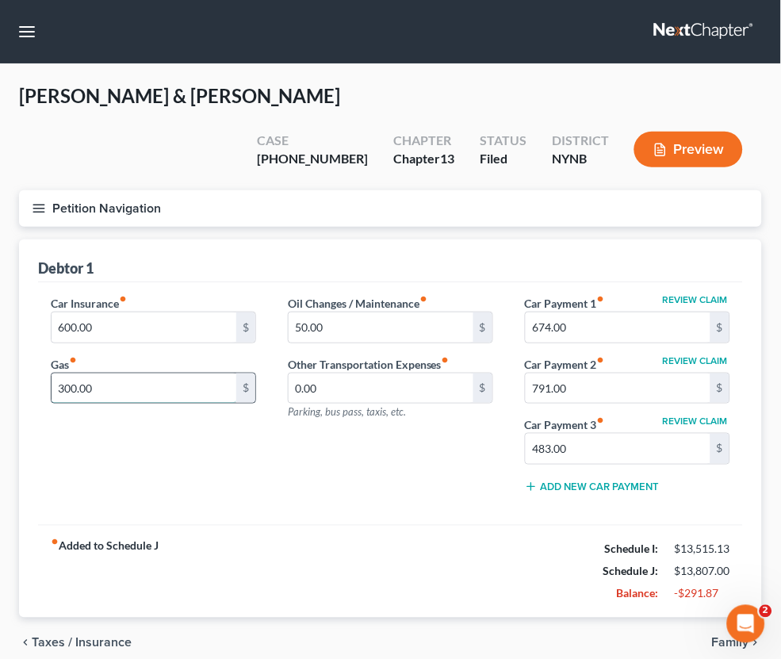
click at [67, 373] on input "300.00" at bounding box center [144, 388] width 185 height 30
type input "475"
click at [178, 423] on div "Car Insurance fiber_manual_record 600.00 $ Gas fiber_manual_record 475 $" at bounding box center [153, 400] width 237 height 211
click at [728, 637] on span "Family" at bounding box center [730, 643] width 37 height 13
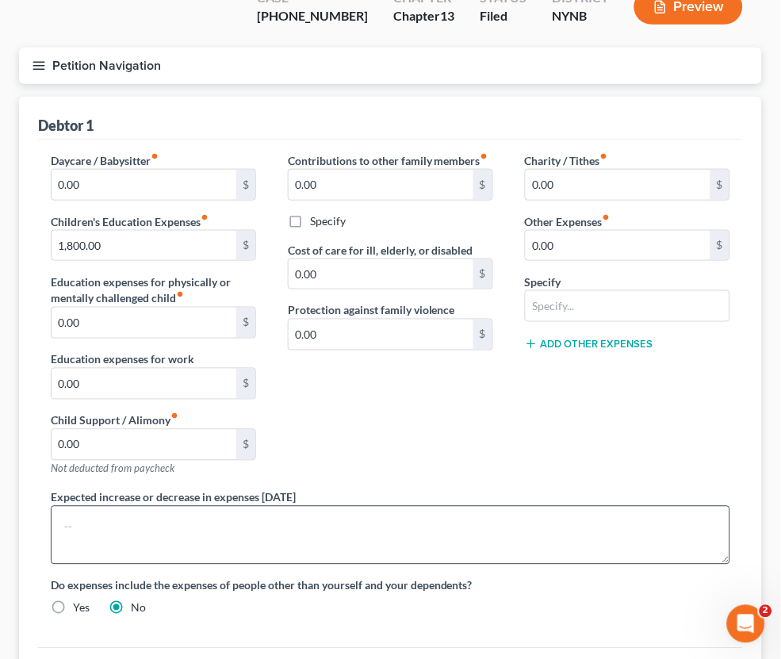
scroll to position [140, 0]
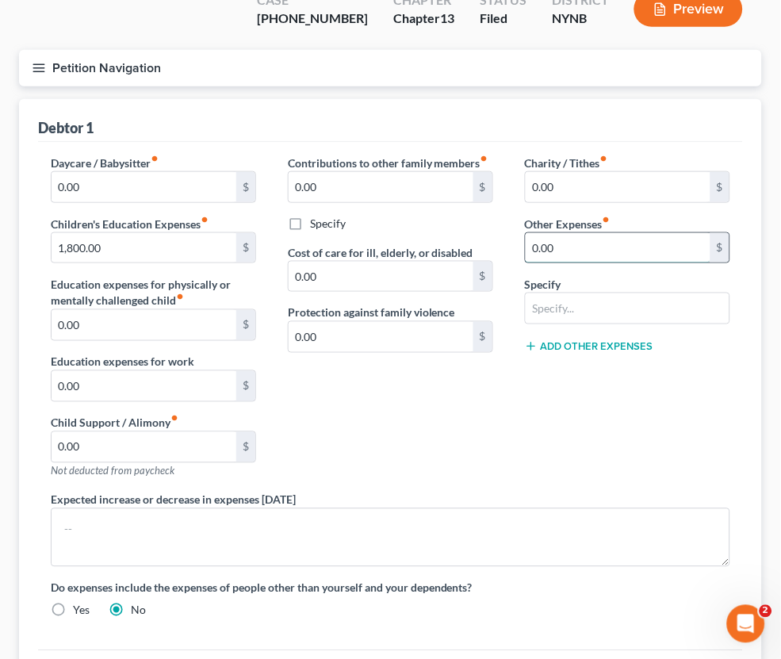
click at [533, 233] on input "0.00" at bounding box center [618, 248] width 185 height 30
type input "50.00"
click at [596, 377] on div "Charity / Tithes fiber_manual_record 0.00 $ Other Expenses fiber_manual_record …" at bounding box center [627, 323] width 237 height 337
click at [645, 429] on div "Charity / Tithes fiber_manual_record 0.00 $ Other Expenses fiber_manual_record …" at bounding box center [627, 323] width 237 height 337
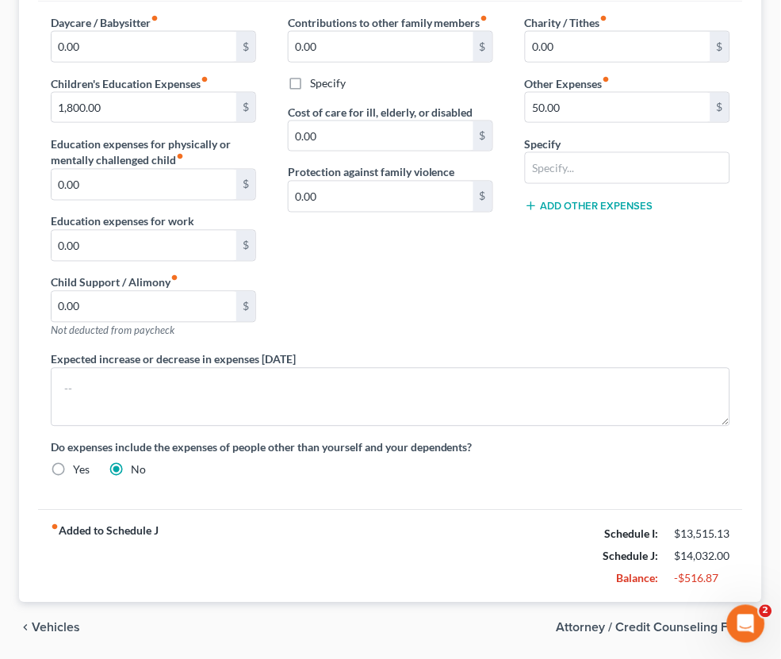
scroll to position [279, 0]
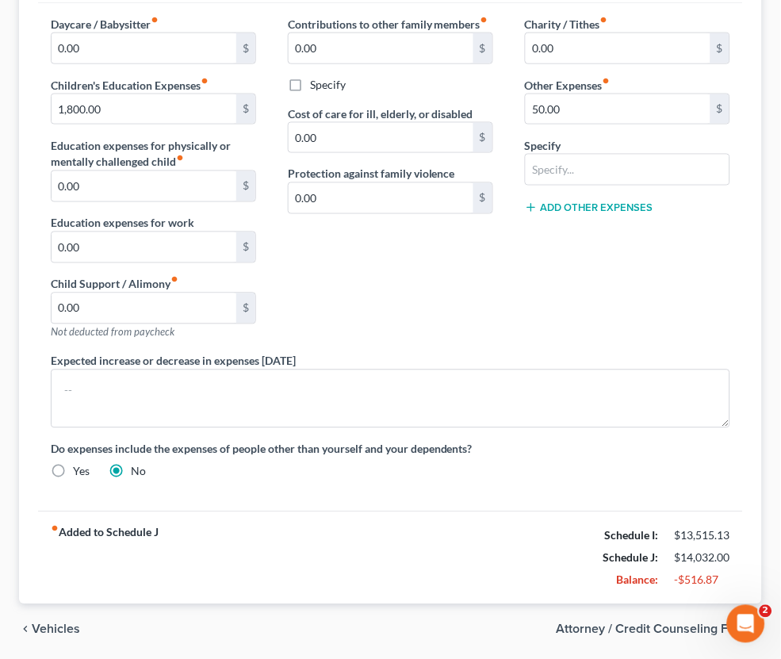
click at [49, 623] on span "Vehicles" at bounding box center [56, 629] width 48 height 13
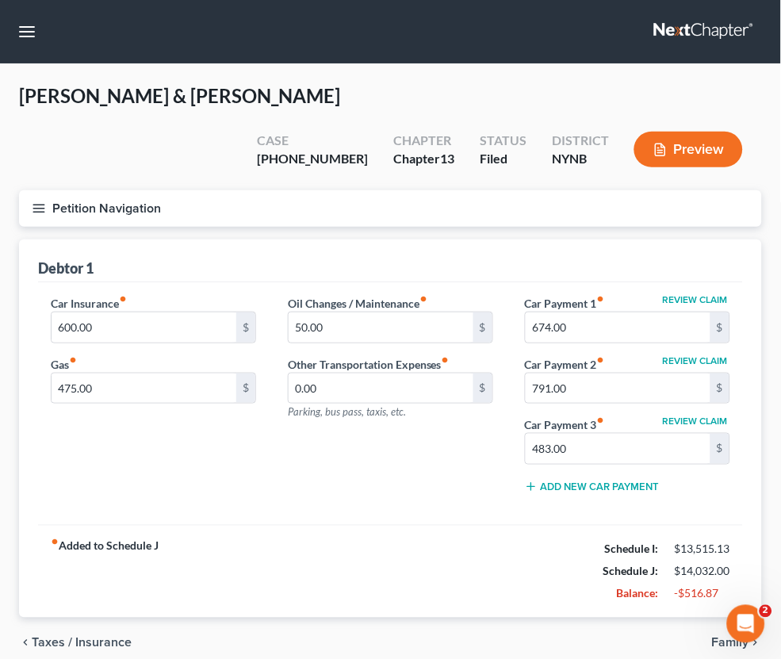
click at [60, 637] on span "Taxes / Insurance" at bounding box center [82, 643] width 100 height 13
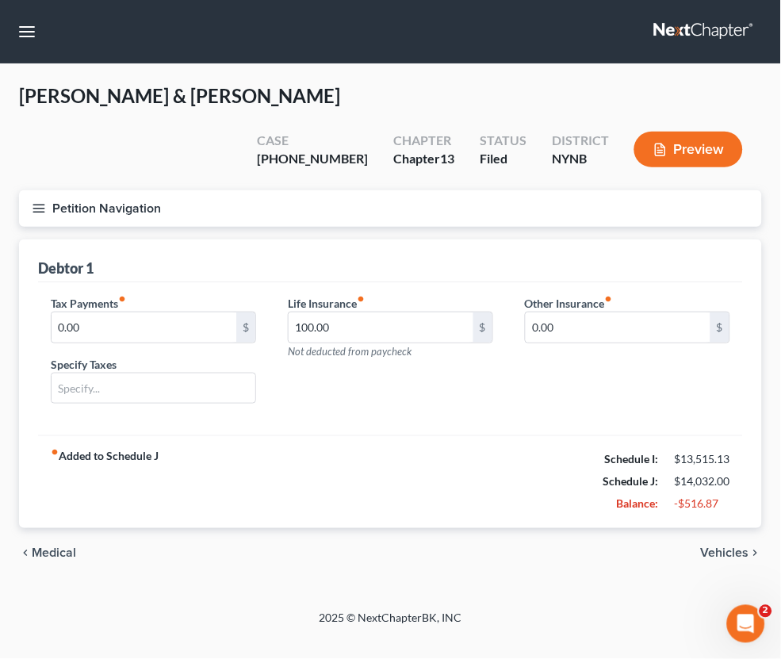
click at [83, 190] on button "Petition Navigation" at bounding box center [390, 208] width 743 height 36
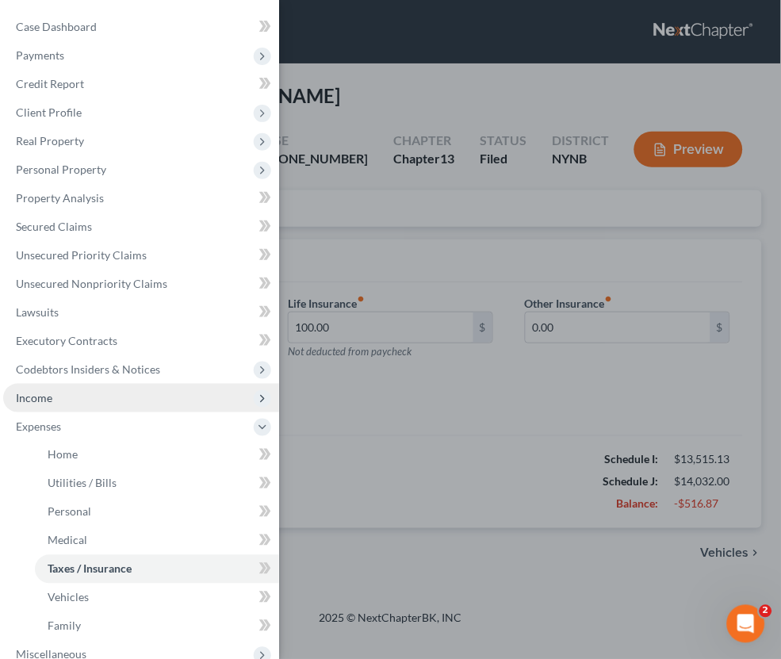
click at [89, 385] on span "Income" at bounding box center [141, 398] width 276 height 29
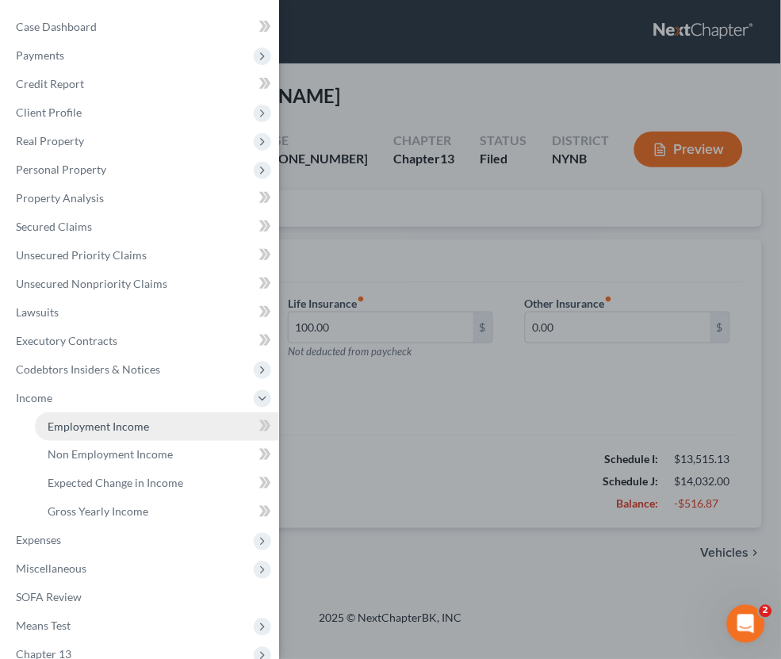
click at [98, 419] on span "Employment Income" at bounding box center [98, 425] width 101 height 13
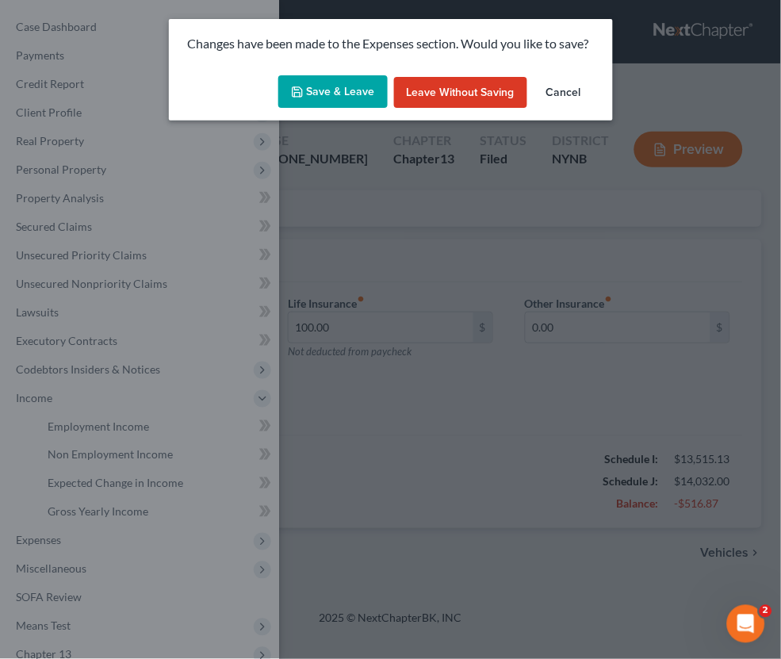
click at [352, 96] on button "Save & Leave" at bounding box center [332, 91] width 109 height 33
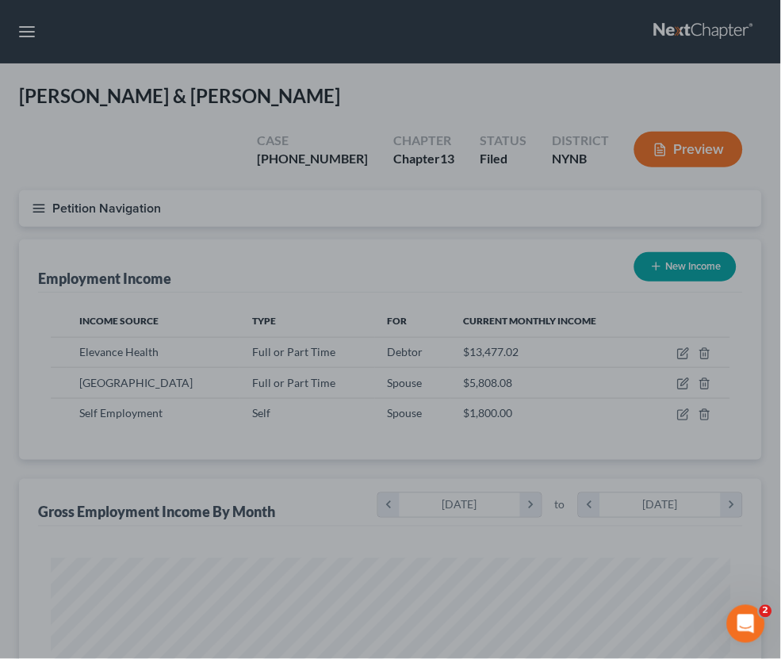
scroll to position [339, 712]
click at [487, 389] on div at bounding box center [390, 329] width 781 height 659
click at [684, 304] on div at bounding box center [390, 329] width 781 height 659
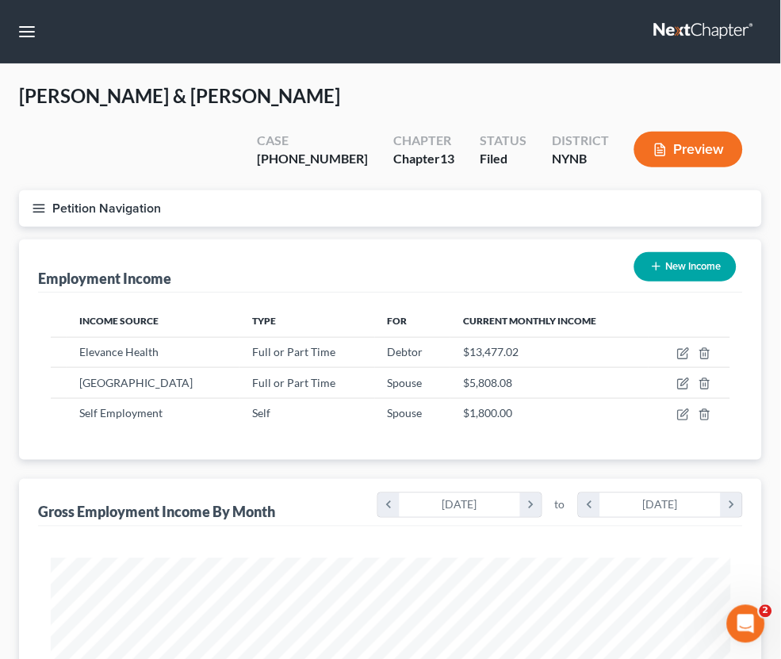
scroll to position [339, 712]
